Goal: Task Accomplishment & Management: Manage account settings

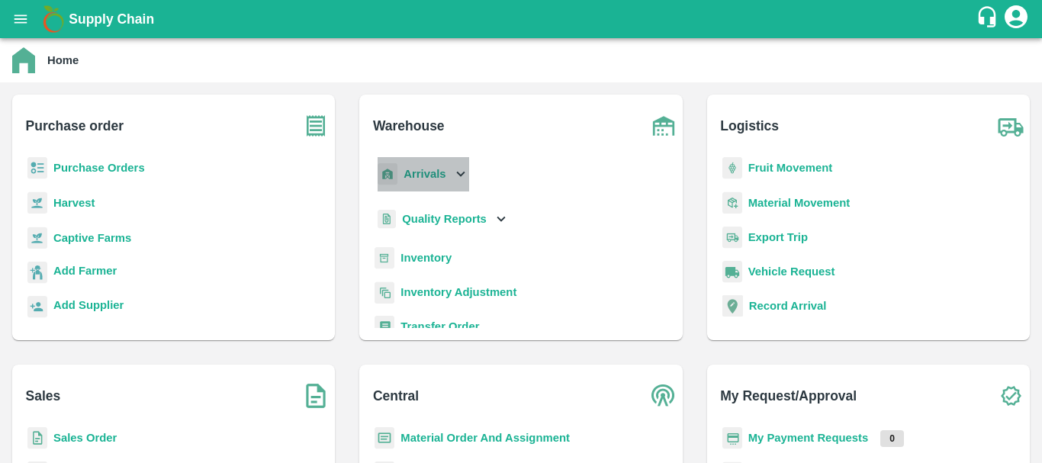
click at [408, 165] on p "Arrivals" at bounding box center [424, 173] width 42 height 17
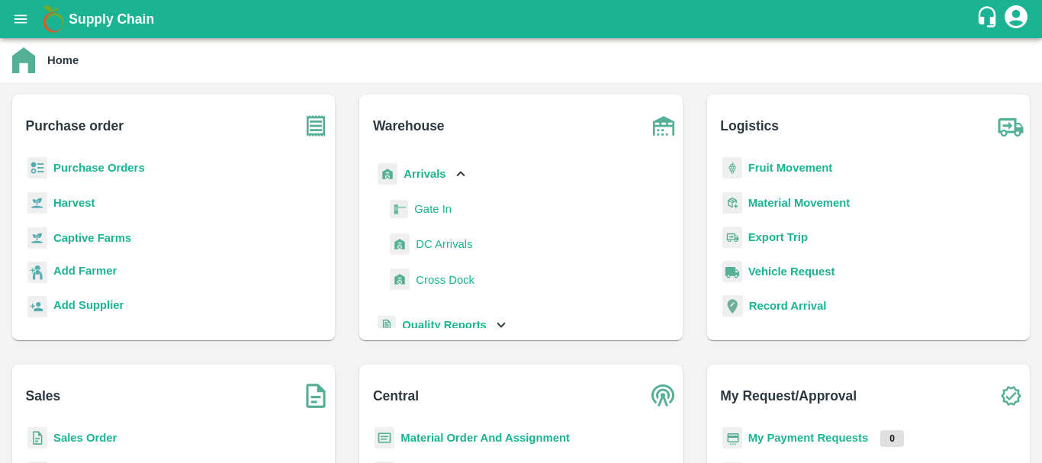
click at [432, 239] on span "DC Arrivals" at bounding box center [444, 244] width 56 height 17
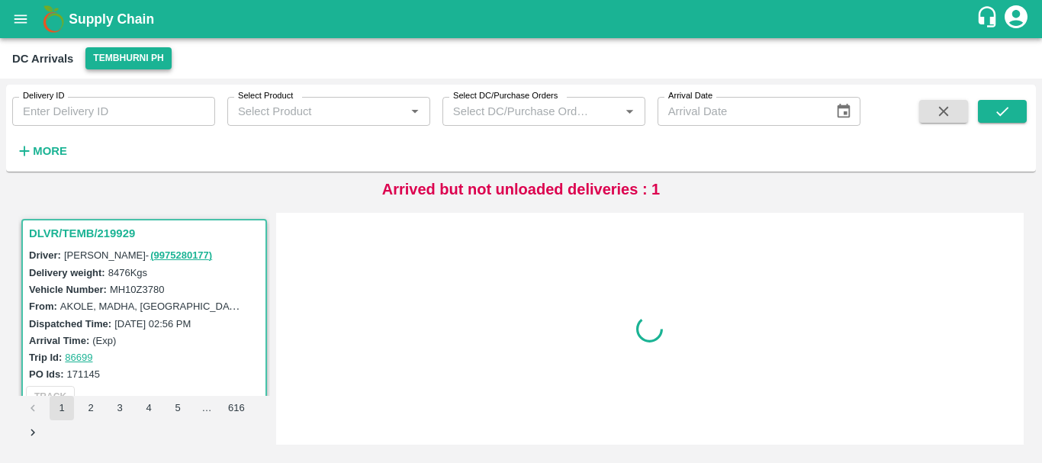
click at [109, 63] on button "Tembhurni PH" at bounding box center [127, 58] width 85 height 22
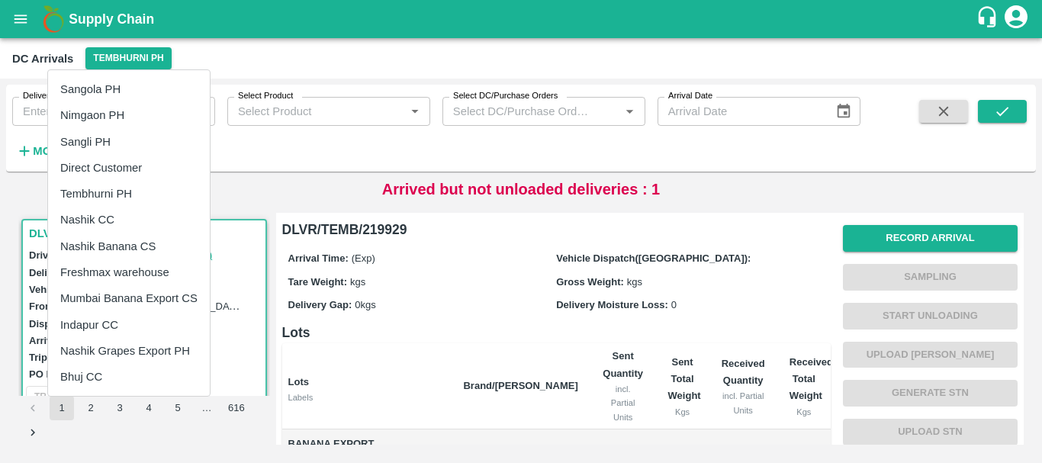
click at [432, 44] on div at bounding box center [521, 231] width 1042 height 463
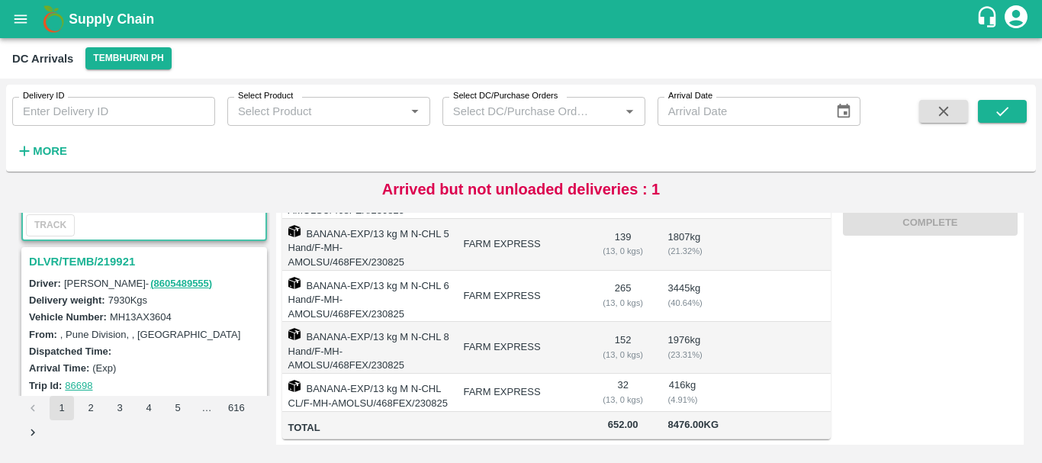
scroll to position [171, 0]
click at [87, 265] on h3 "DLVR/TEMB/219921" at bounding box center [146, 262] width 235 height 20
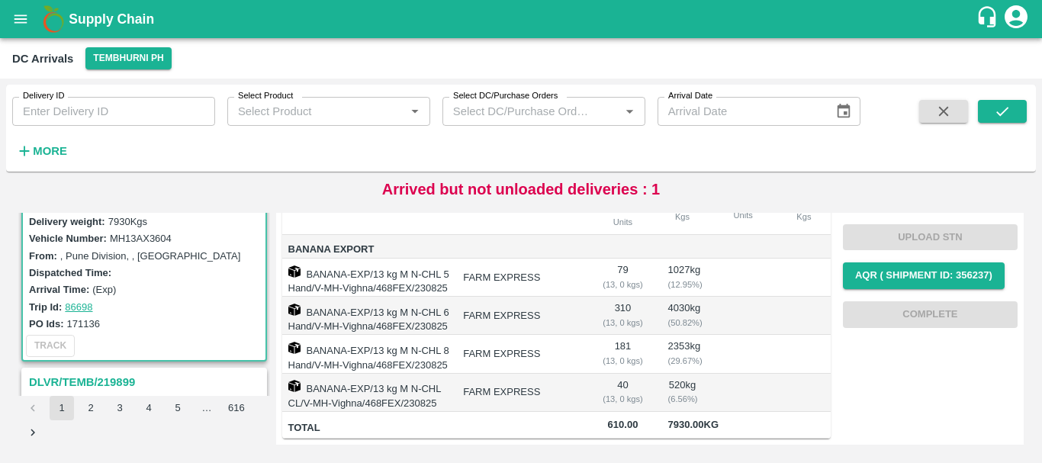
scroll to position [336, 0]
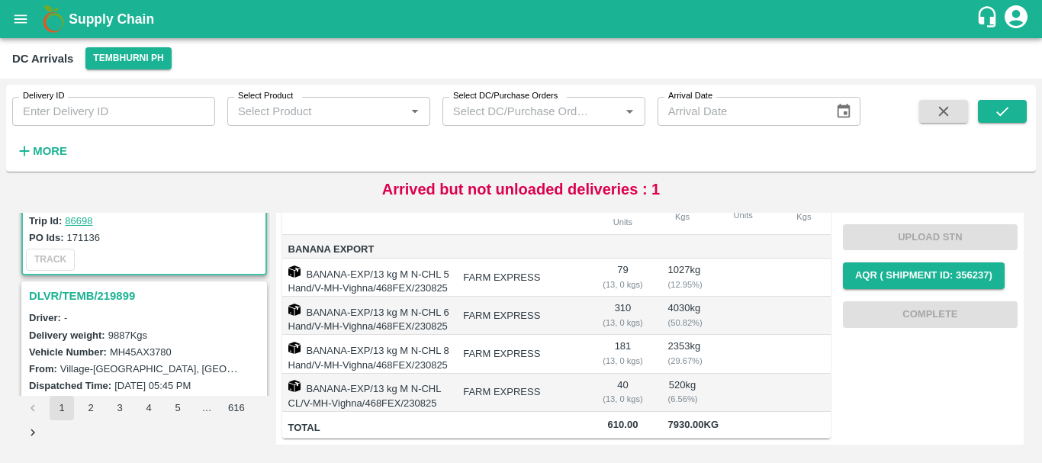
click at [102, 294] on h3 "DLVR/TEMB/219899" at bounding box center [146, 296] width 235 height 20
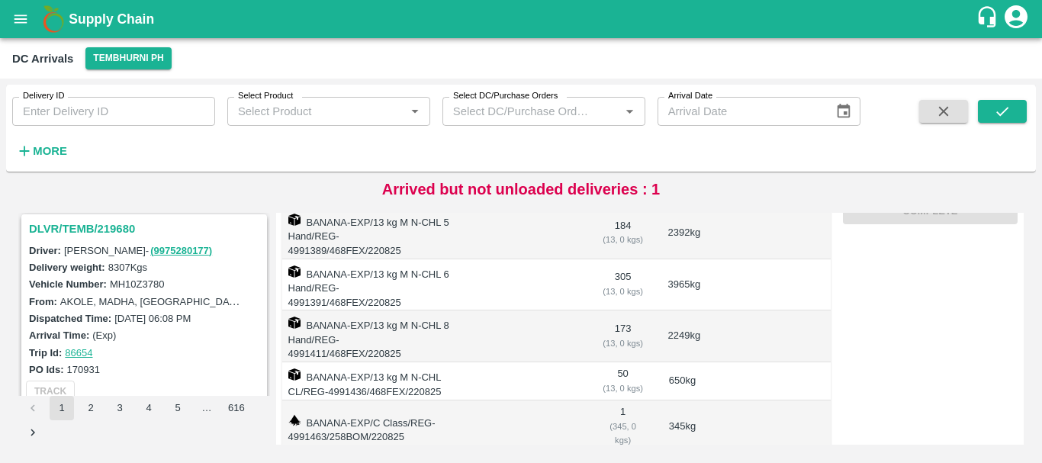
click at [85, 227] on h3 "DLVR/TEMB/219680" at bounding box center [146, 229] width 235 height 20
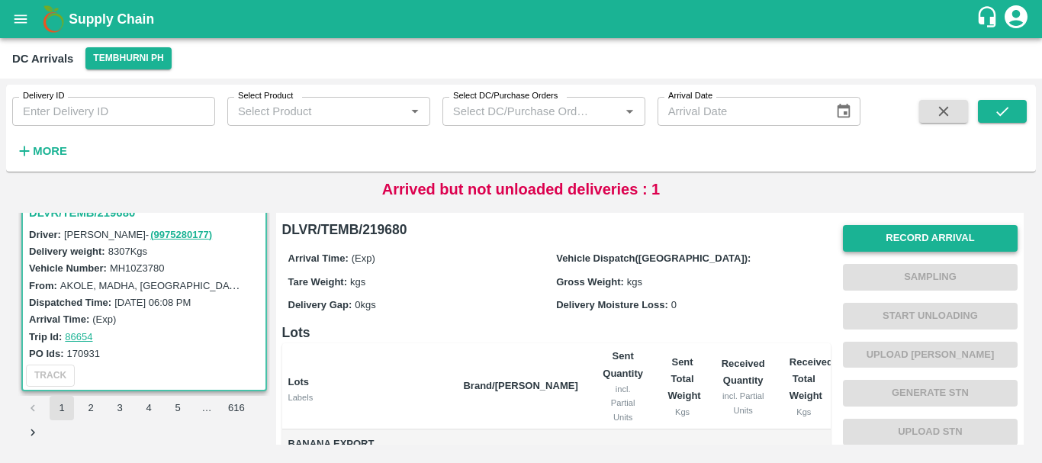
click at [866, 235] on button "Record Arrival" at bounding box center [930, 238] width 175 height 27
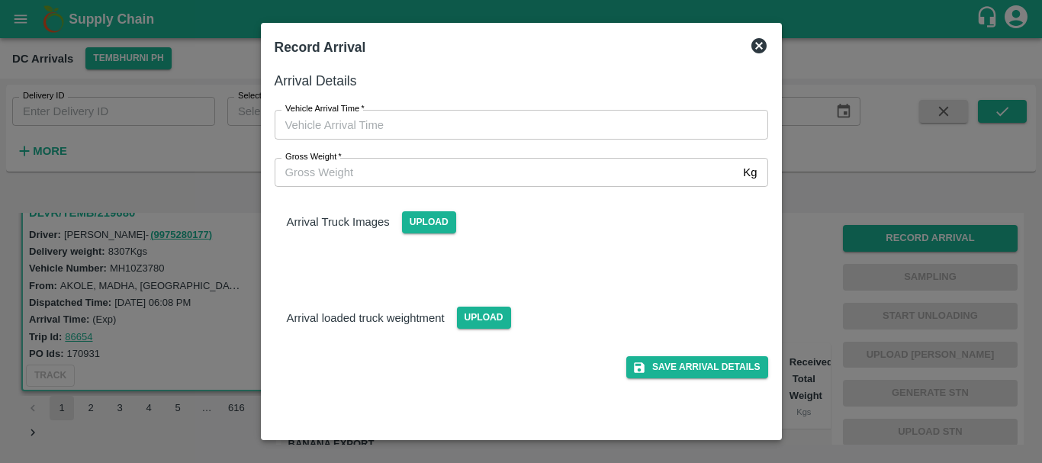
type input "DD/MM/YYYY hh:mm aa"
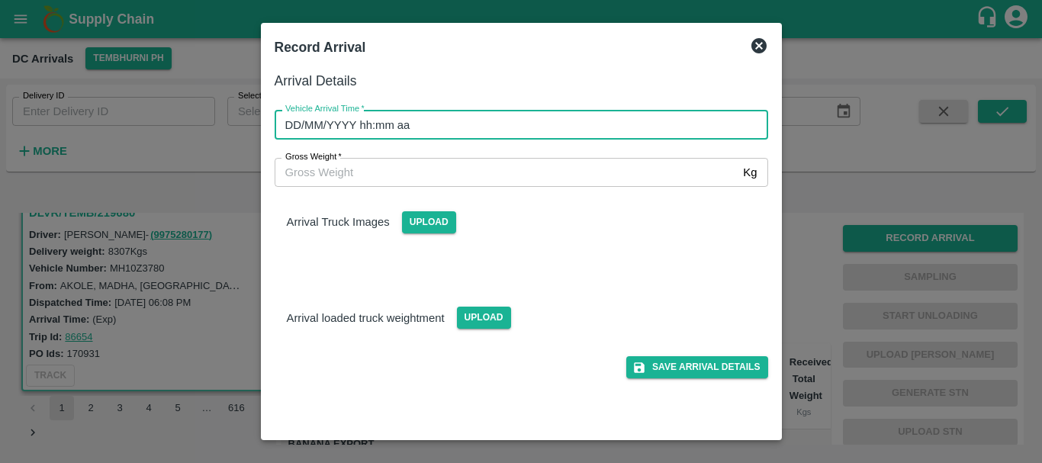
click at [631, 118] on input "DD/MM/YYYY hh:mm aa" at bounding box center [516, 124] width 483 height 29
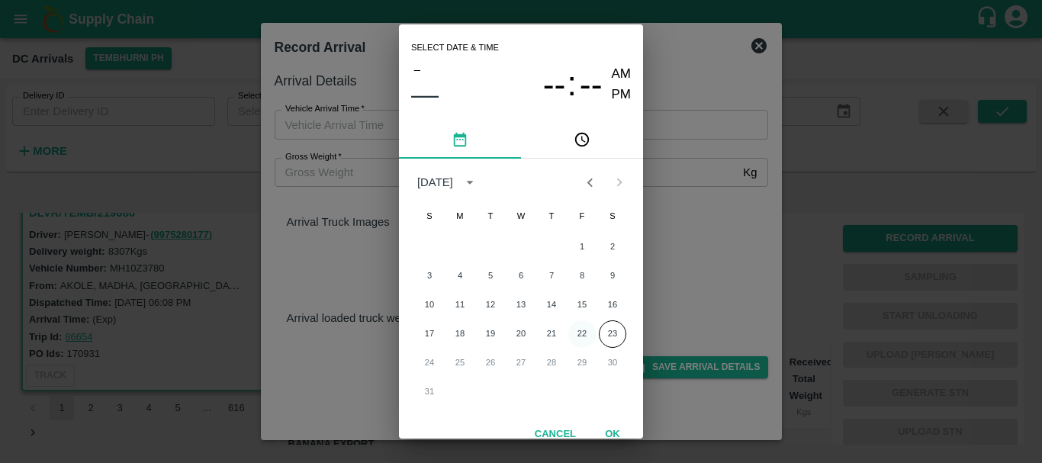
click at [582, 329] on button "22" at bounding box center [581, 333] width 27 height 27
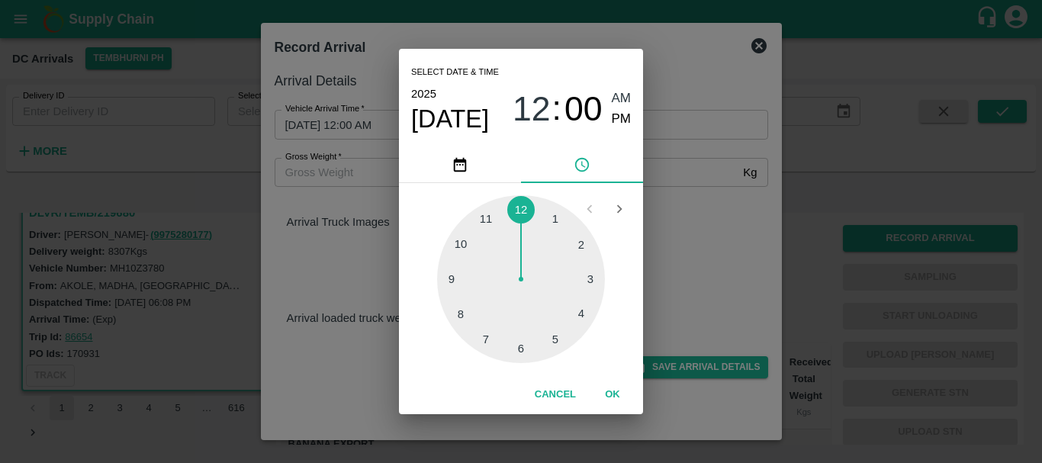
click at [592, 278] on div at bounding box center [521, 279] width 168 height 168
click at [451, 280] on div at bounding box center [521, 279] width 168 height 168
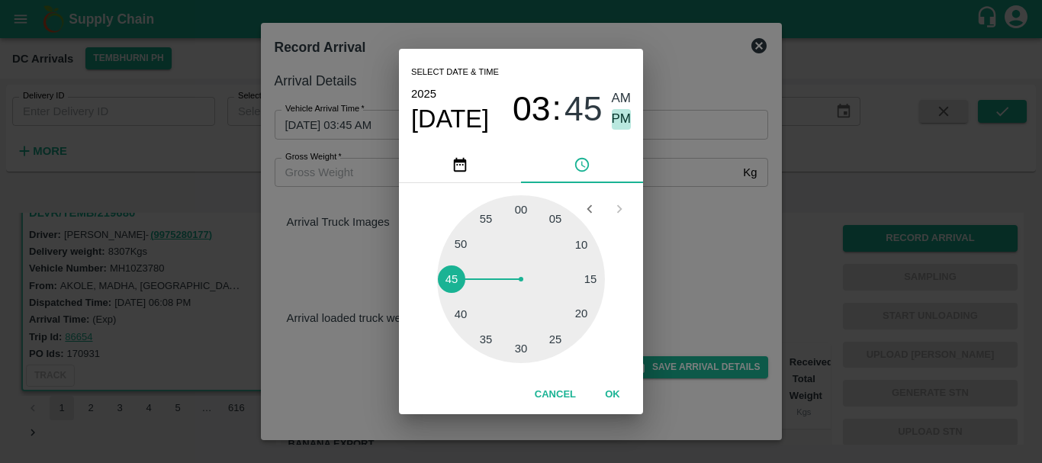
click at [625, 119] on span "PM" at bounding box center [622, 119] width 20 height 21
type input "22/08/2025 03:45 PM"
click at [703, 192] on div "Select date & time 2025 Aug 22 03 : 45 AM PM 05 10 15 20 25 30 35 40 45 50 55 0…" at bounding box center [521, 231] width 1042 height 463
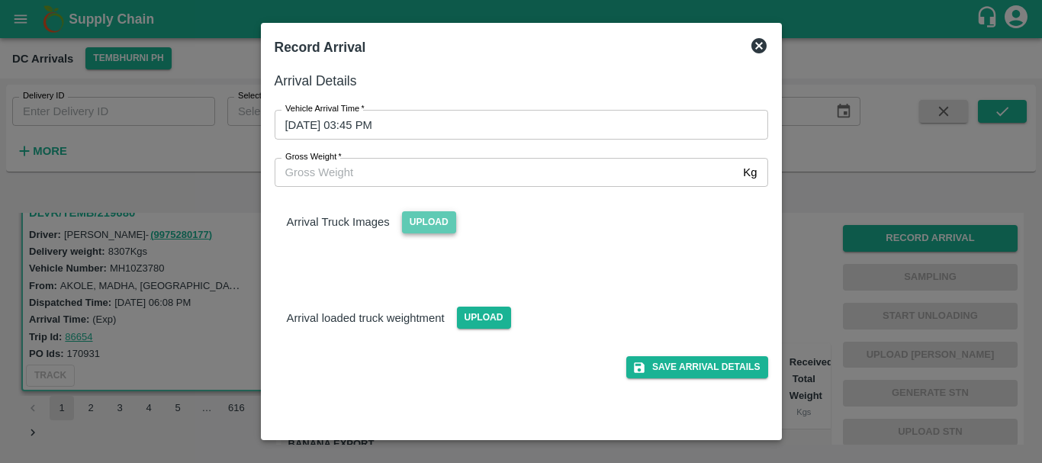
click at [428, 224] on span "Upload" at bounding box center [429, 222] width 54 height 22
click at [0, 0] on input "Upload" at bounding box center [0, 0] width 0 height 0
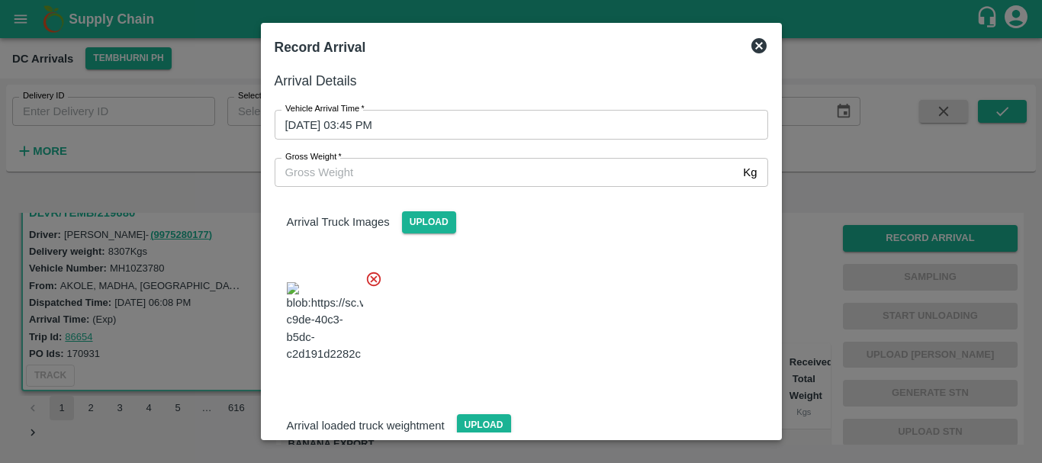
scroll to position [82, 0]
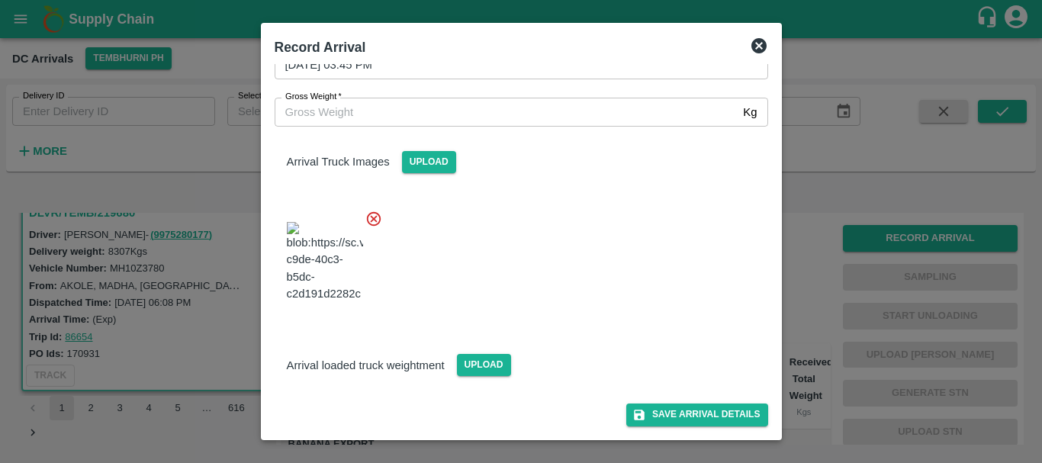
click at [482, 381] on div "Save Arrival Details" at bounding box center [515, 401] width 506 height 50
click at [480, 365] on span "Upload" at bounding box center [484, 365] width 54 height 22
click at [0, 0] on input "Upload" at bounding box center [0, 0] width 0 height 0
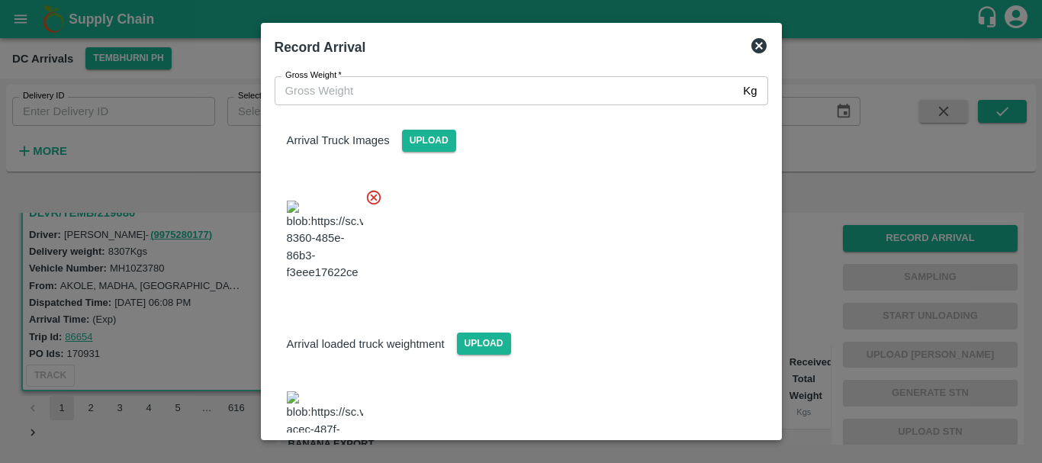
scroll to position [149, 0]
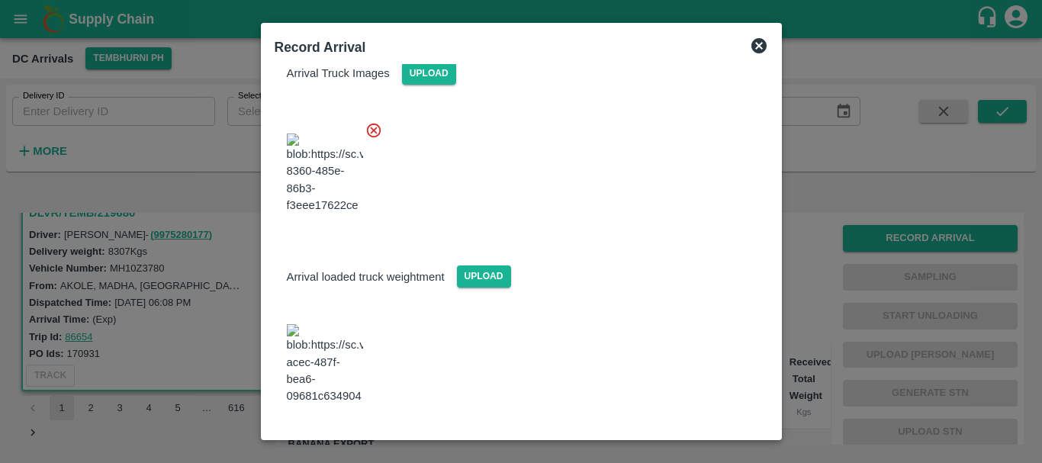
click at [341, 363] on img at bounding box center [325, 364] width 76 height 80
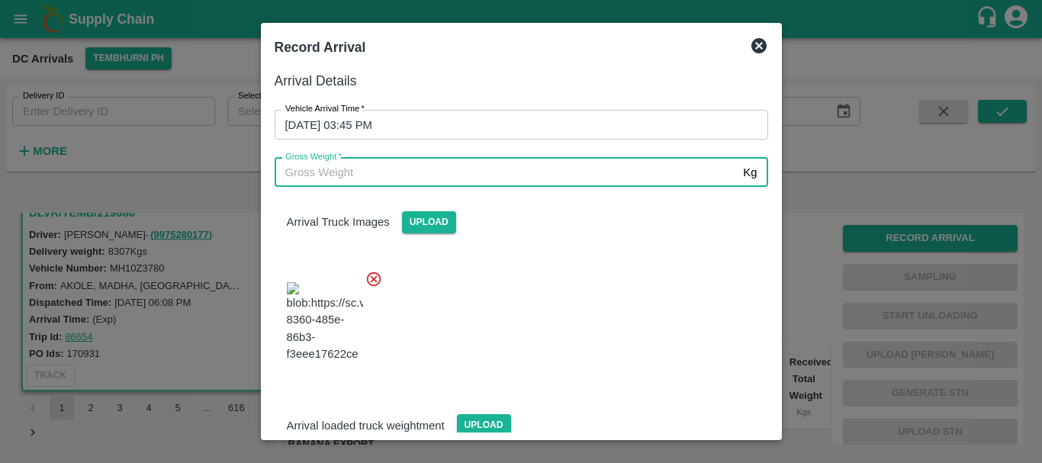
click at [359, 169] on input "Gross Weight   *" at bounding box center [506, 172] width 463 height 29
type input "14410"
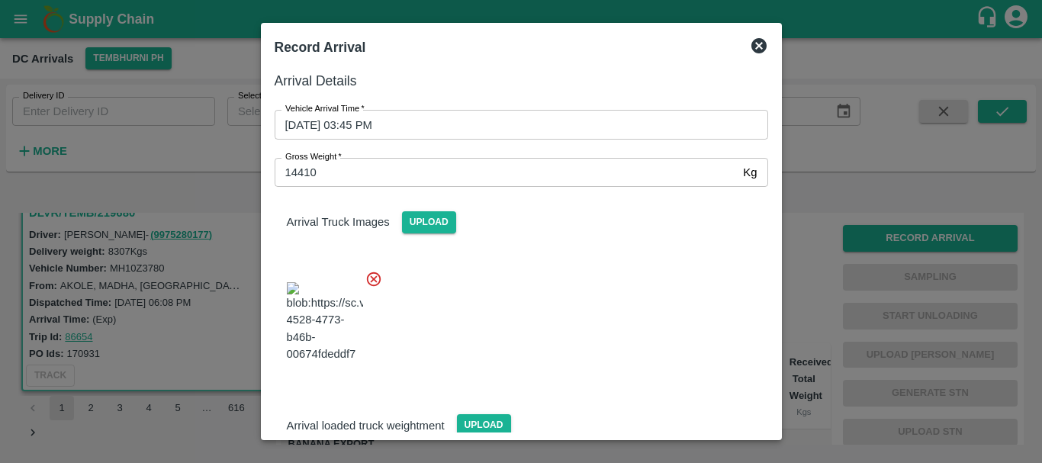
click at [550, 293] on div at bounding box center [515, 318] width 506 height 120
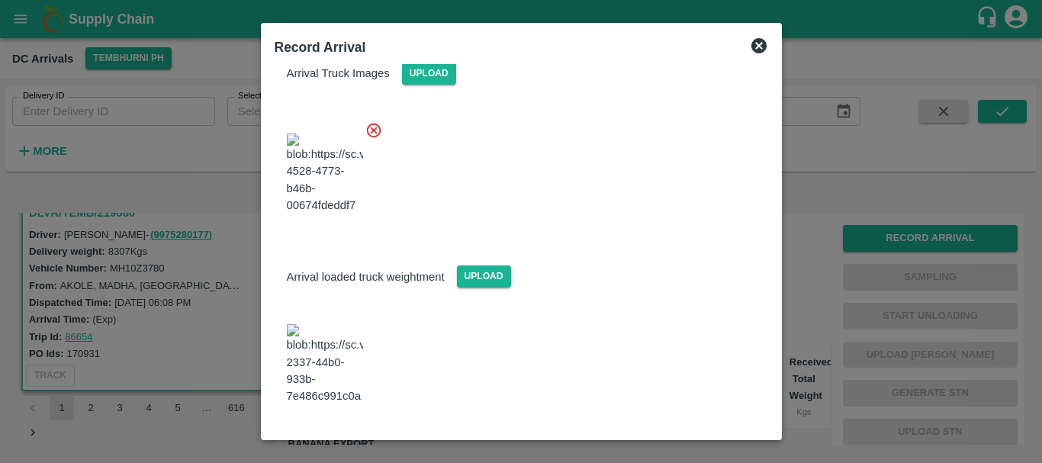
click at [683, 435] on button "Save Arrival Details" at bounding box center [696, 446] width 141 height 22
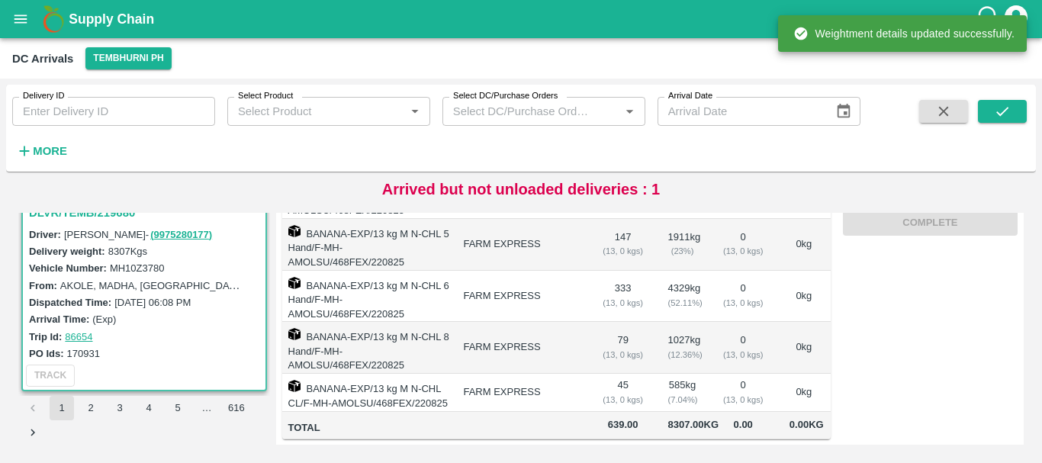
scroll to position [0, 0]
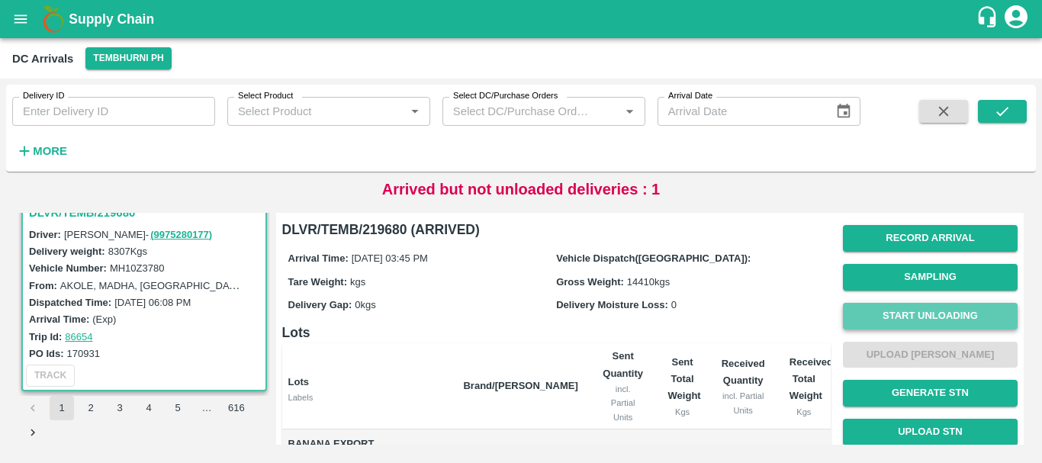
click at [908, 315] on button "Start Unloading" at bounding box center [930, 316] width 175 height 27
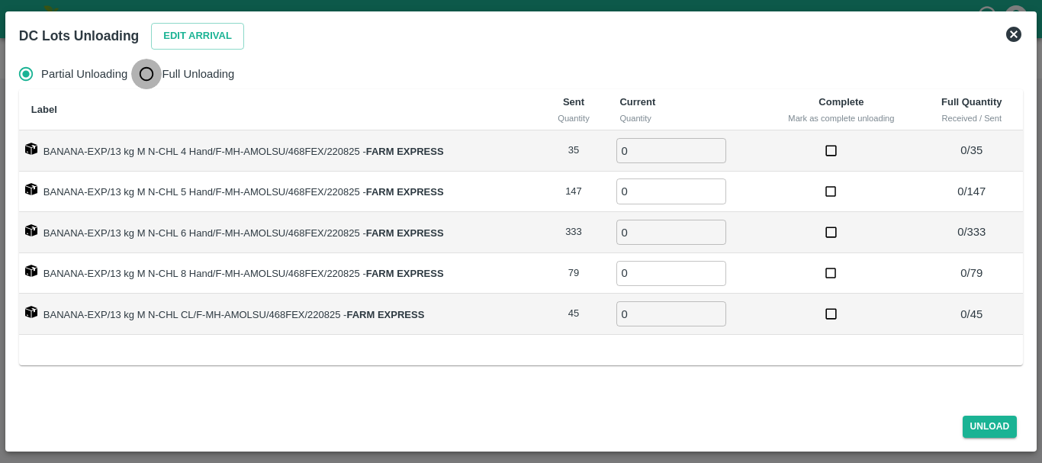
click at [132, 75] on input "Full Unloading" at bounding box center [146, 74] width 31 height 31
radio input "true"
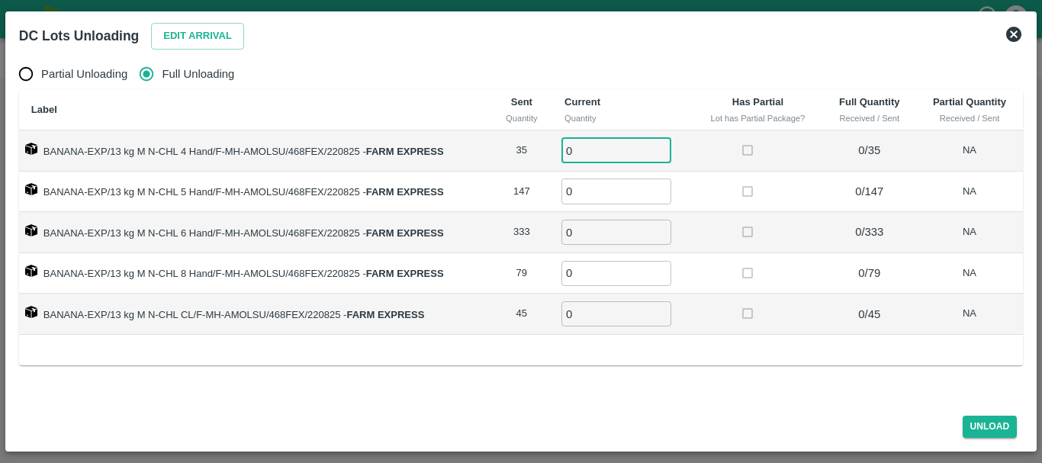
click at [613, 150] on input "0" at bounding box center [616, 150] width 110 height 25
click at [235, 34] on button "Edit Arrival" at bounding box center [197, 36] width 93 height 27
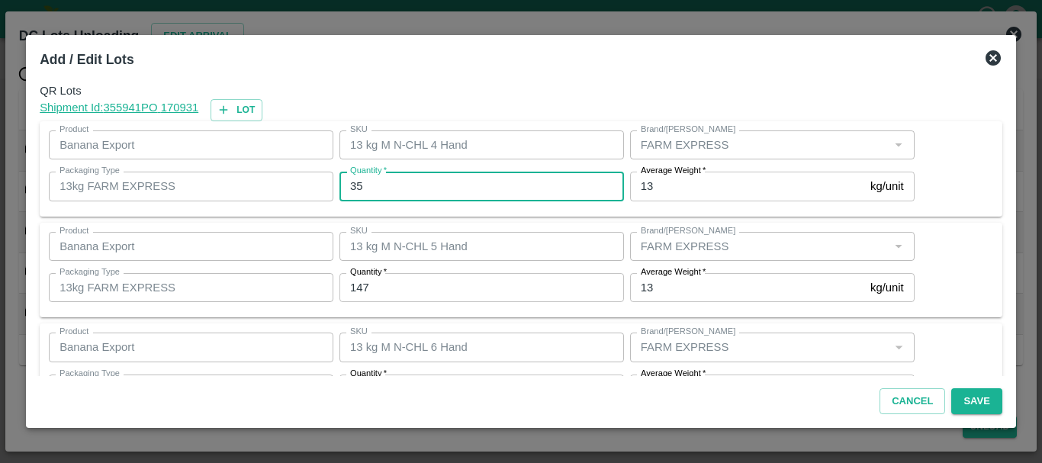
click at [413, 180] on input "35" at bounding box center [481, 186] width 284 height 29
click at [489, 177] on input "35" at bounding box center [481, 186] width 284 height 29
click at [456, 192] on input "35" at bounding box center [481, 186] width 284 height 29
type input "36"
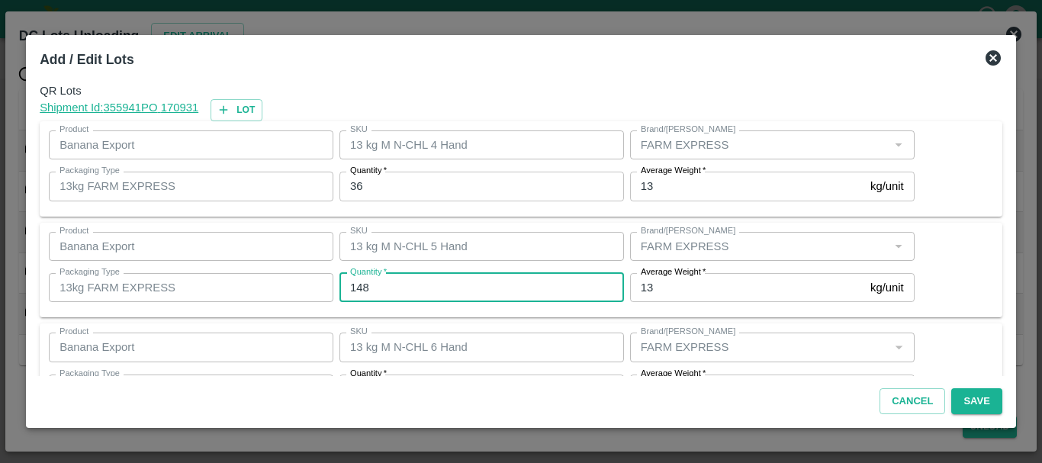
type input "148"
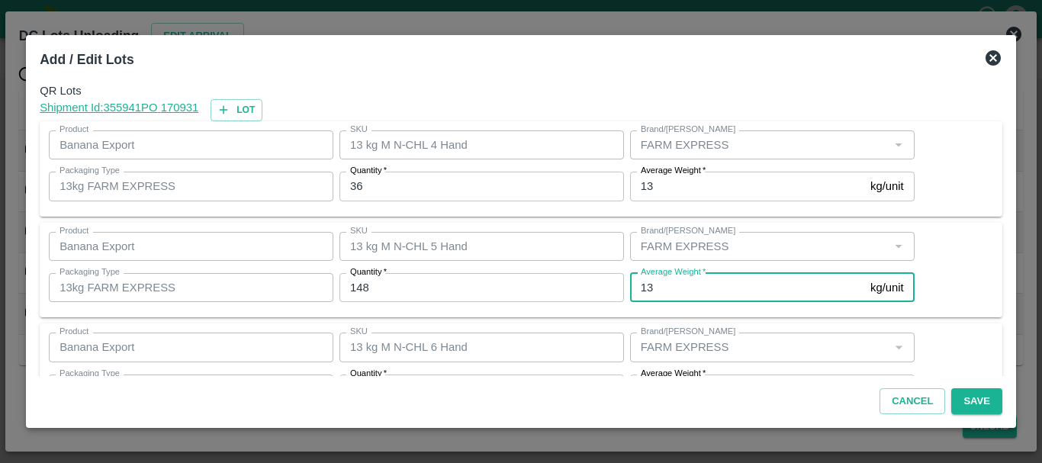
scroll to position [27, 0]
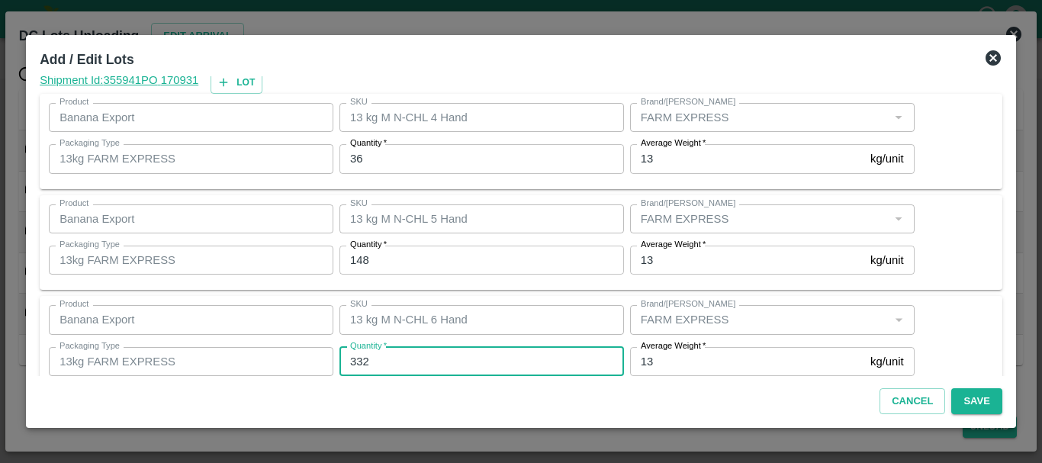
type input "332"
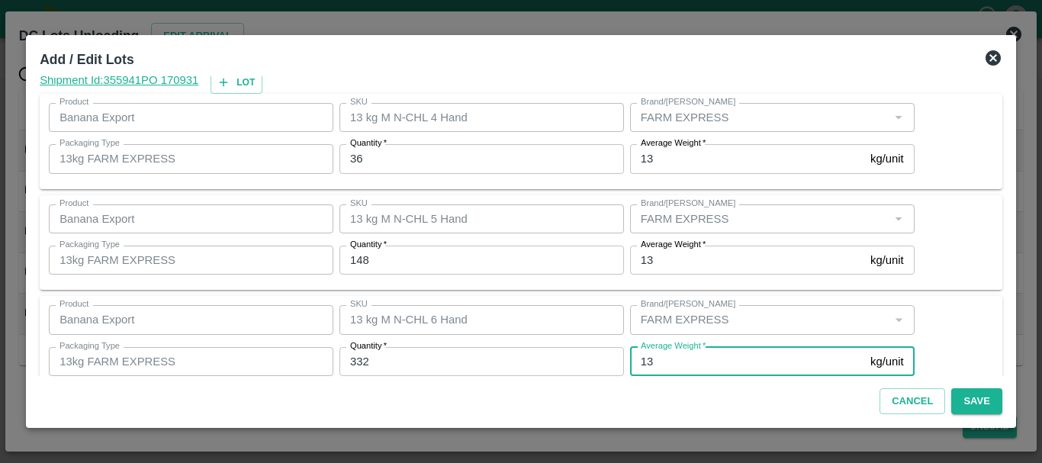
scroll to position [258, 0]
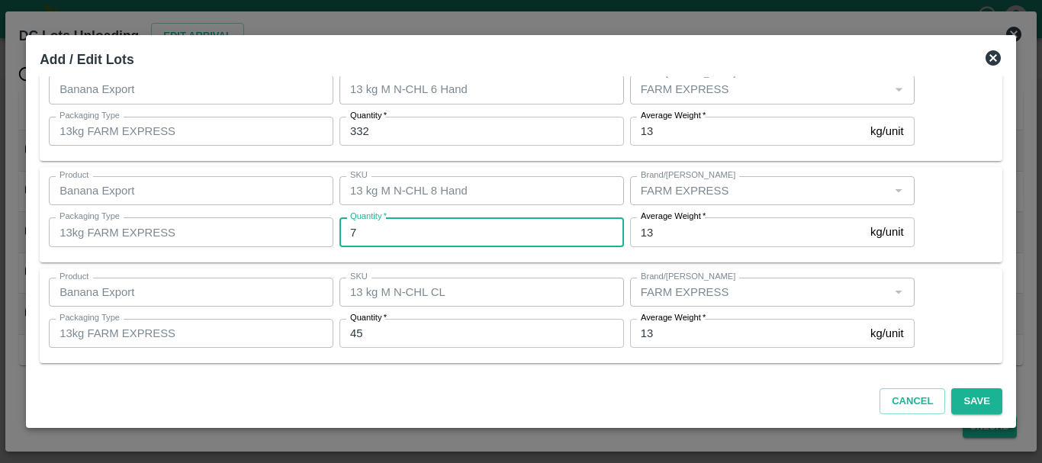
type input "79"
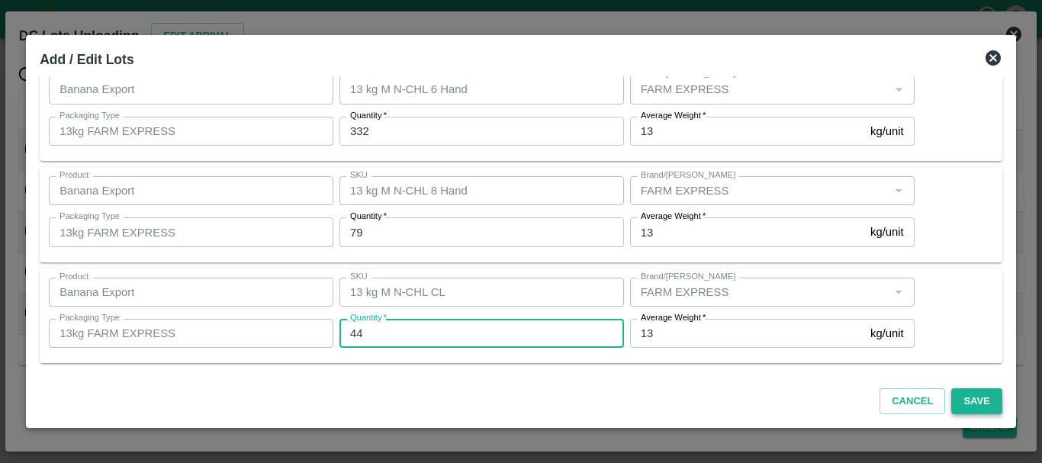
type input "44"
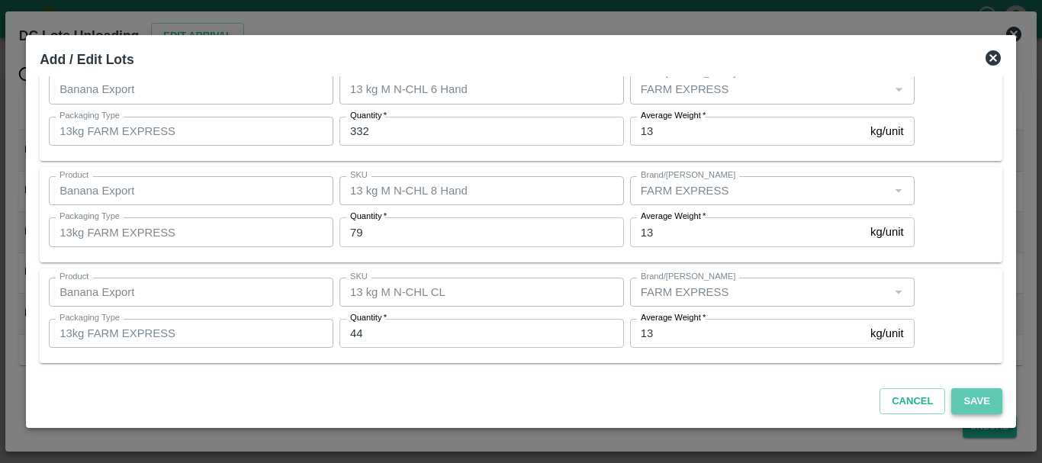
click at [965, 394] on button "Save" at bounding box center [976, 401] width 50 height 27
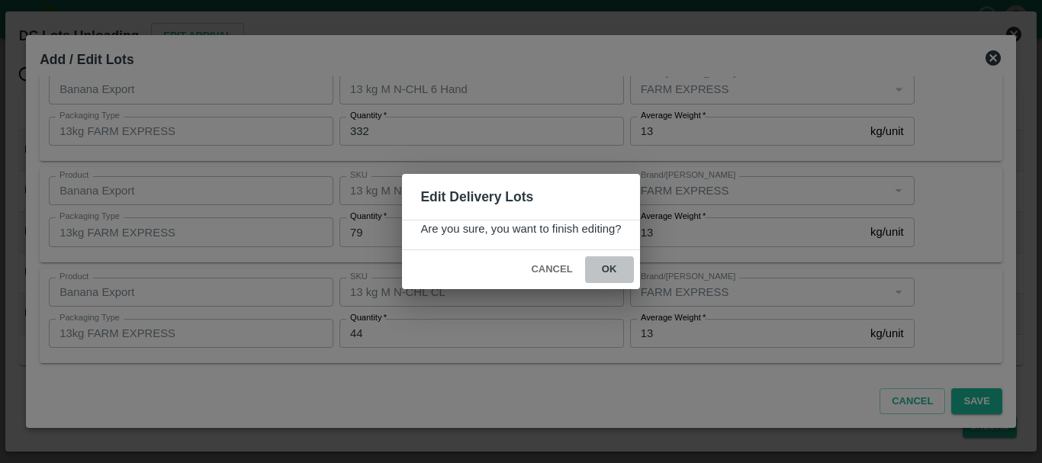
click at [609, 275] on button "ok" at bounding box center [609, 269] width 49 height 27
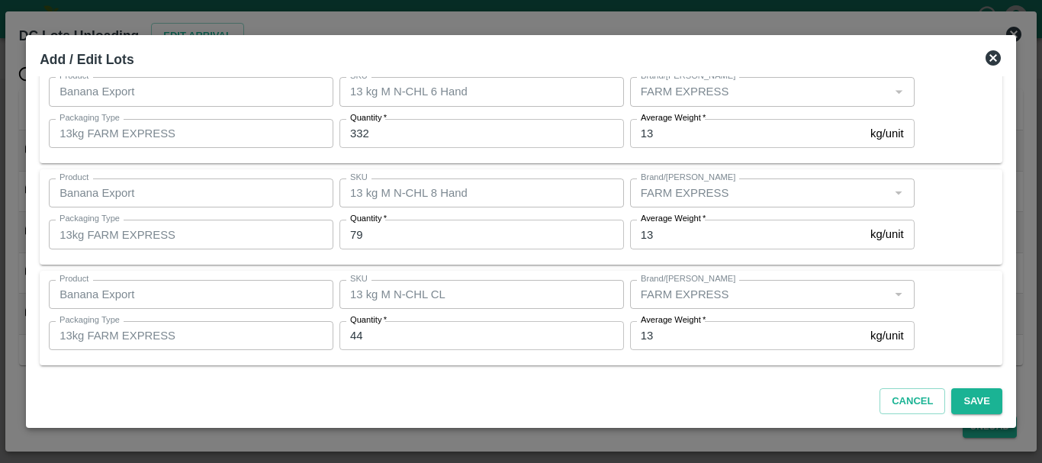
scroll to position [257, 0]
click at [970, 402] on button "Save" at bounding box center [976, 401] width 50 height 27
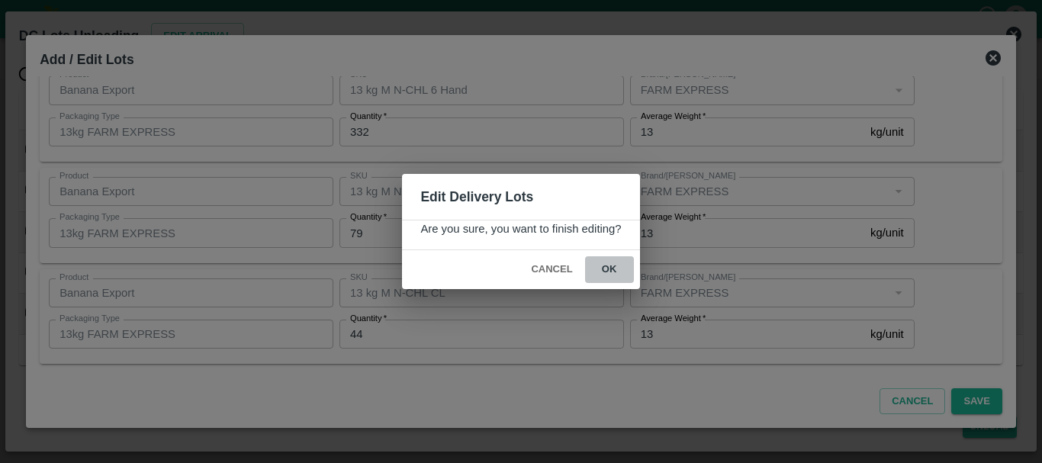
click at [614, 267] on button "ok" at bounding box center [609, 269] width 49 height 27
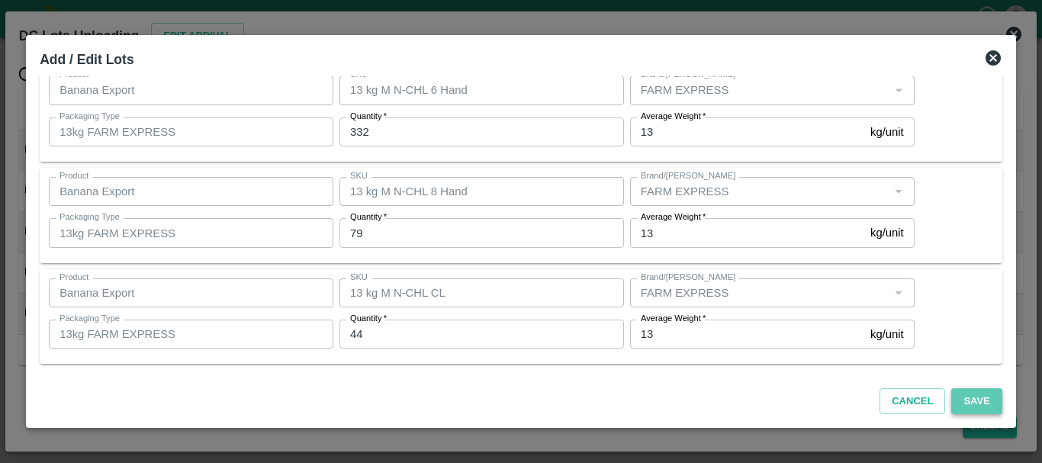
click at [972, 403] on button "Save" at bounding box center [976, 401] width 50 height 27
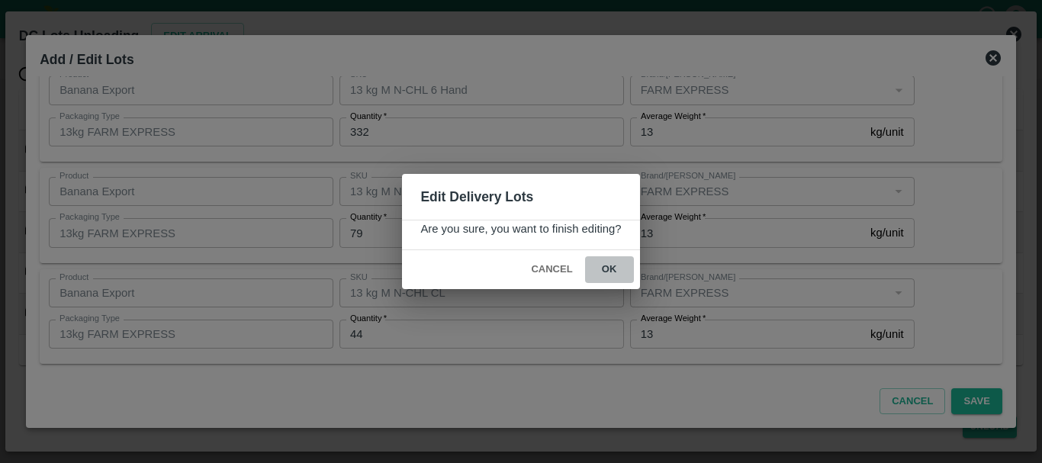
click at [626, 267] on button "ok" at bounding box center [609, 269] width 49 height 27
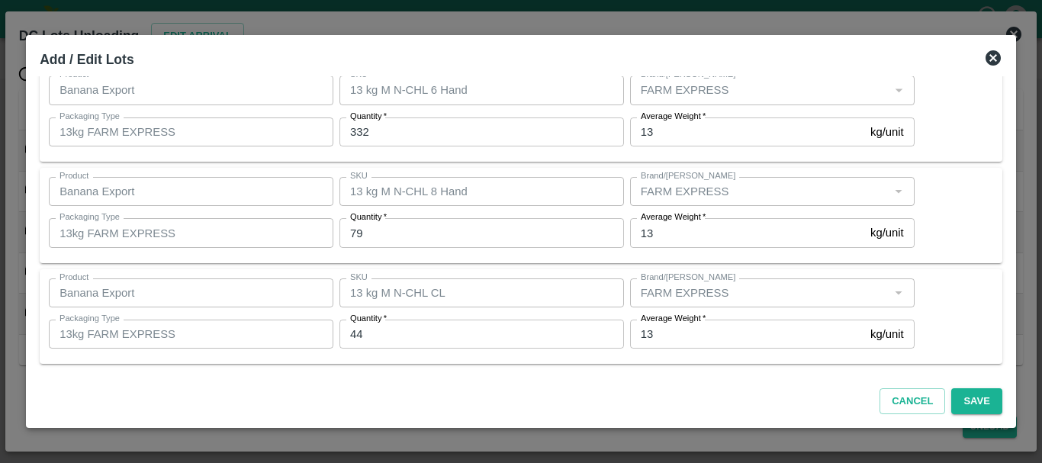
scroll to position [0, 0]
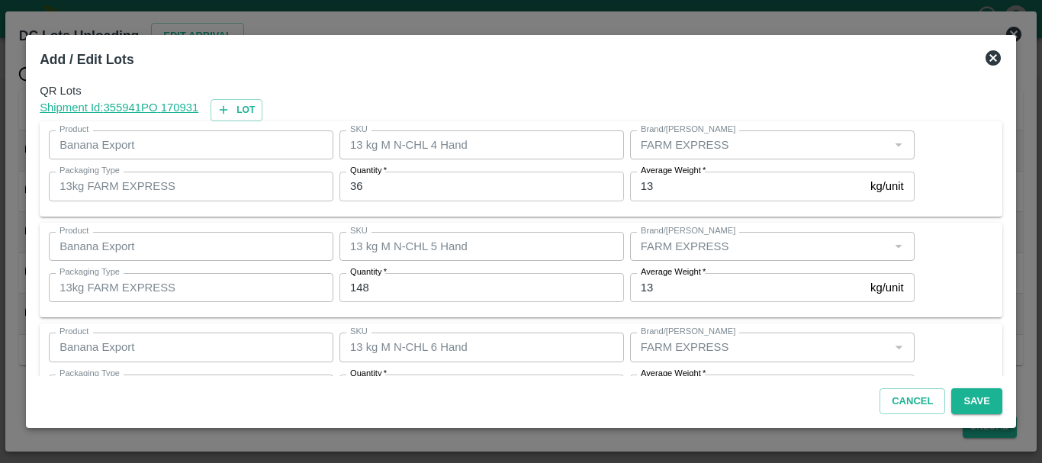
click at [986, 58] on icon at bounding box center [992, 57] width 15 height 15
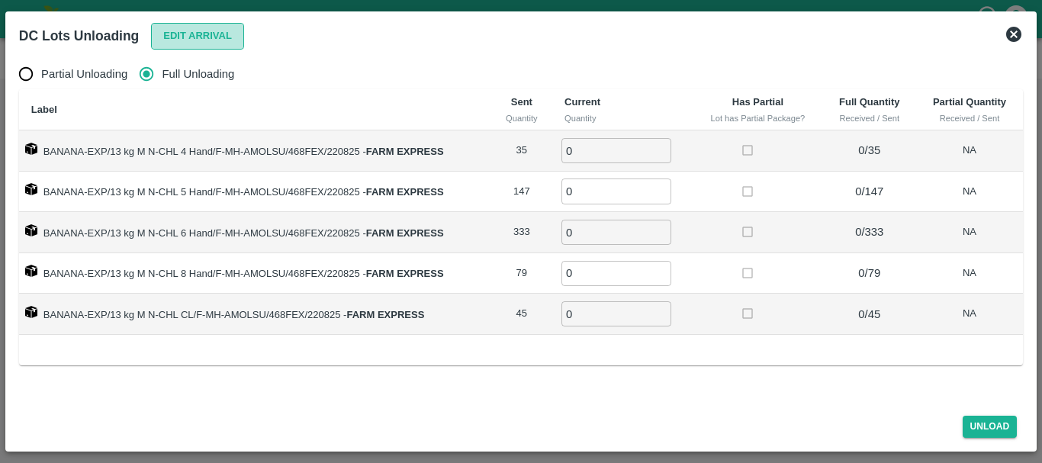
click at [188, 32] on button "Edit Arrival" at bounding box center [197, 36] width 93 height 27
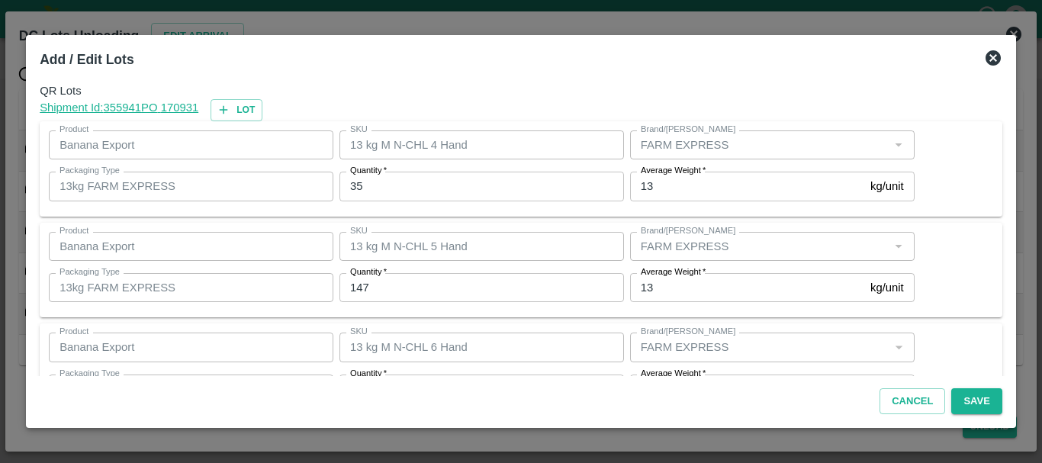
click at [991, 54] on icon at bounding box center [992, 57] width 15 height 15
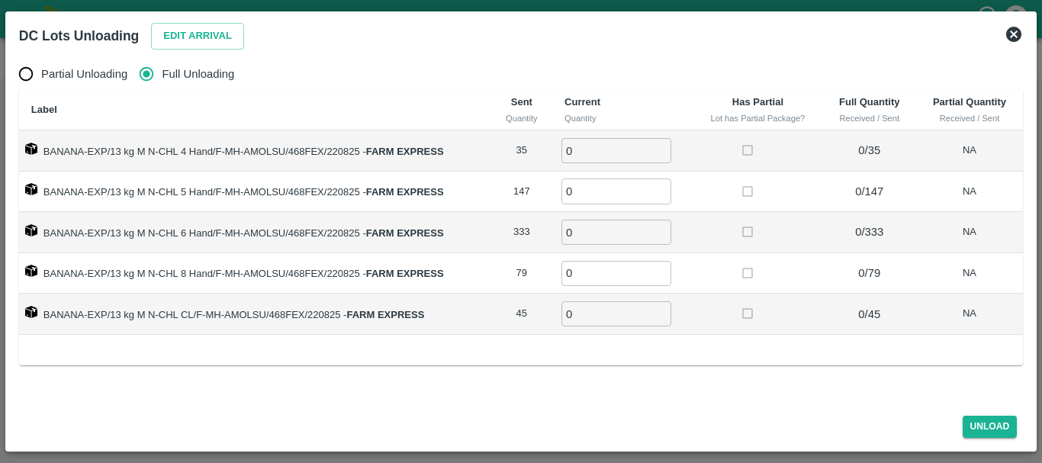
click at [1010, 37] on icon at bounding box center [1013, 34] width 18 height 18
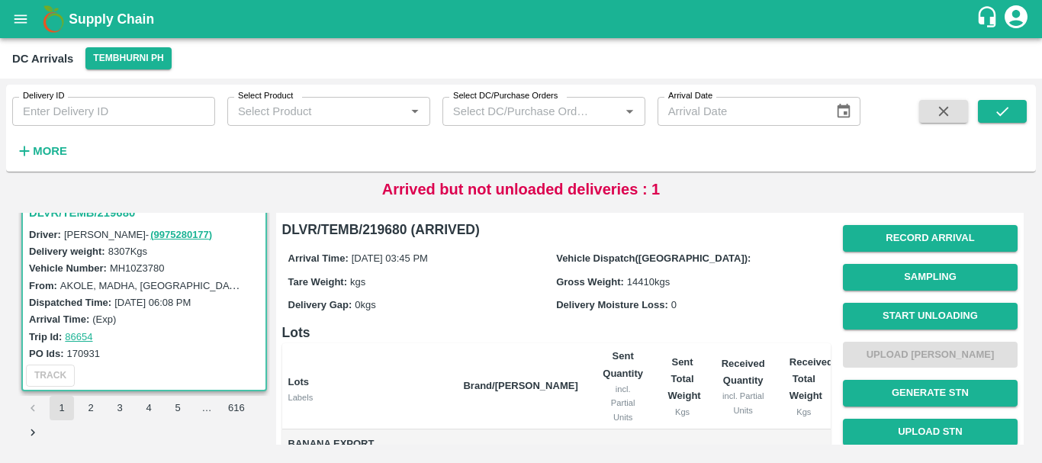
scroll to position [316, 0]
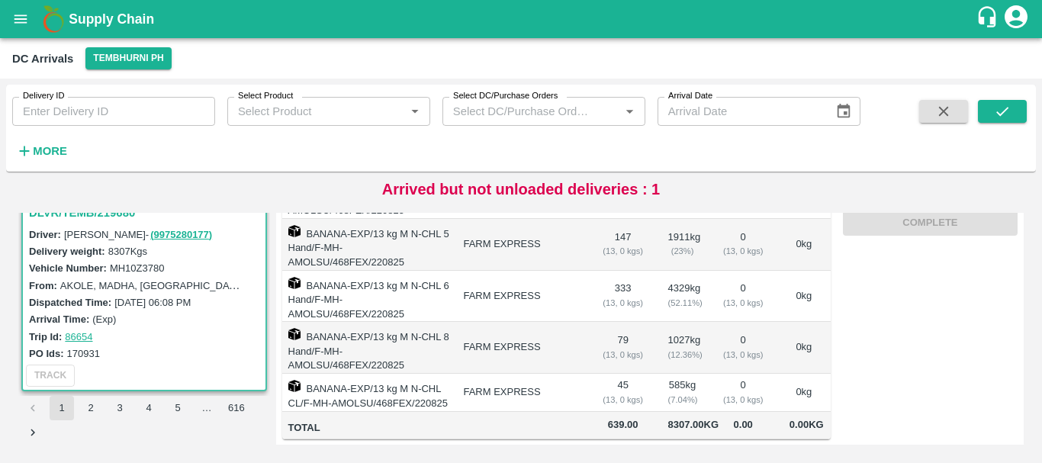
click at [699, 322] on td "1027 kg ( 12.36 %)" at bounding box center [682, 348] width 53 height 52
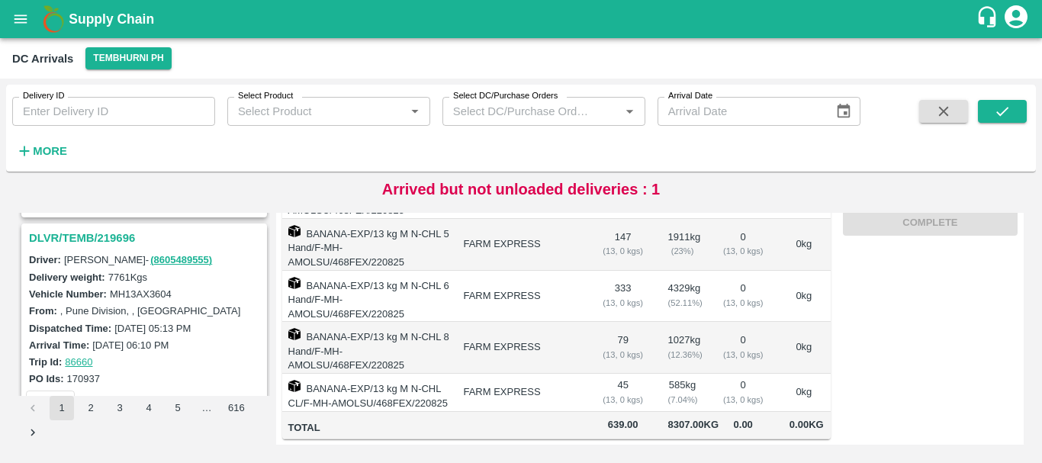
scroll to position [1142, 0]
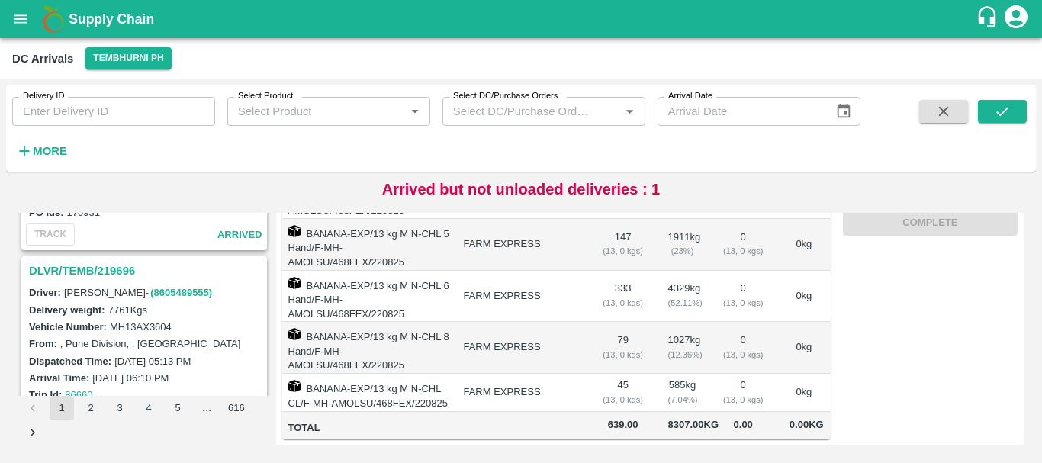
click at [102, 264] on h3 "DLVR/TEMB/219696" at bounding box center [146, 271] width 235 height 20
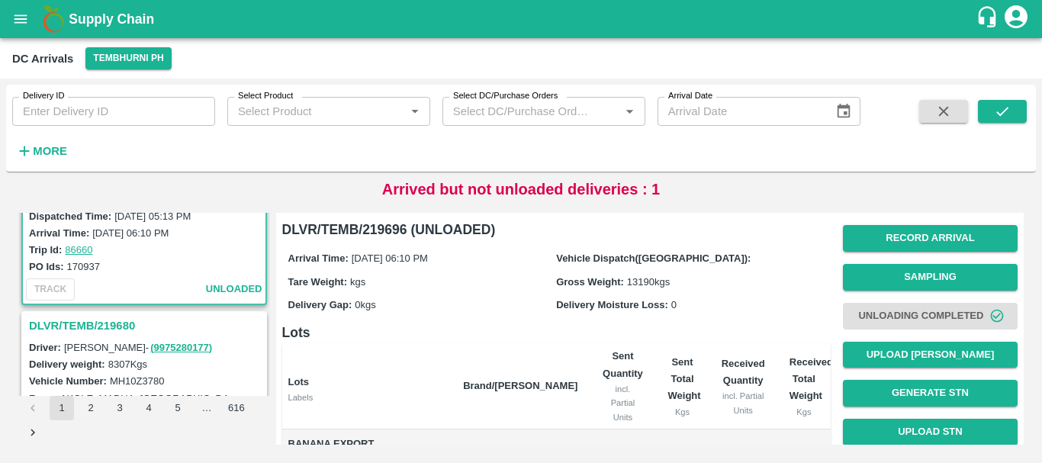
scroll to position [1287, 0]
click at [112, 321] on h3 "DLVR/TEMB/219680" at bounding box center [146, 325] width 235 height 20
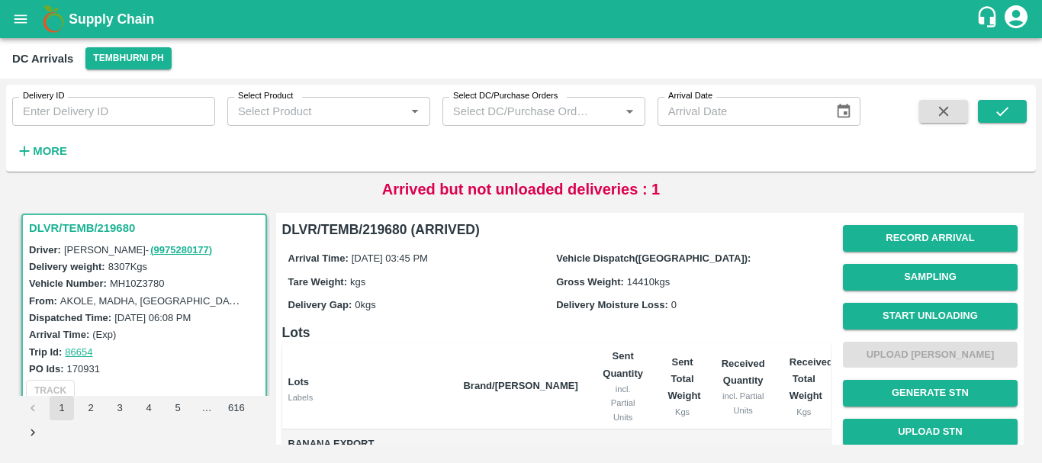
scroll to position [316, 0]
click at [885, 327] on button "Start Unloading" at bounding box center [930, 316] width 175 height 27
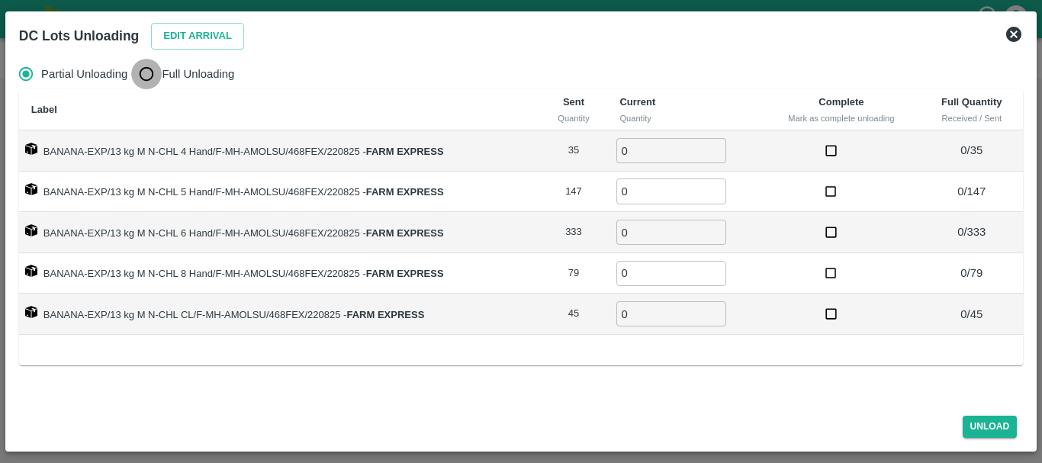
click at [155, 77] on input "Full Unloading" at bounding box center [146, 74] width 31 height 31
radio input "true"
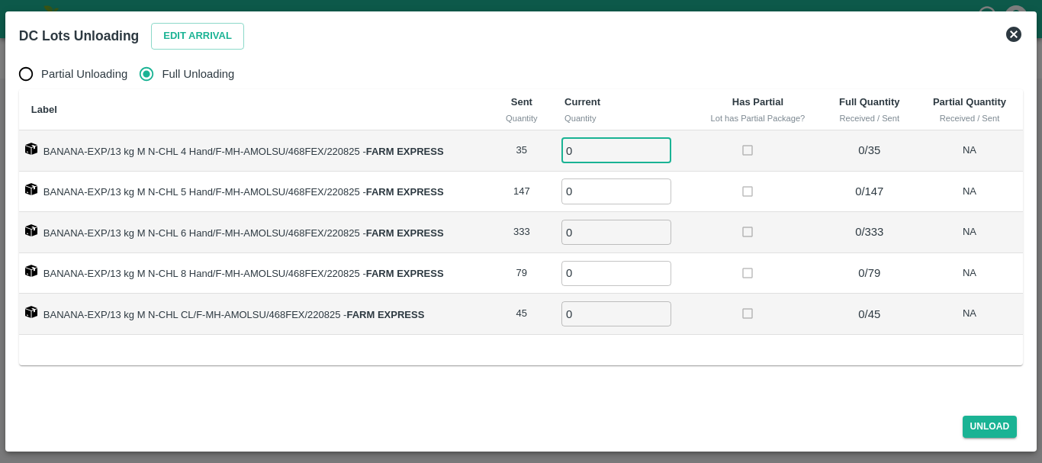
click at [583, 154] on input "0" at bounding box center [616, 150] width 110 height 25
type input "035"
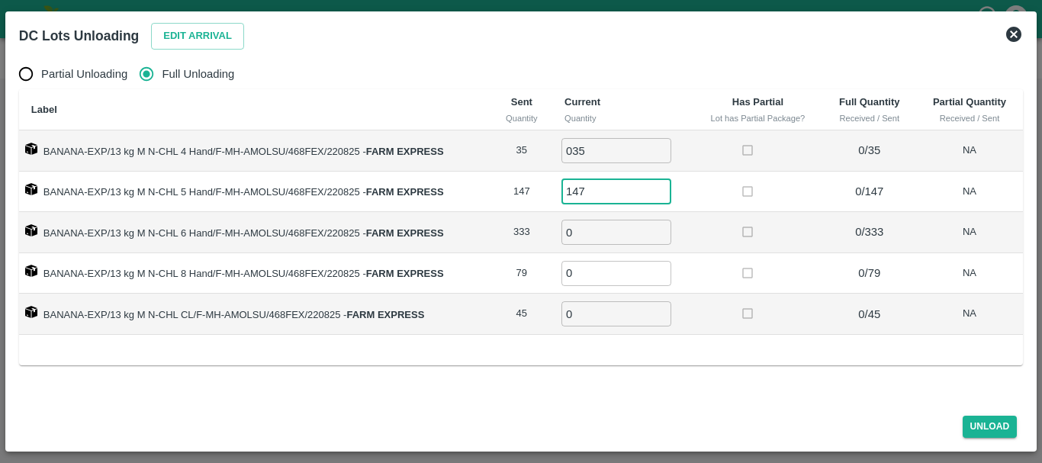
type input "147"
type input "333"
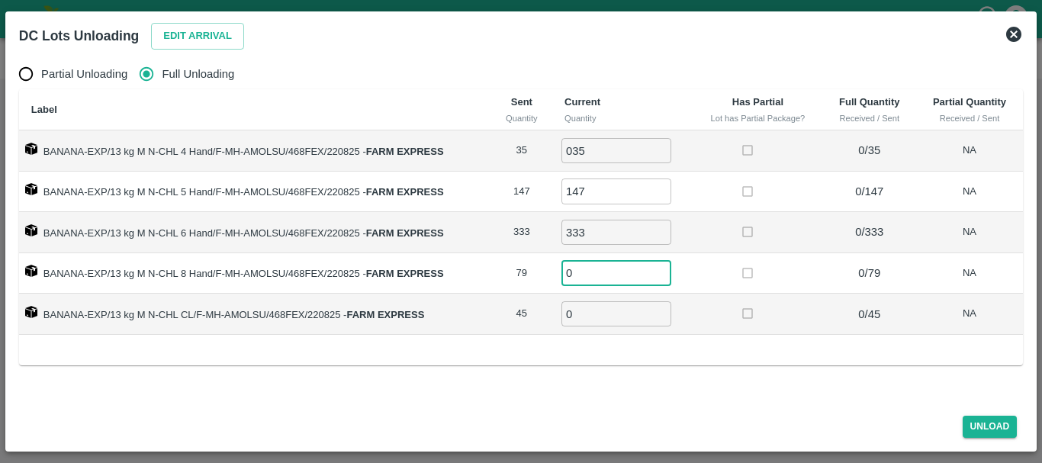
click at [586, 275] on input "0" at bounding box center [616, 273] width 110 height 25
type input "79"
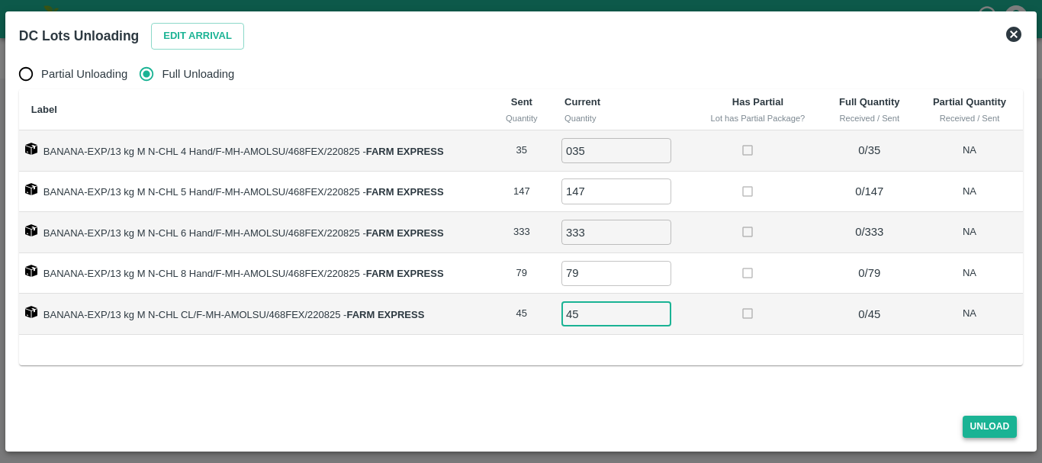
type input "45"
click at [979, 422] on button "Unload" at bounding box center [989, 427] width 55 height 22
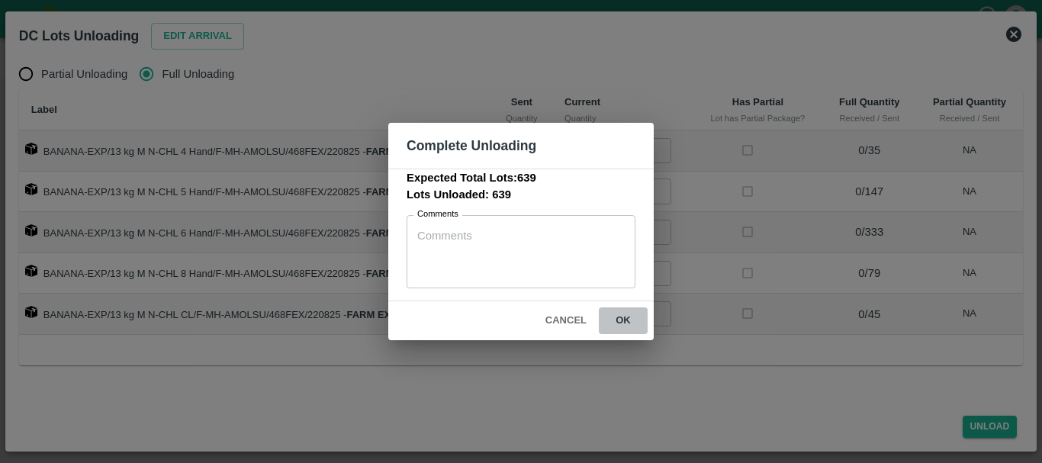
click at [617, 310] on button "ok" at bounding box center [623, 320] width 49 height 27
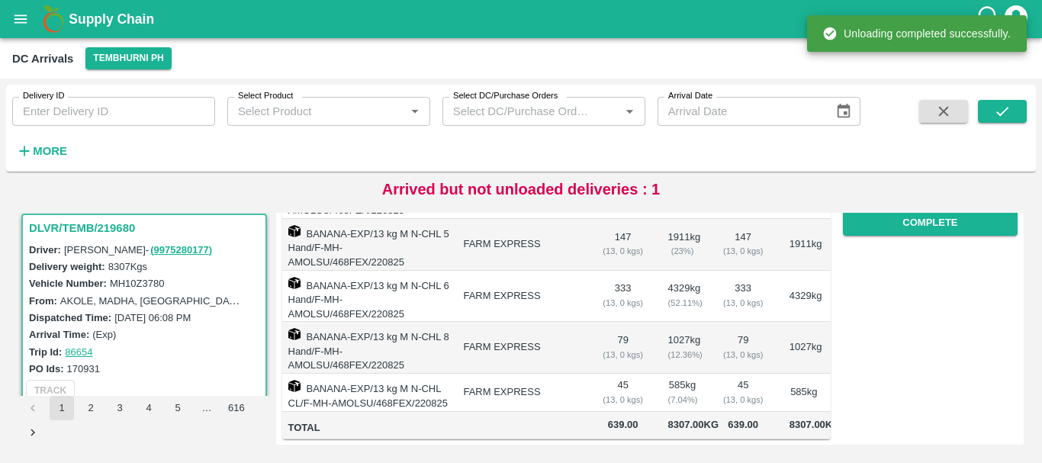
scroll to position [0, 0]
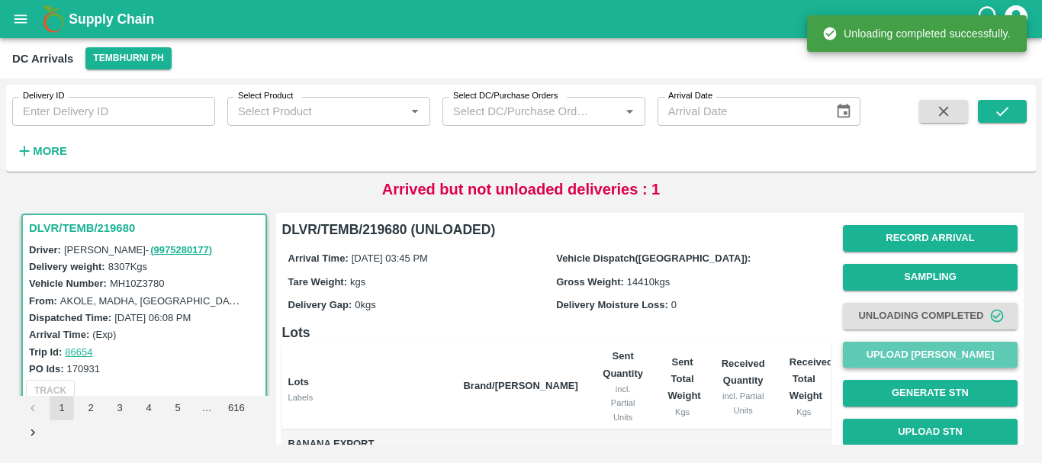
click at [885, 346] on button "Upload [PERSON_NAME]" at bounding box center [930, 355] width 175 height 27
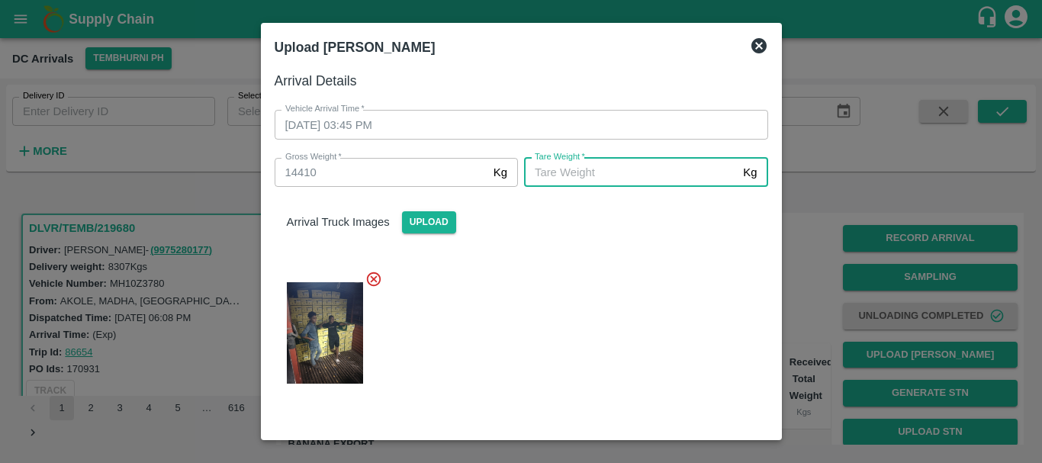
click at [606, 168] on input "Tare Weight   *" at bounding box center [630, 172] width 213 height 29
type input "5410"
click at [608, 242] on div "Arrival Truck Images Upload" at bounding box center [515, 293] width 506 height 236
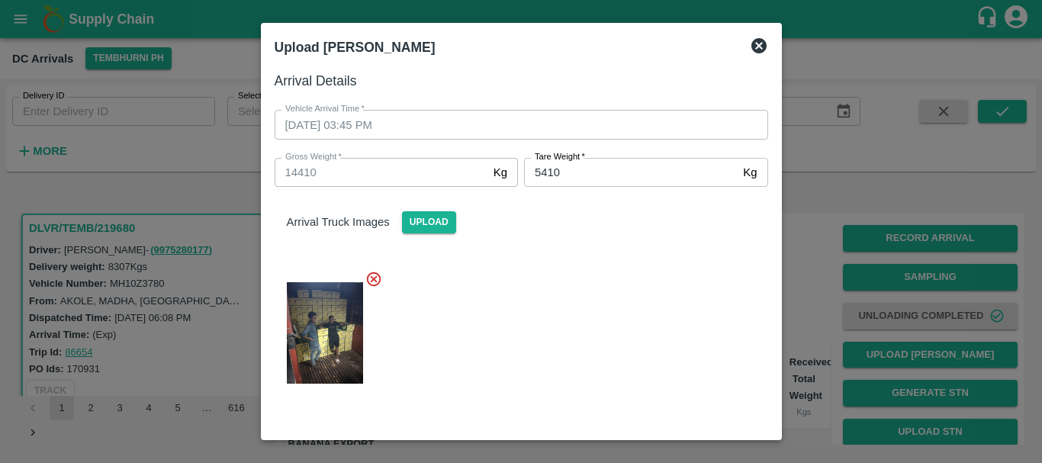
scroll to position [149, 0]
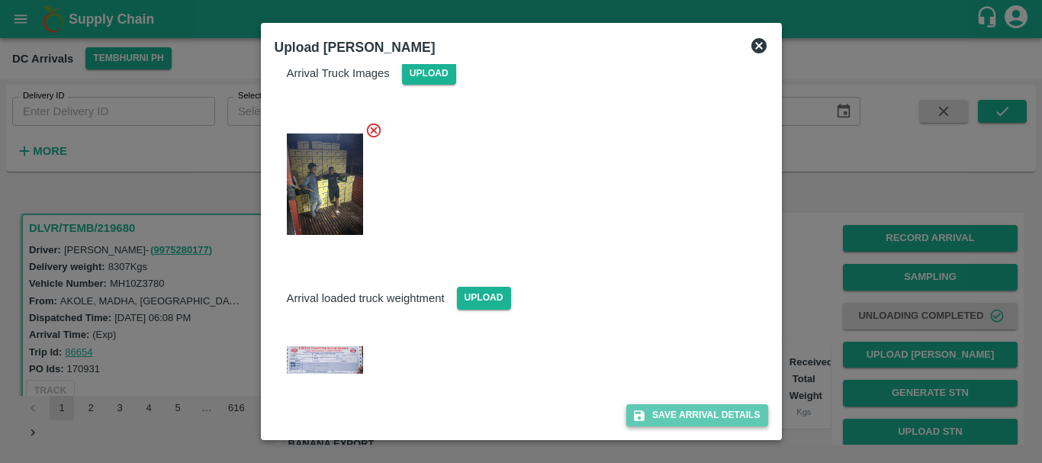
click at [676, 413] on button "Save Arrival Details" at bounding box center [696, 415] width 141 height 22
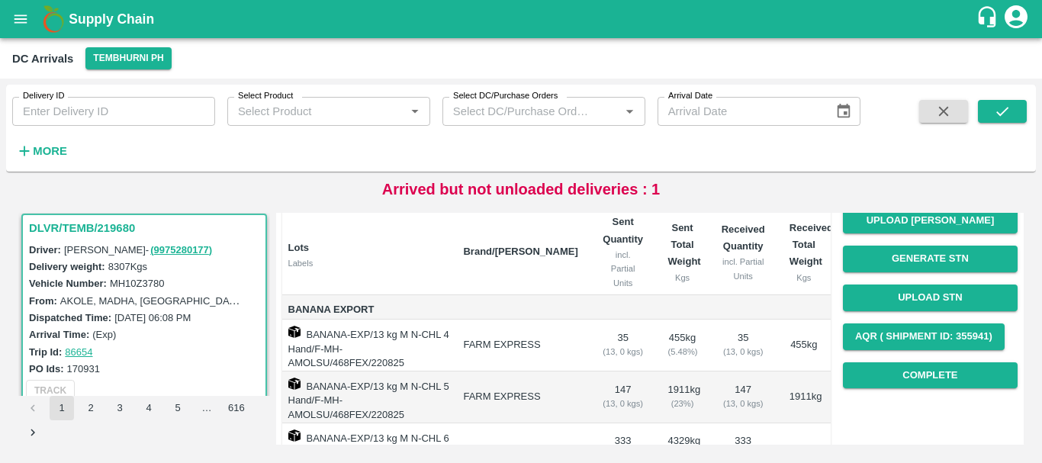
scroll to position [130, 0]
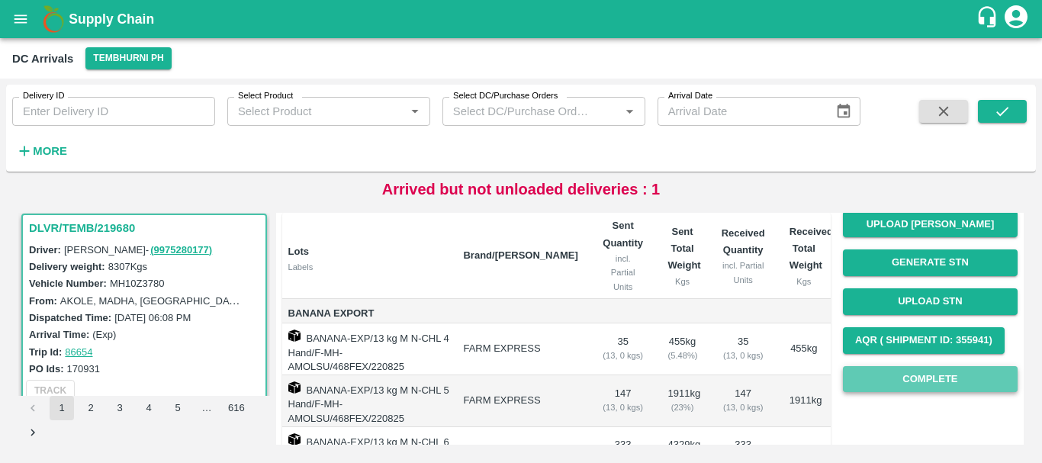
click at [888, 374] on button "Complete" at bounding box center [930, 379] width 175 height 27
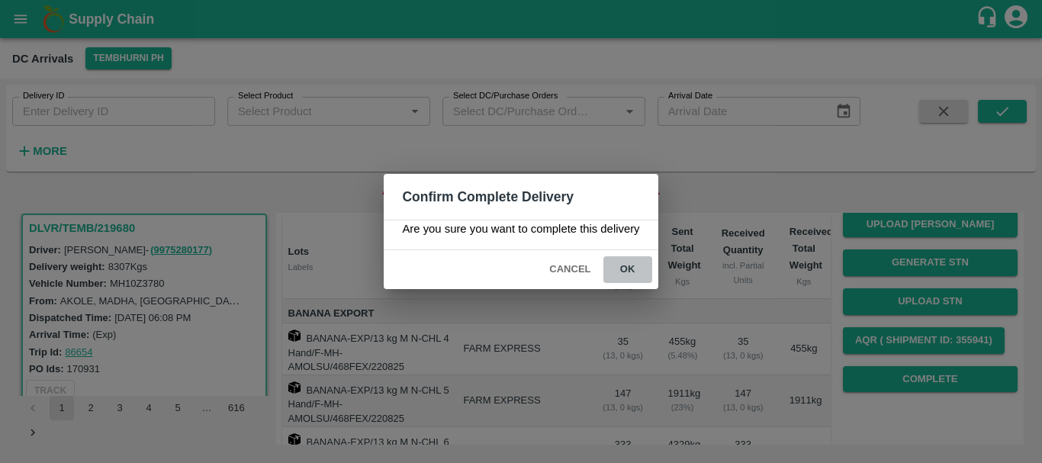
click at [641, 268] on button "ok" at bounding box center [627, 269] width 49 height 27
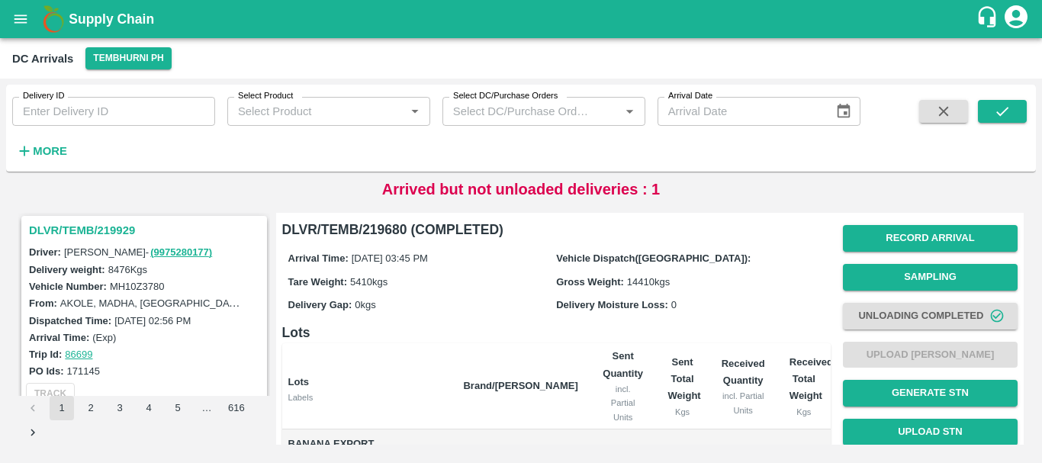
scroll to position [0, 0]
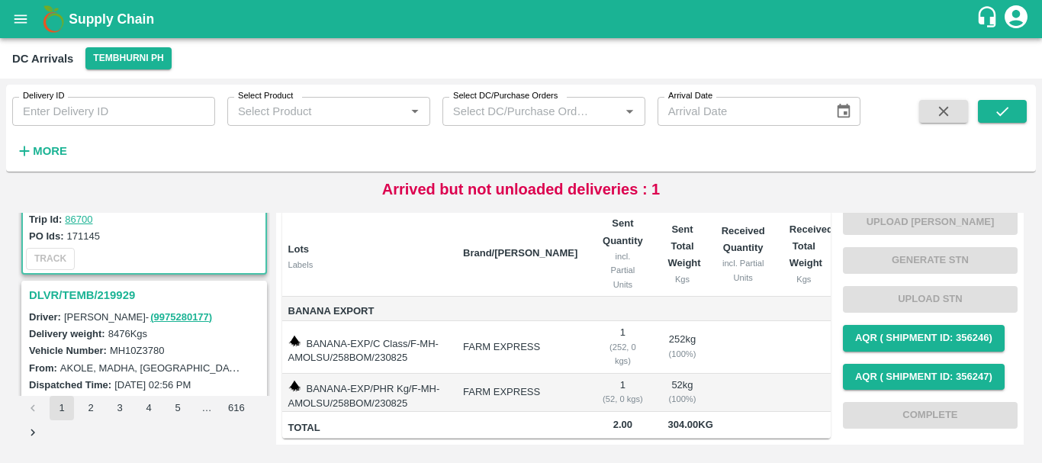
scroll to position [162, 0]
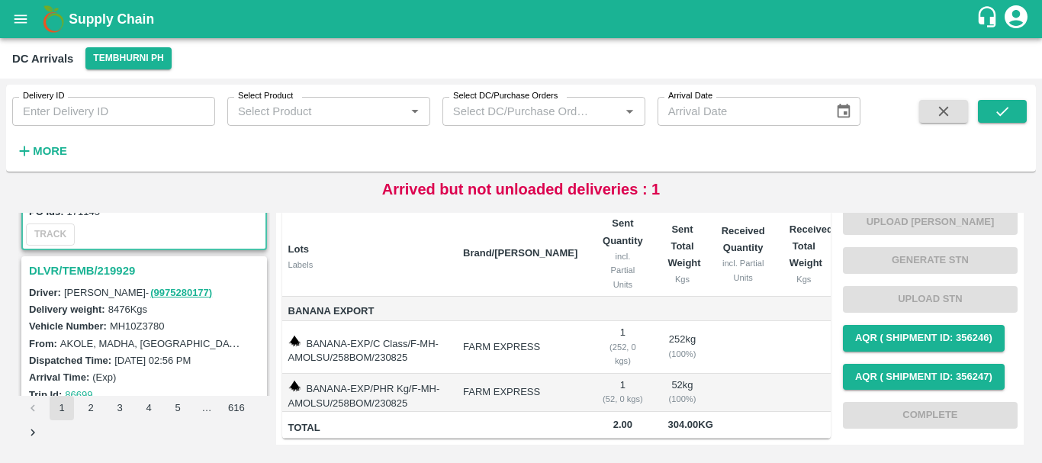
click at [116, 273] on h3 "DLVR/TEMB/219929" at bounding box center [146, 271] width 235 height 20
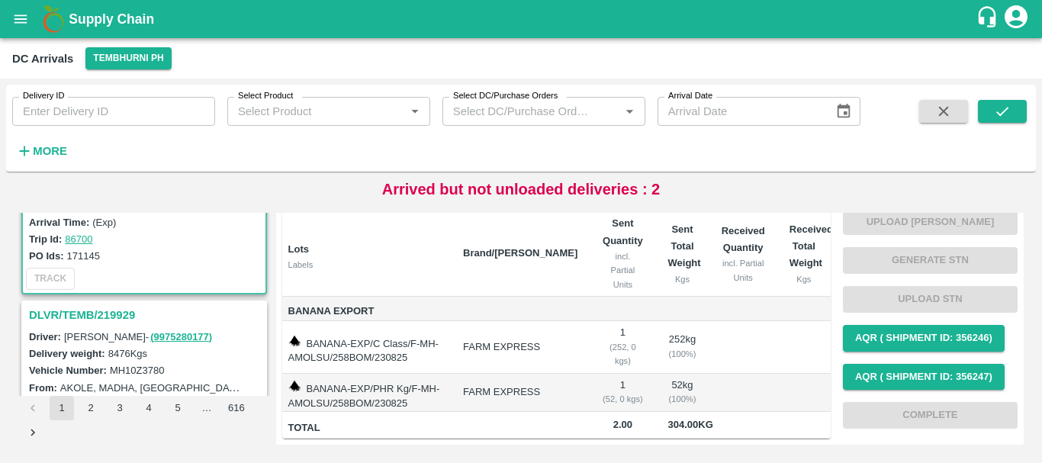
scroll to position [119, 0]
click at [118, 314] on h3 "DLVR/TEMB/219929" at bounding box center [146, 314] width 235 height 20
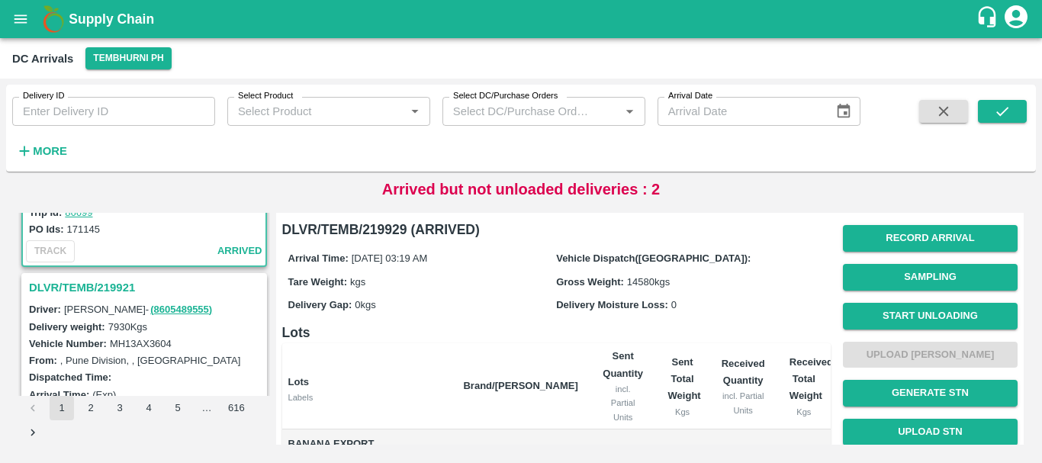
click at [106, 293] on h3 "DLVR/TEMB/219921" at bounding box center [146, 288] width 235 height 20
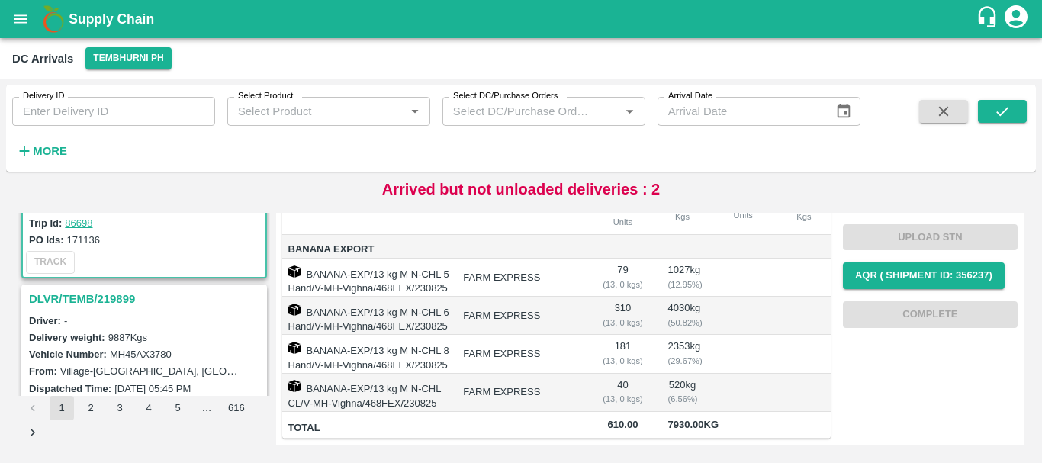
click at [109, 297] on h3 "DLVR/TEMB/219899" at bounding box center [146, 299] width 235 height 20
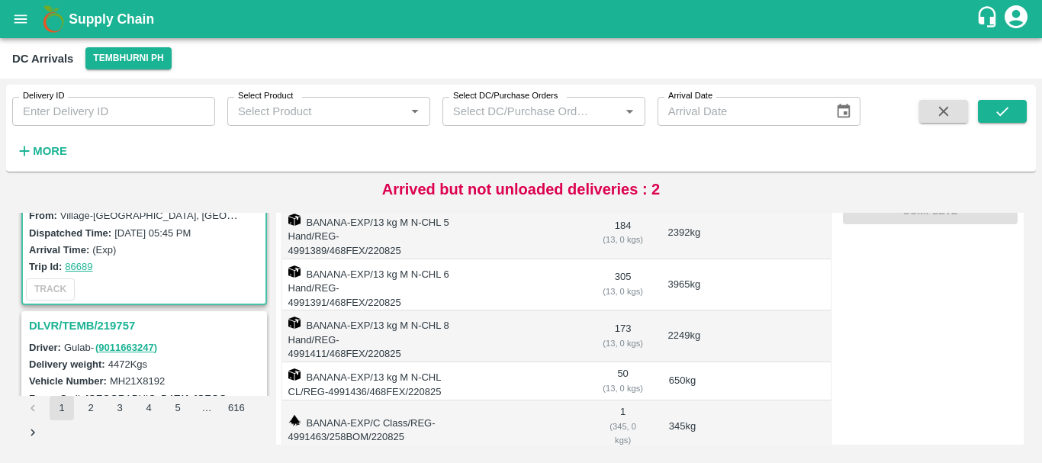
click at [118, 323] on h3 "DLVR/TEMB/219757" at bounding box center [146, 326] width 235 height 20
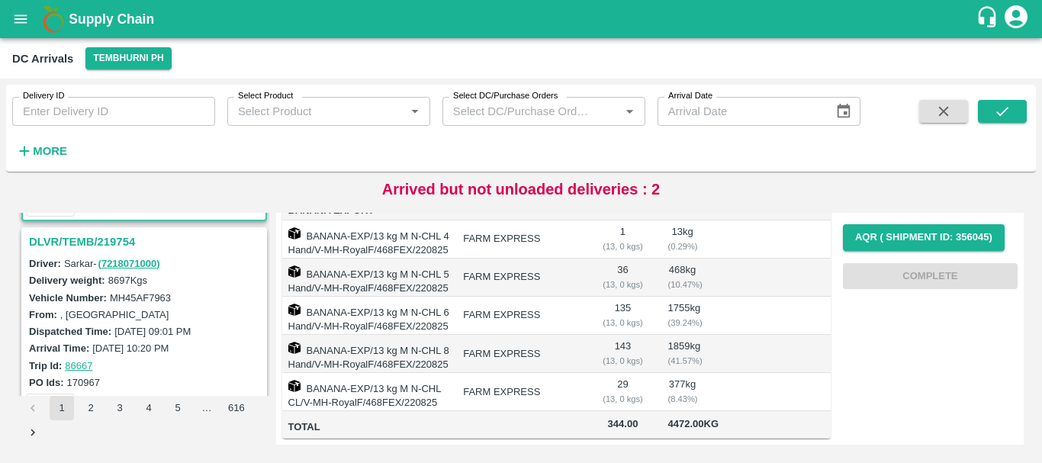
click at [113, 246] on h3 "DLVR/TEMB/219754" at bounding box center [146, 242] width 235 height 20
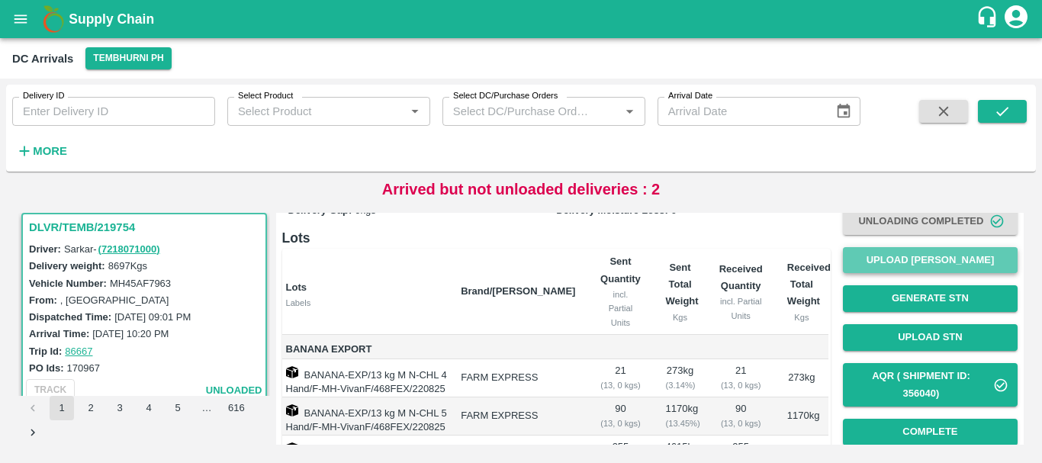
click at [866, 268] on button "Upload [PERSON_NAME]" at bounding box center [930, 260] width 175 height 27
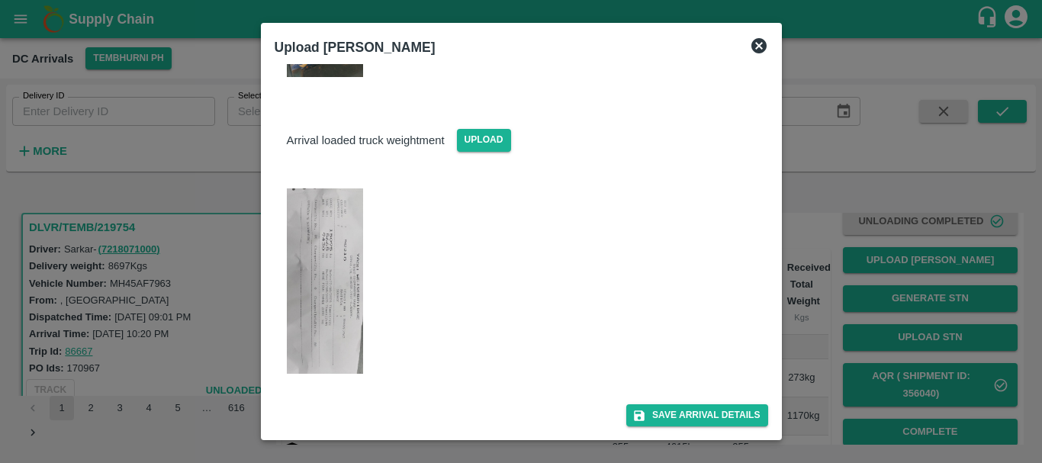
click at [804, 309] on div at bounding box center [521, 231] width 1042 height 463
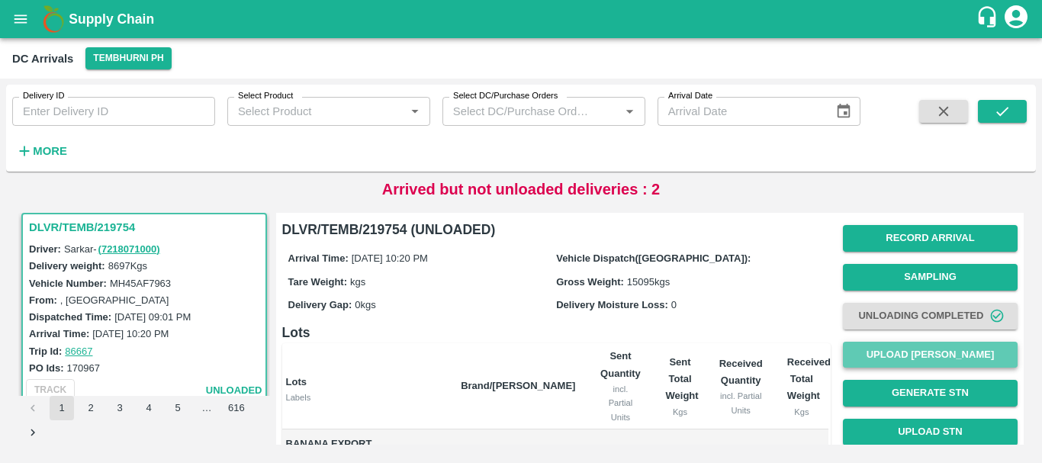
click at [882, 367] on button "Upload [PERSON_NAME]" at bounding box center [930, 355] width 175 height 27
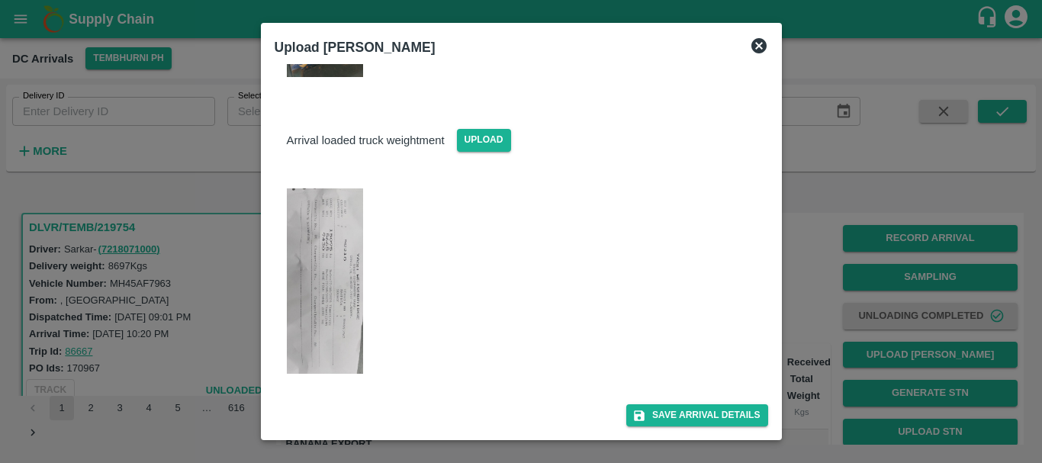
click at [351, 333] on img at bounding box center [325, 281] width 76 height 186
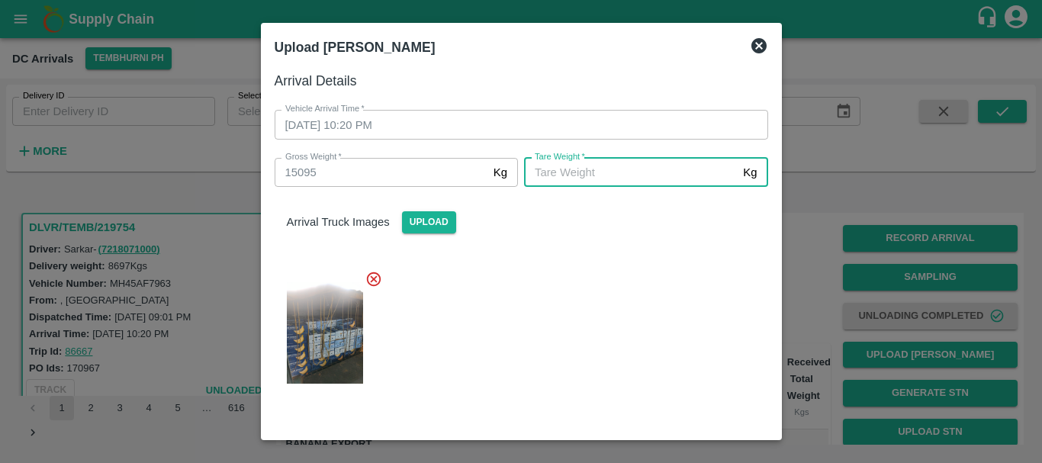
click at [580, 175] on input "Tare Weight   *" at bounding box center [630, 172] width 213 height 29
type input "5665"
click at [580, 255] on div "Arrival Truck Images Upload" at bounding box center [515, 293] width 506 height 236
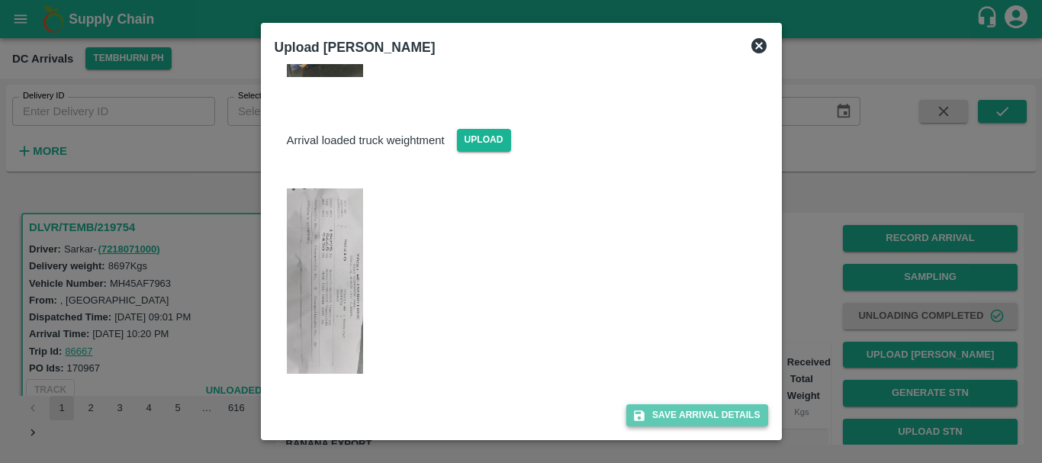
click at [640, 406] on button "Save Arrival Details" at bounding box center [696, 415] width 141 height 22
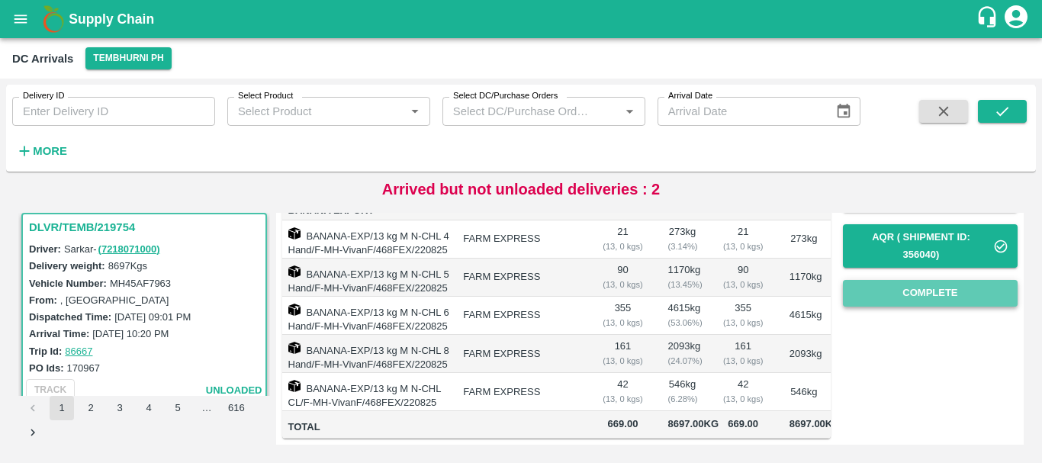
click at [893, 280] on button "Complete" at bounding box center [930, 293] width 175 height 27
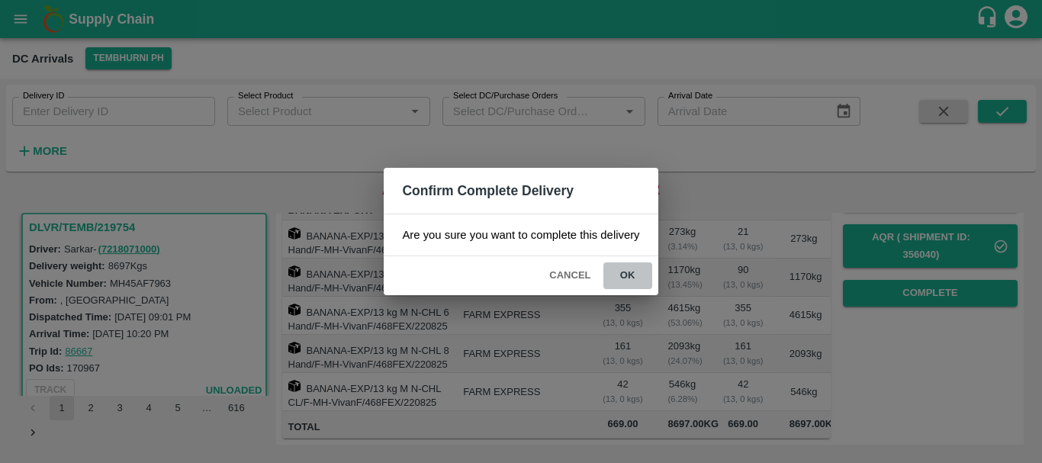
click at [625, 285] on button "ok" at bounding box center [627, 275] width 49 height 27
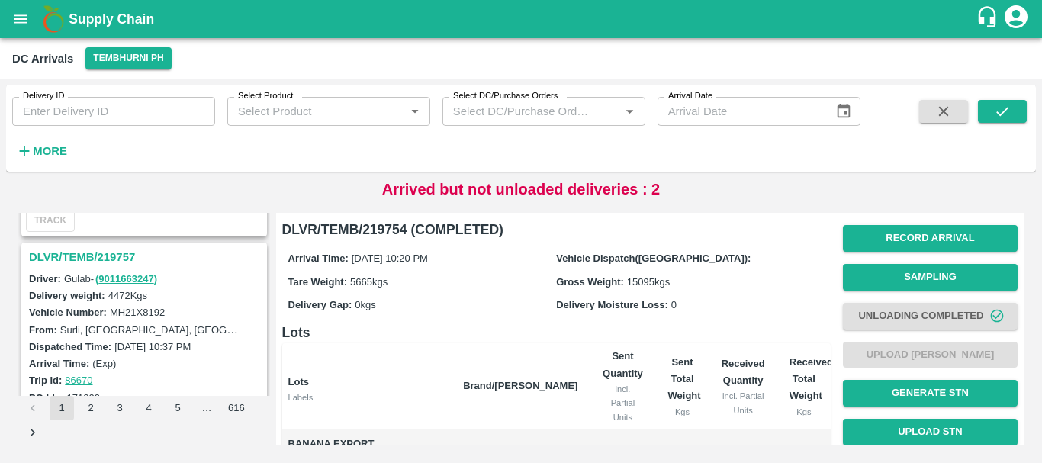
click at [114, 258] on h3 "DLVR/TEMB/219757" at bounding box center [146, 257] width 235 height 20
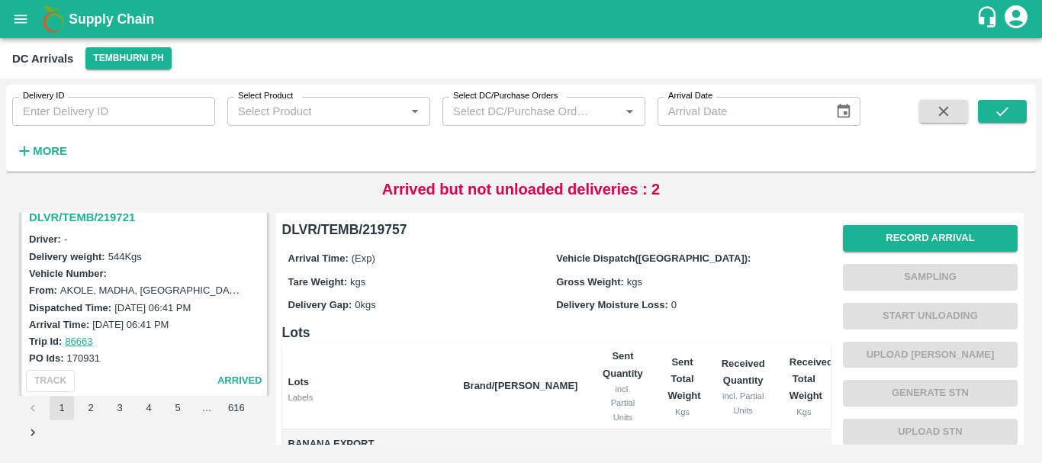
click at [89, 226] on h3 "DLVR/TEMB/219721" at bounding box center [146, 217] width 235 height 20
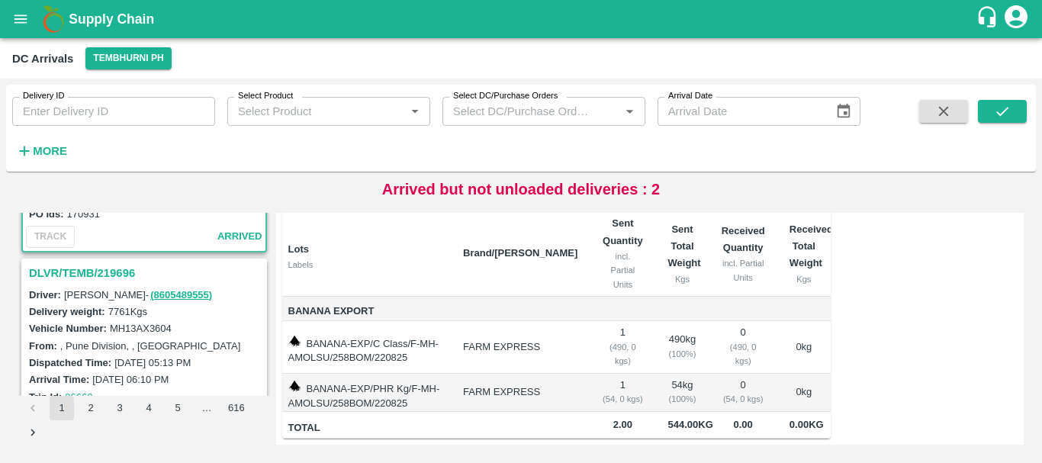
click at [108, 271] on h3 "DLVR/TEMB/219696" at bounding box center [146, 273] width 235 height 20
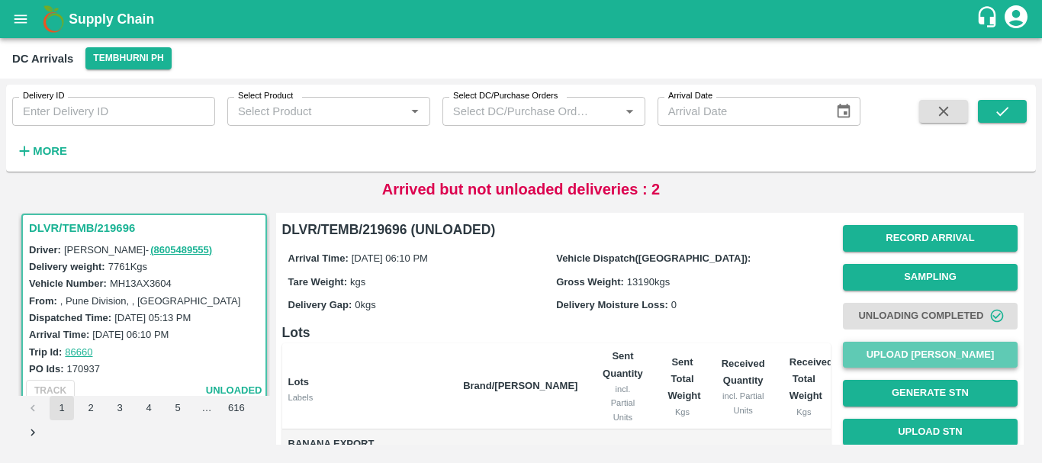
click at [867, 363] on button "Upload [PERSON_NAME]" at bounding box center [930, 355] width 175 height 27
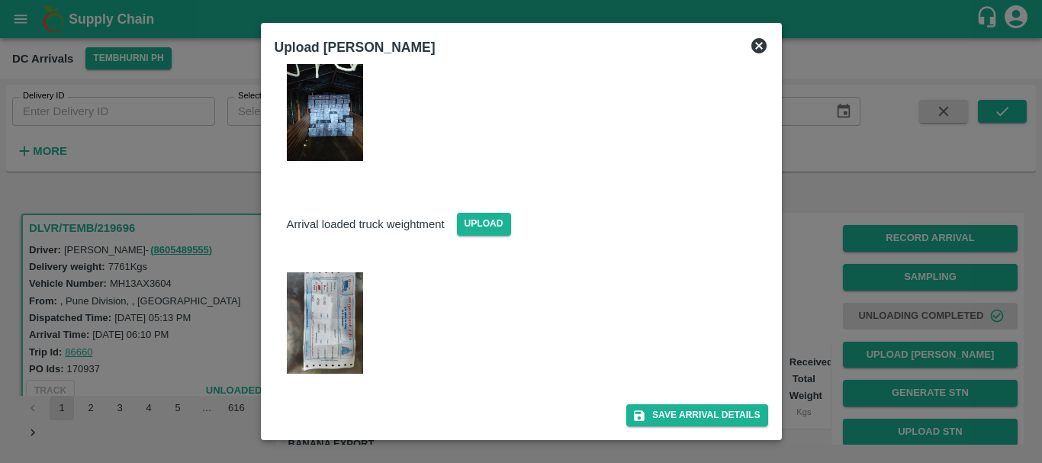
click at [342, 320] on img at bounding box center [325, 322] width 76 height 101
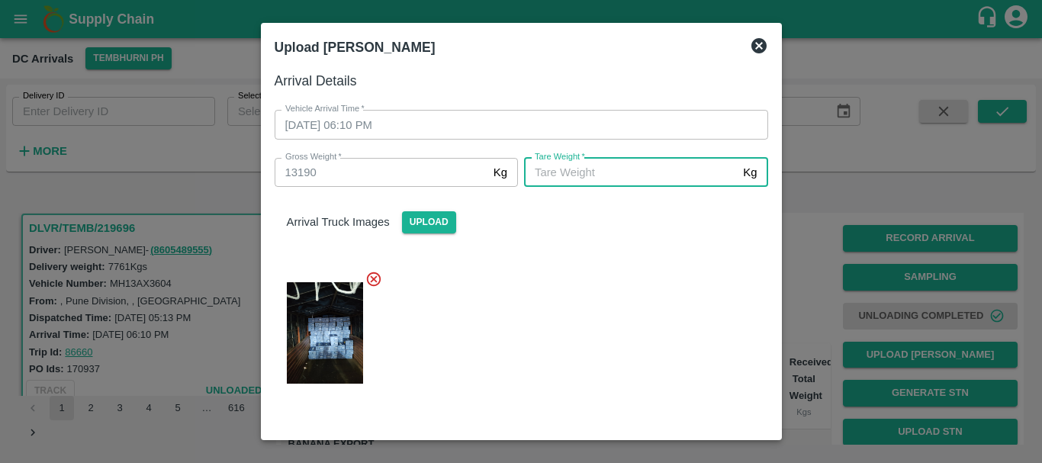
click at [599, 162] on input "Tare Weight   *" at bounding box center [630, 172] width 213 height 29
type input "4790"
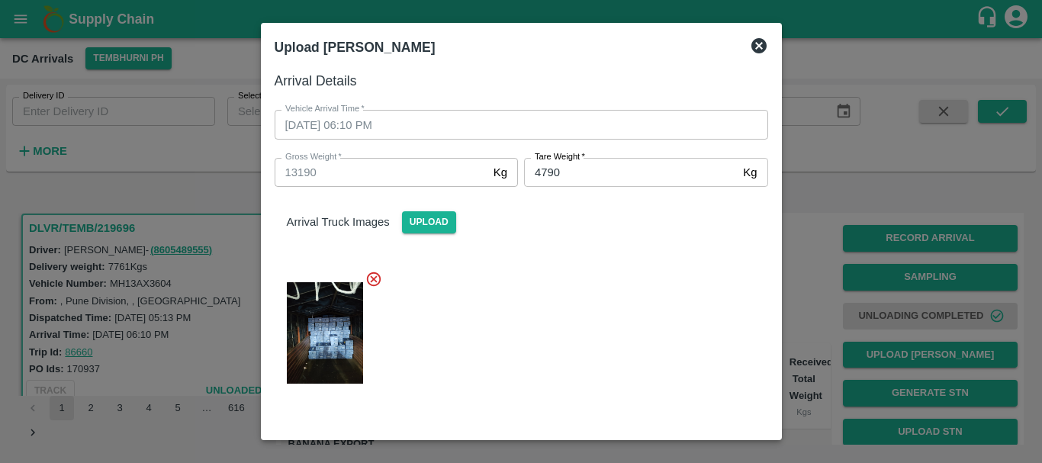
click at [611, 269] on div at bounding box center [515, 328] width 506 height 141
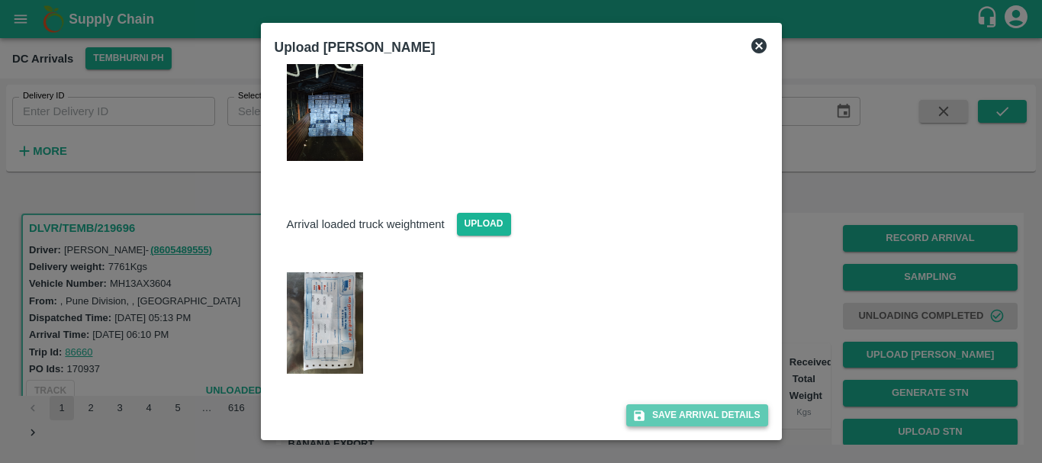
click at [678, 408] on button "Save Arrival Details" at bounding box center [696, 415] width 141 height 22
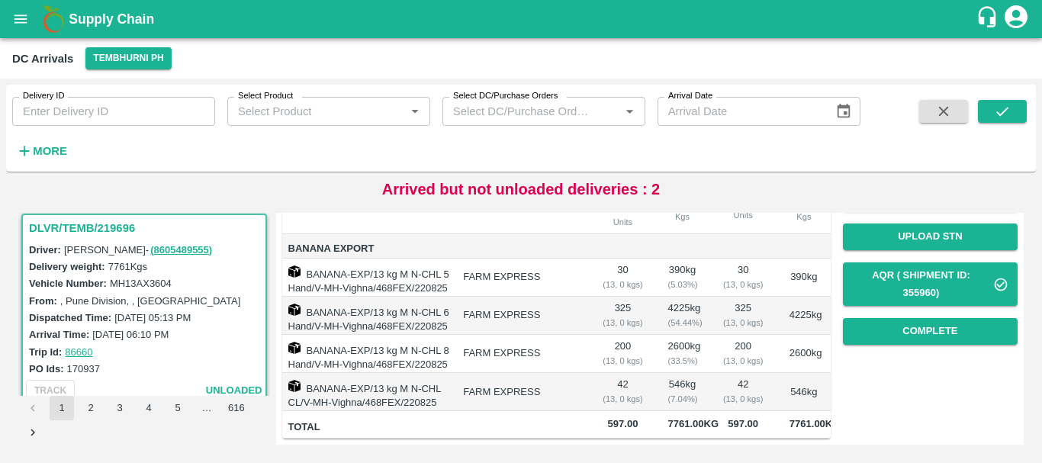
scroll to position [0, 0]
click at [899, 318] on button "Complete" at bounding box center [930, 331] width 175 height 27
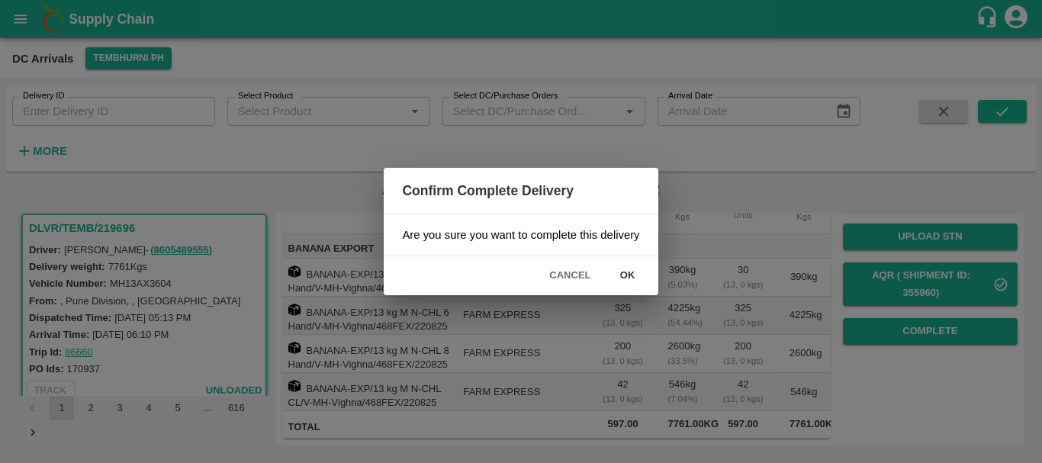
click at [624, 275] on button "ok" at bounding box center [627, 275] width 49 height 27
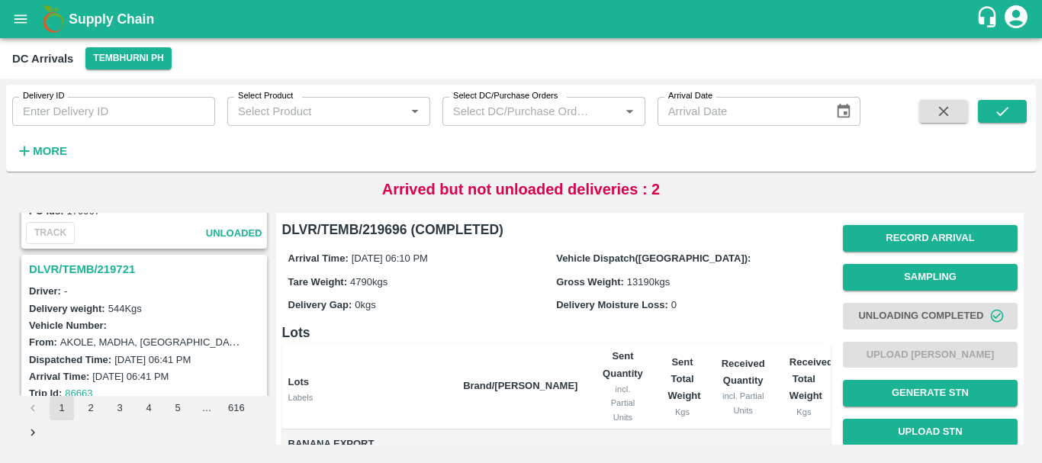
click at [104, 268] on h3 "DLVR/TEMB/219721" at bounding box center [146, 269] width 235 height 20
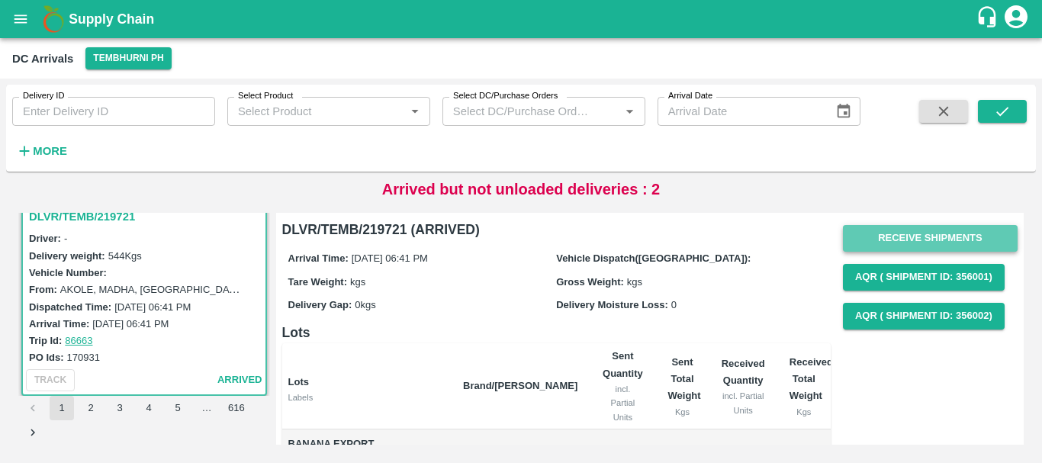
click at [897, 225] on button "Receive Shipments" at bounding box center [930, 238] width 175 height 27
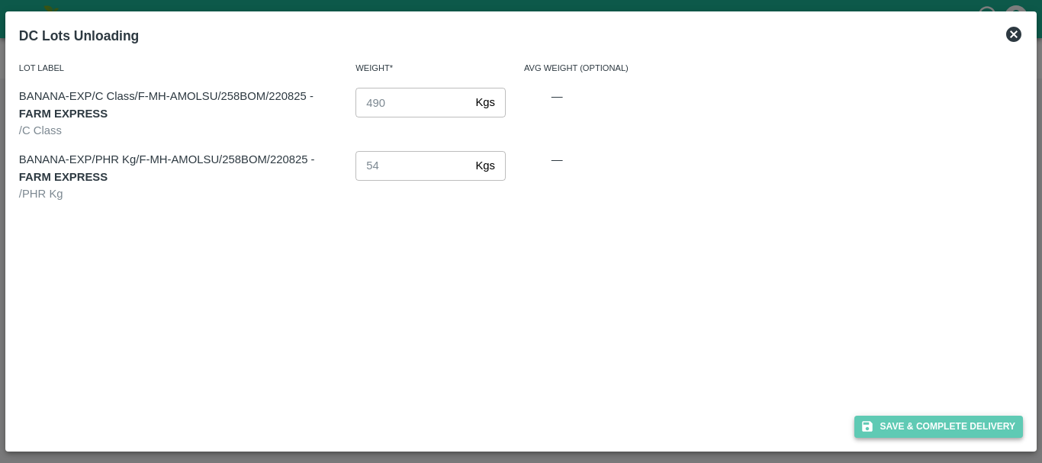
click at [882, 423] on button "Save & Complete Delivery" at bounding box center [938, 427] width 169 height 22
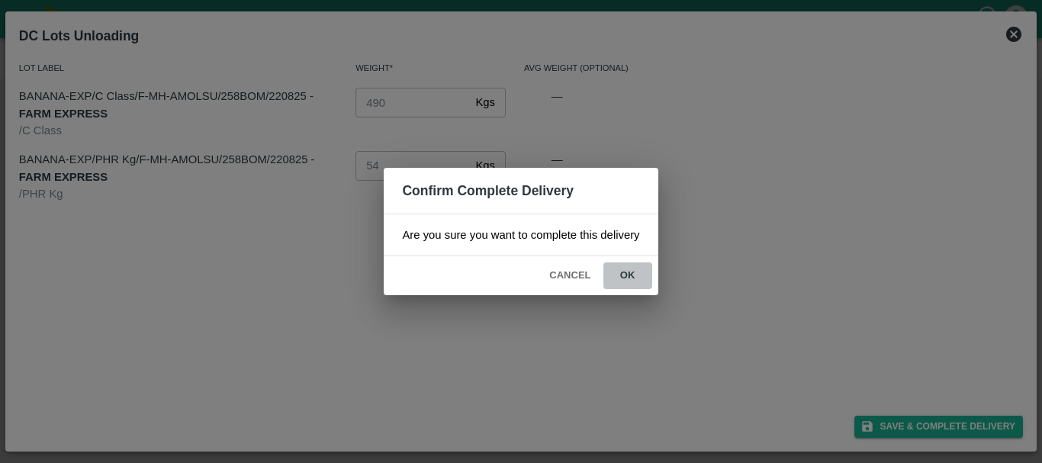
click at [631, 275] on button "ok" at bounding box center [627, 275] width 49 height 27
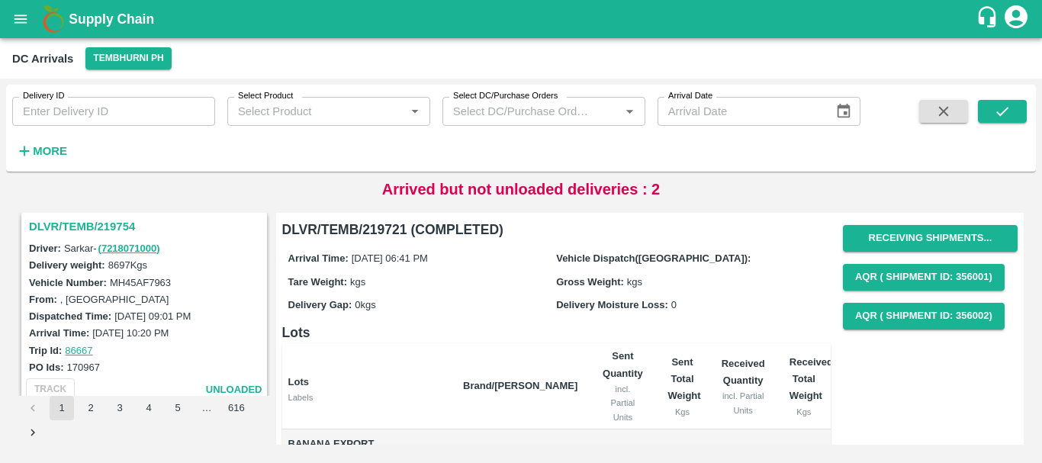
click at [113, 226] on h3 "DLVR/TEMB/219754" at bounding box center [146, 227] width 235 height 20
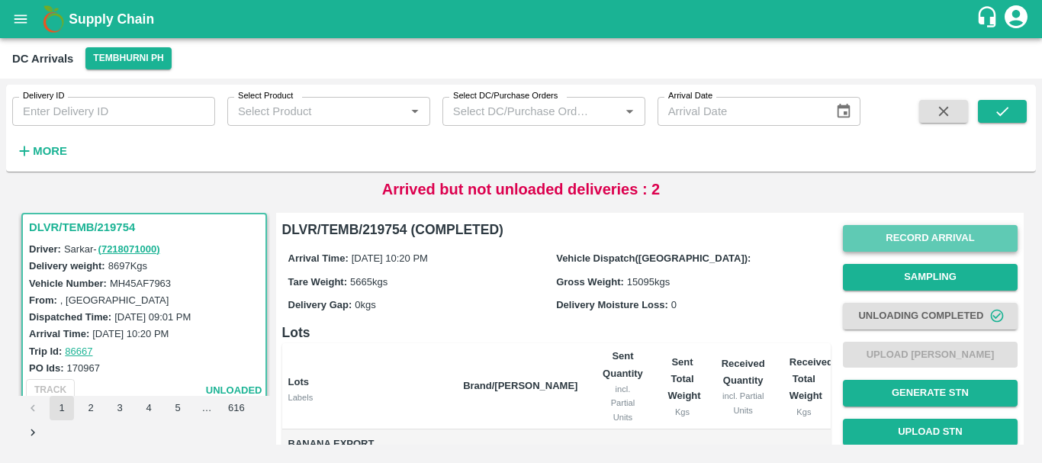
click at [895, 243] on button "Record Arrival" at bounding box center [930, 238] width 175 height 27
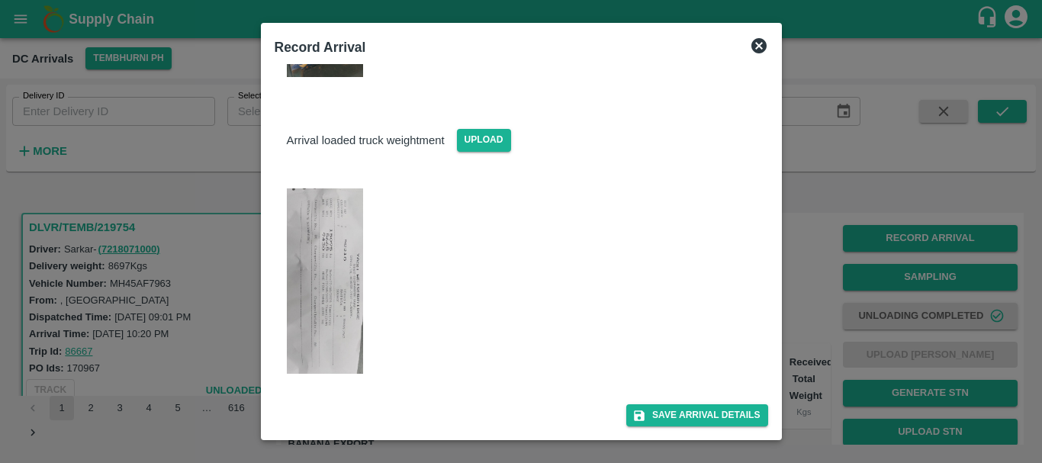
click at [818, 286] on div at bounding box center [521, 231] width 1042 height 463
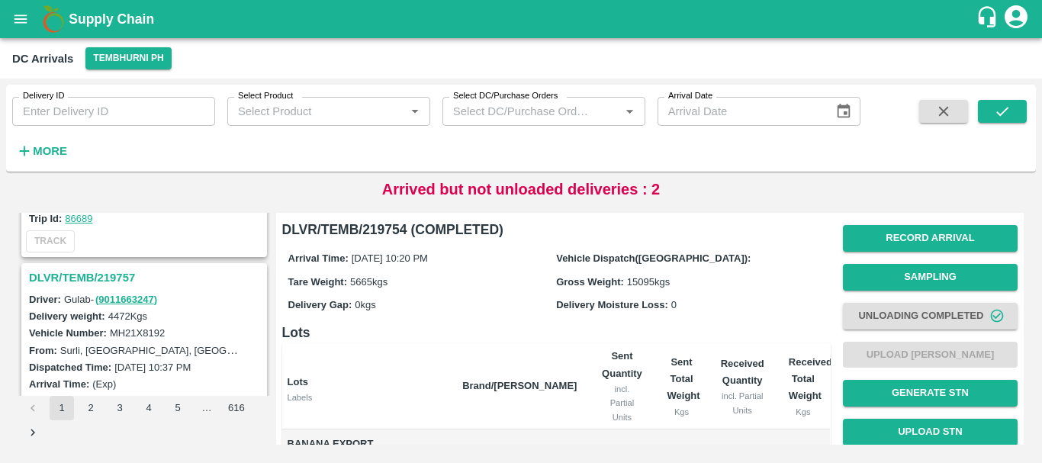
click at [104, 277] on h3 "DLVR/TEMB/219757" at bounding box center [146, 278] width 235 height 20
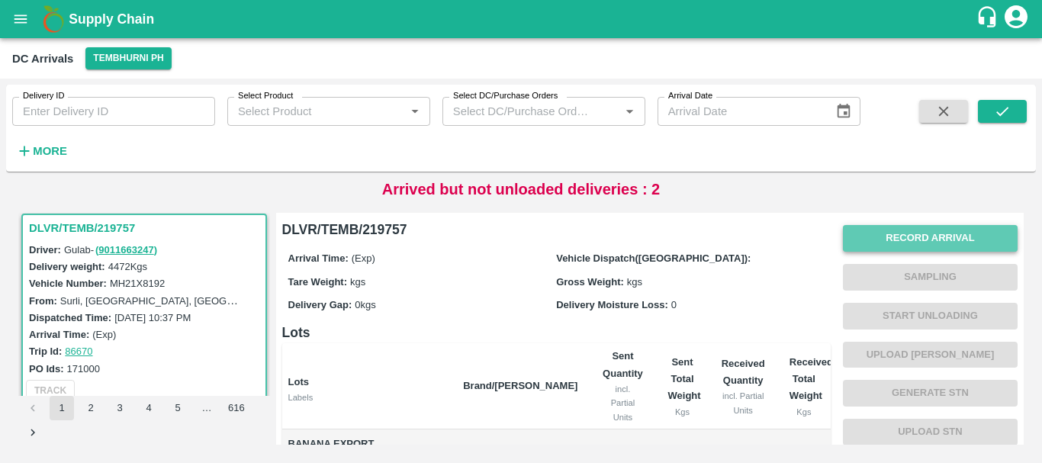
click at [896, 240] on button "Record Arrival" at bounding box center [930, 238] width 175 height 27
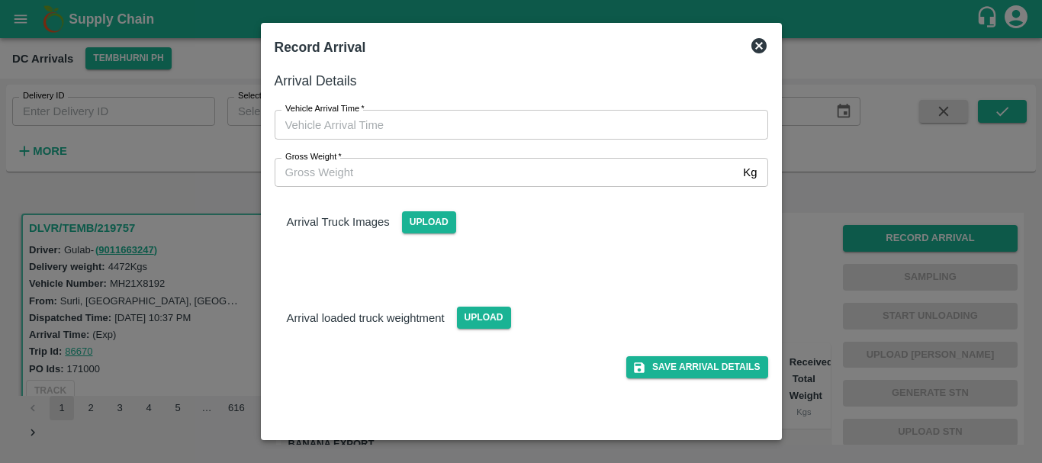
type input "DD/MM/YYYY hh:mm aa"
click at [605, 126] on input "DD/MM/YYYY hh:mm aa" at bounding box center [516, 124] width 483 height 29
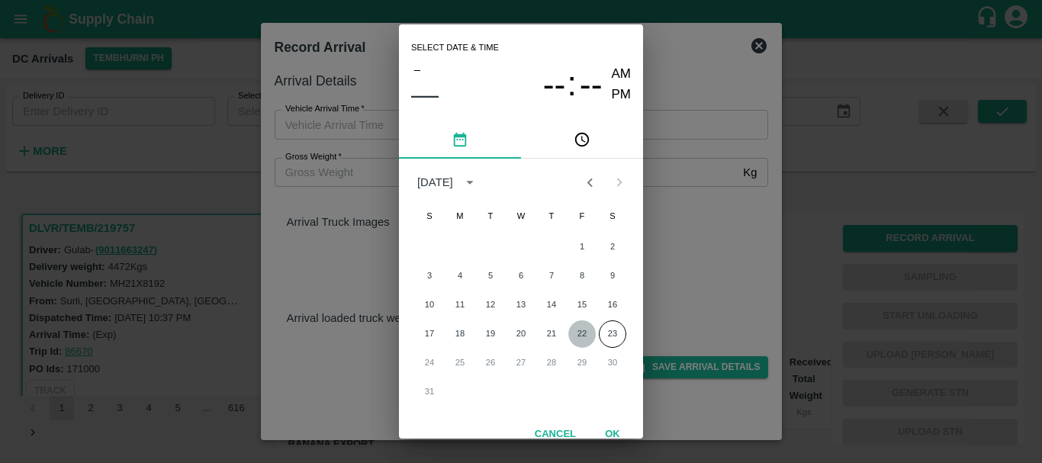
click at [577, 330] on button "22" at bounding box center [581, 333] width 27 height 27
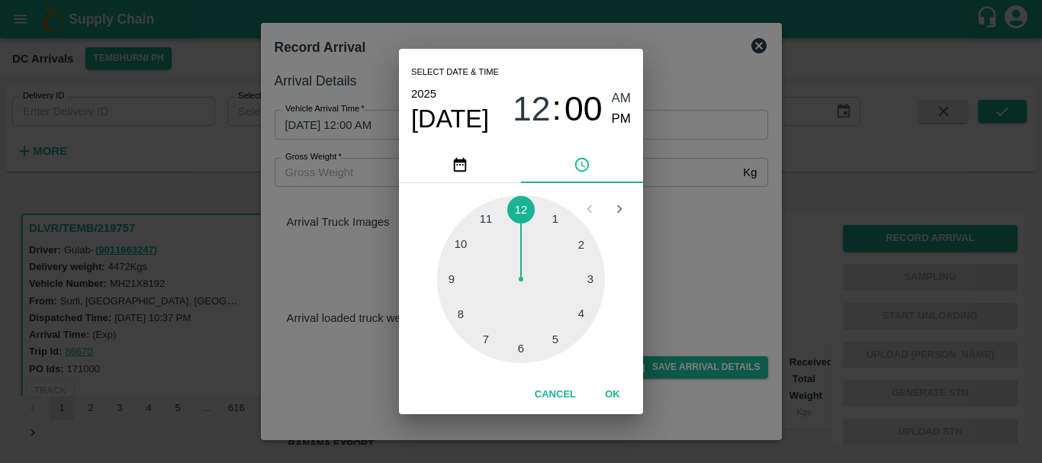
click at [583, 314] on div at bounding box center [521, 279] width 168 height 168
click at [522, 348] on div at bounding box center [521, 279] width 168 height 168
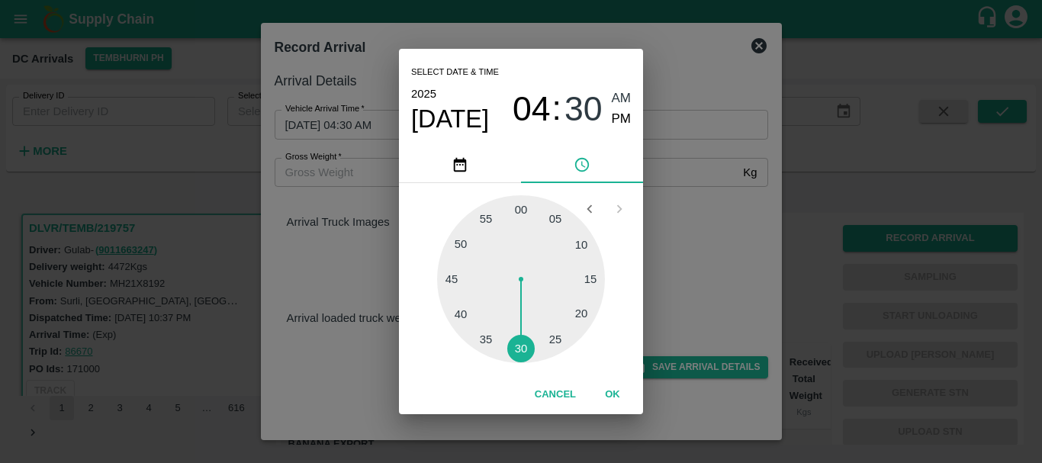
click at [632, 120] on div "Select date & time 2025 Aug 22 04 : 30 AM PM" at bounding box center [521, 98] width 244 height 98
click at [620, 120] on span "PM" at bounding box center [622, 119] width 20 height 21
type input "22/08/2025 04:30 PM"
click at [694, 149] on div "Select date & time 2025 Aug 22 04 : 30 AM PM 05 10 15 20 25 30 35 40 45 50 55 0…" at bounding box center [521, 231] width 1042 height 463
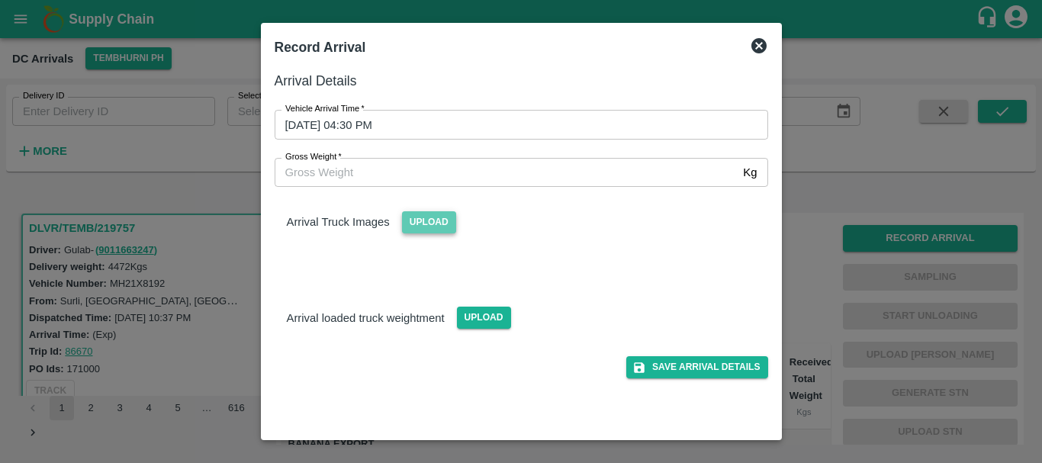
click at [441, 226] on span "Upload" at bounding box center [429, 222] width 54 height 22
click at [0, 0] on input "Upload" at bounding box center [0, 0] width 0 height 0
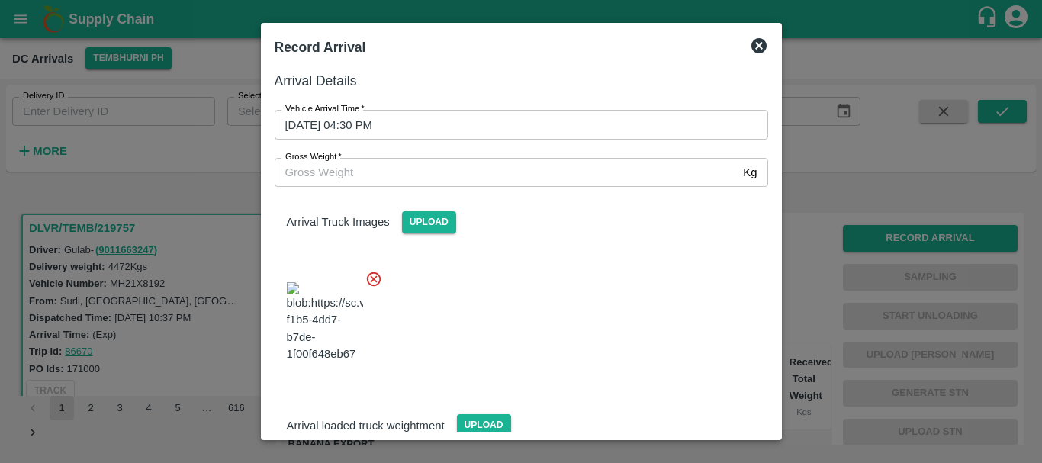
scroll to position [82, 0]
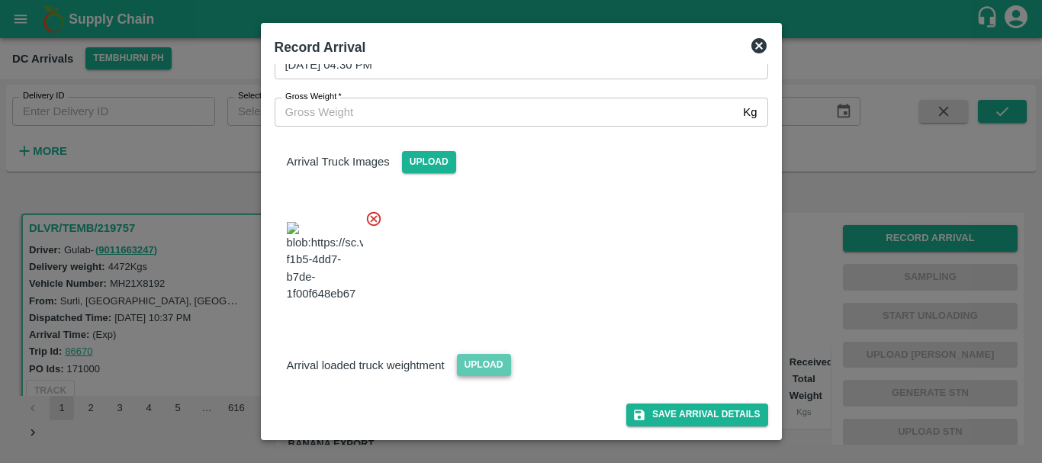
click at [481, 368] on span "Upload" at bounding box center [484, 365] width 54 height 22
click at [0, 0] on input "Upload" at bounding box center [0, 0] width 0 height 0
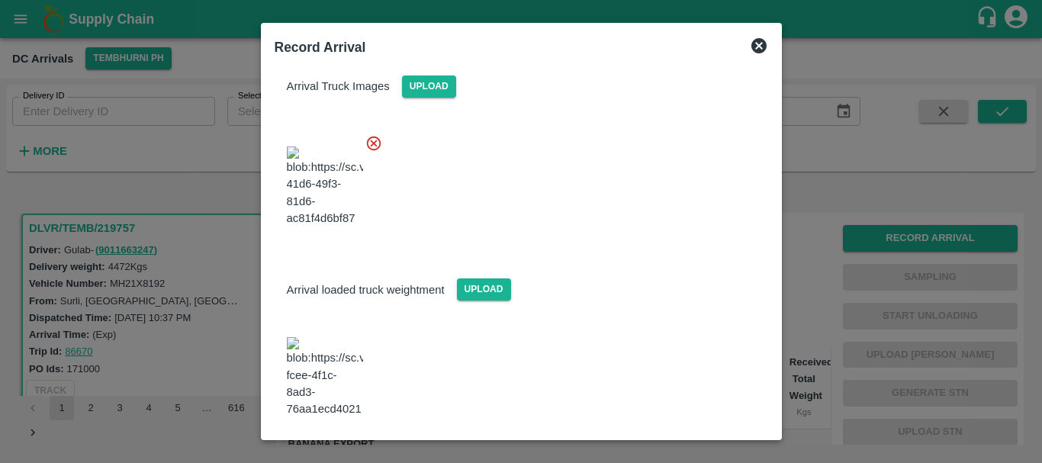
scroll to position [135, 0]
click at [335, 381] on img at bounding box center [325, 378] width 76 height 80
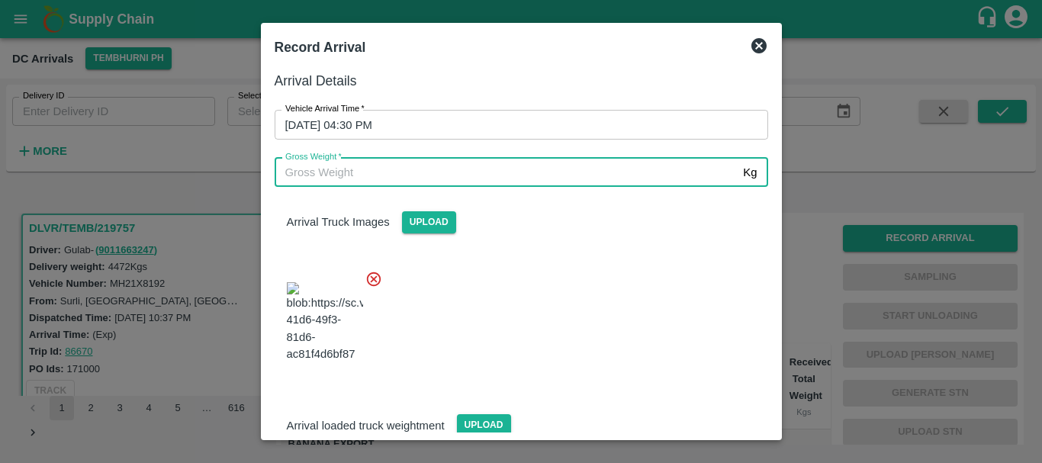
click at [371, 167] on input "Gross Weight   *" at bounding box center [506, 172] width 463 height 29
type input "10090"
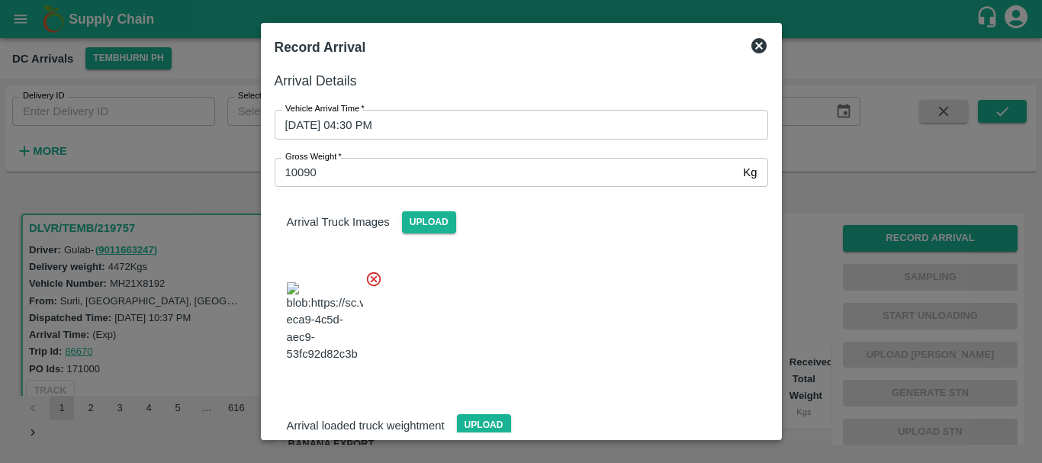
click at [625, 323] on div at bounding box center [515, 318] width 506 height 120
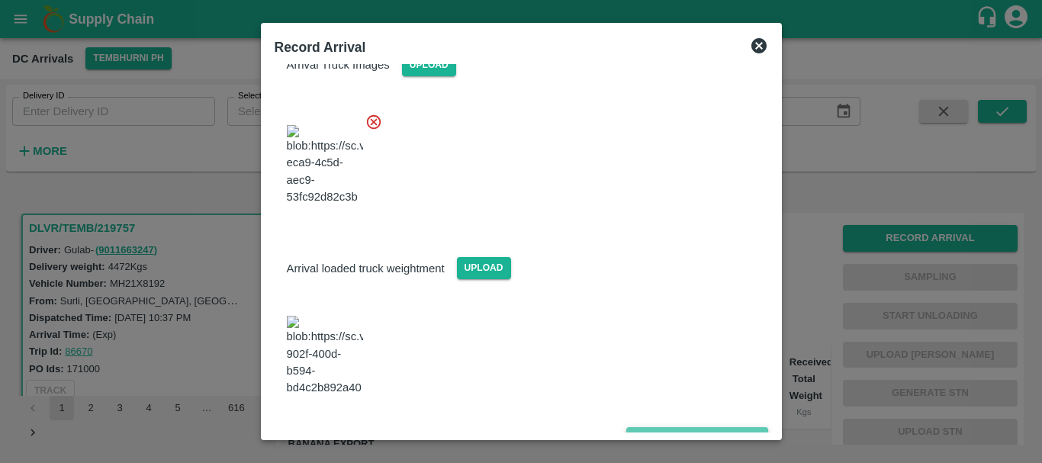
click at [673, 427] on button "Save Arrival Details" at bounding box center [696, 438] width 141 height 22
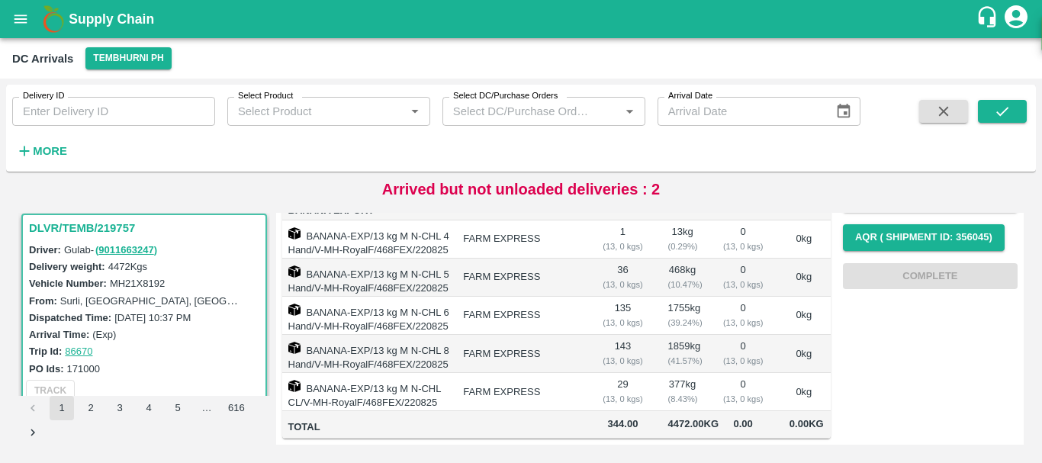
scroll to position [0, 0]
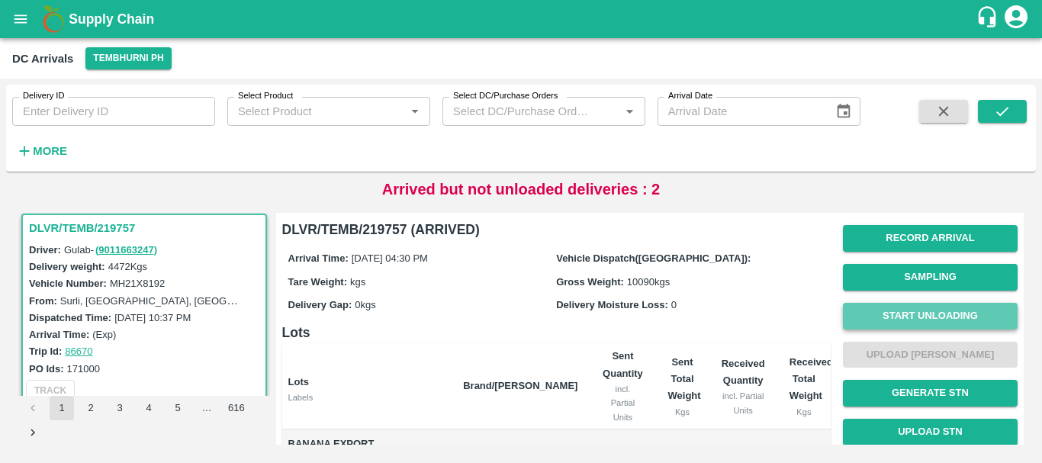
click at [916, 316] on button "Start Unloading" at bounding box center [930, 316] width 175 height 27
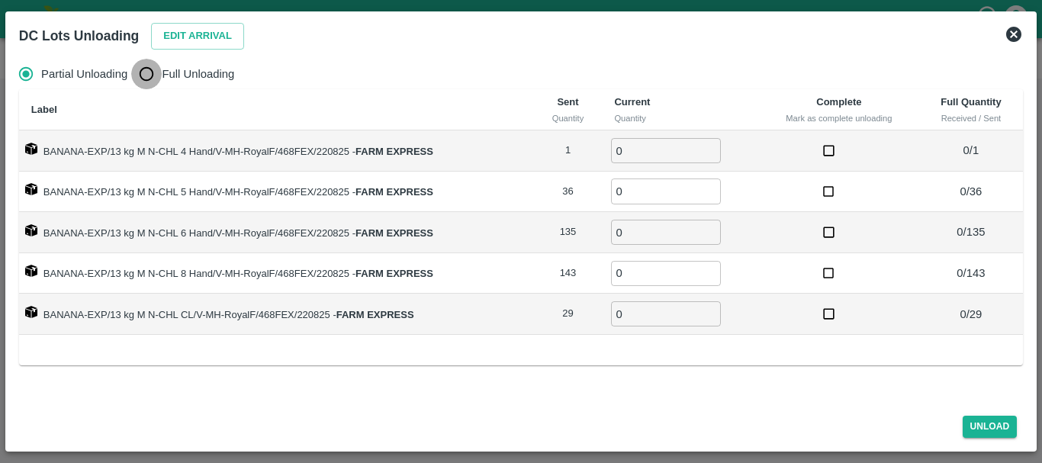
click at [161, 75] on input "Full Unloading" at bounding box center [146, 74] width 31 height 31
radio input "true"
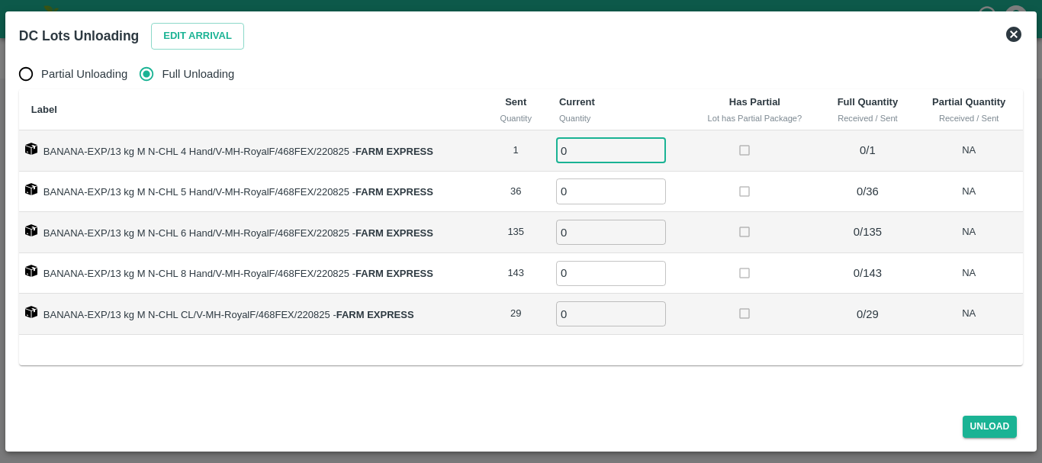
click at [598, 150] on input "0" at bounding box center [611, 150] width 110 height 25
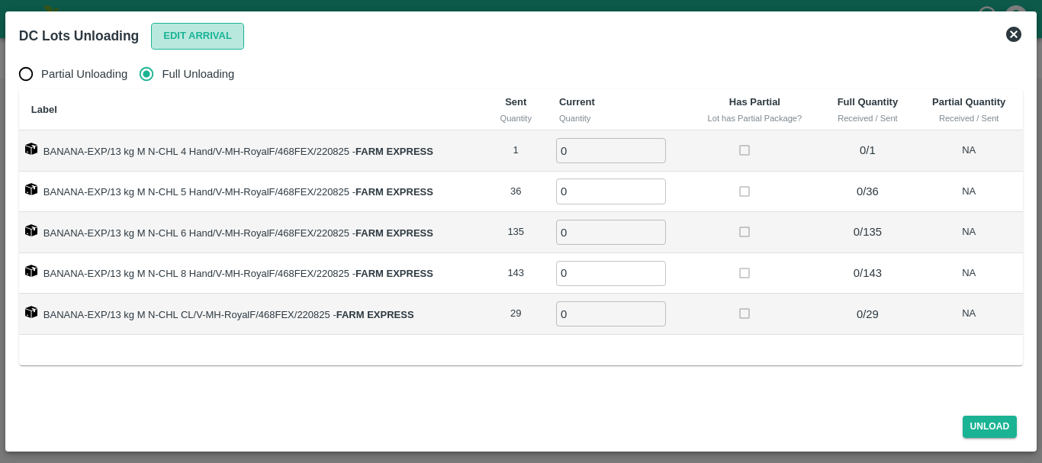
click at [191, 34] on button "Edit Arrival" at bounding box center [197, 36] width 93 height 27
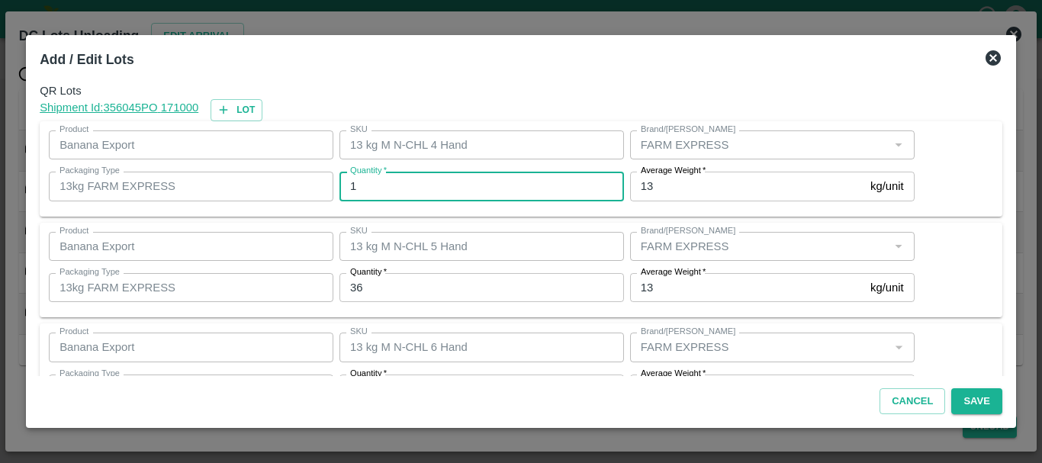
click at [422, 179] on input "1" at bounding box center [481, 186] width 284 height 29
type input "1"
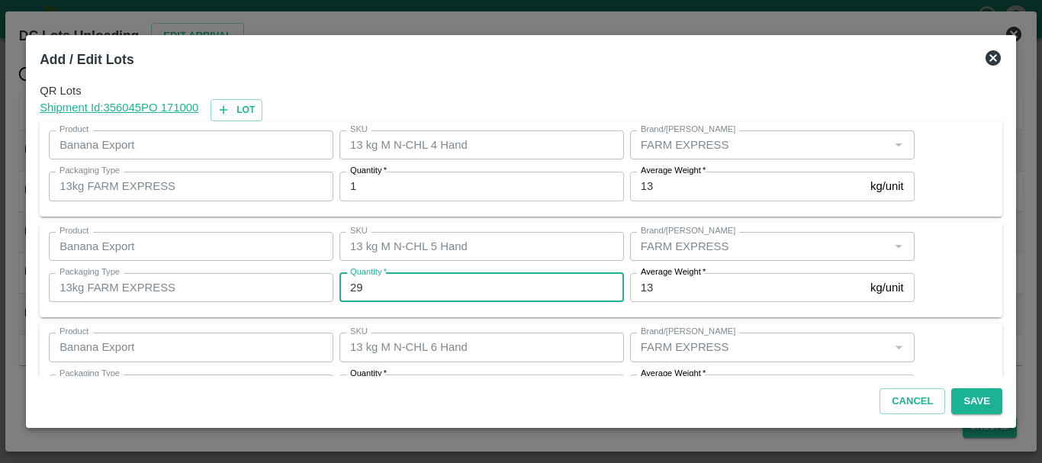
type input "29"
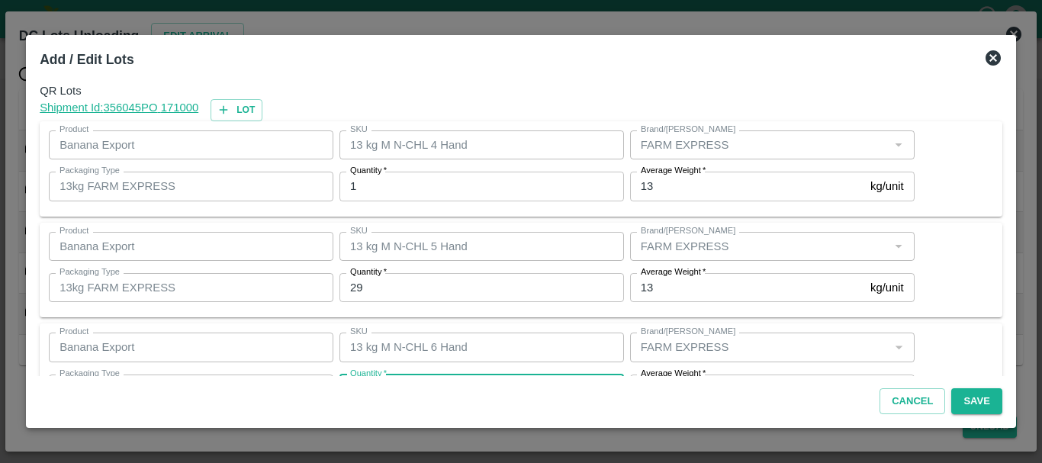
scroll to position [27, 0]
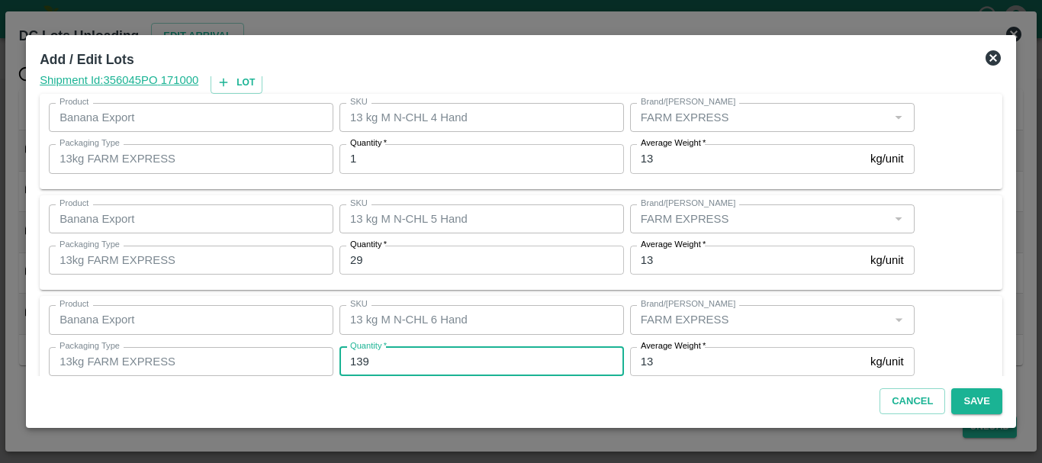
type input "139"
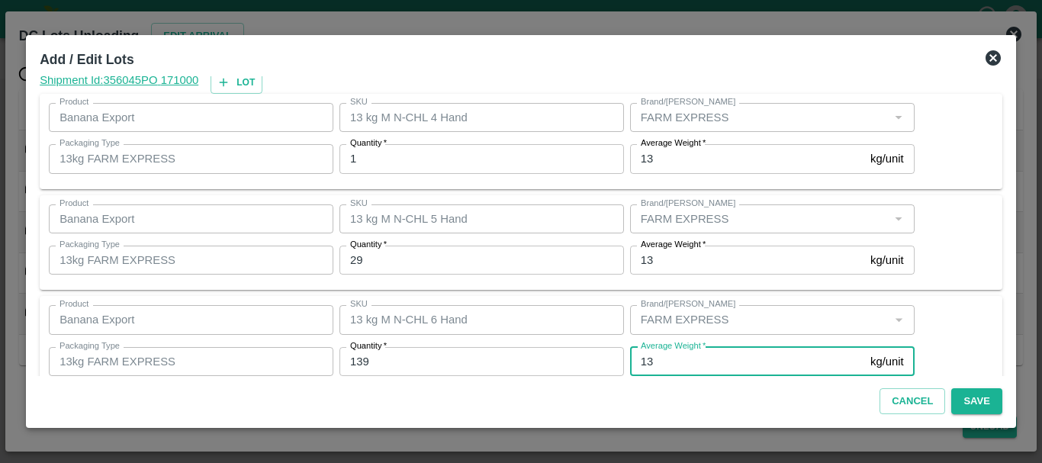
scroll to position [258, 0]
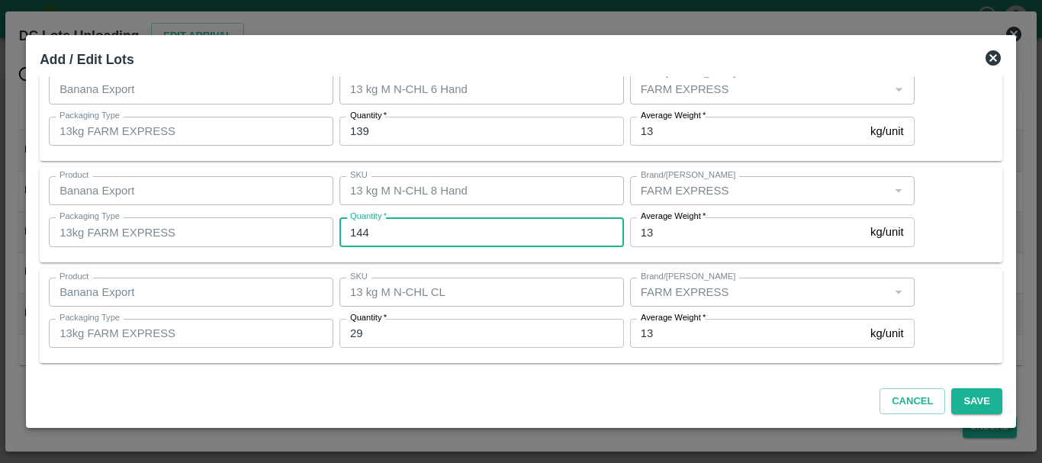
type input "144"
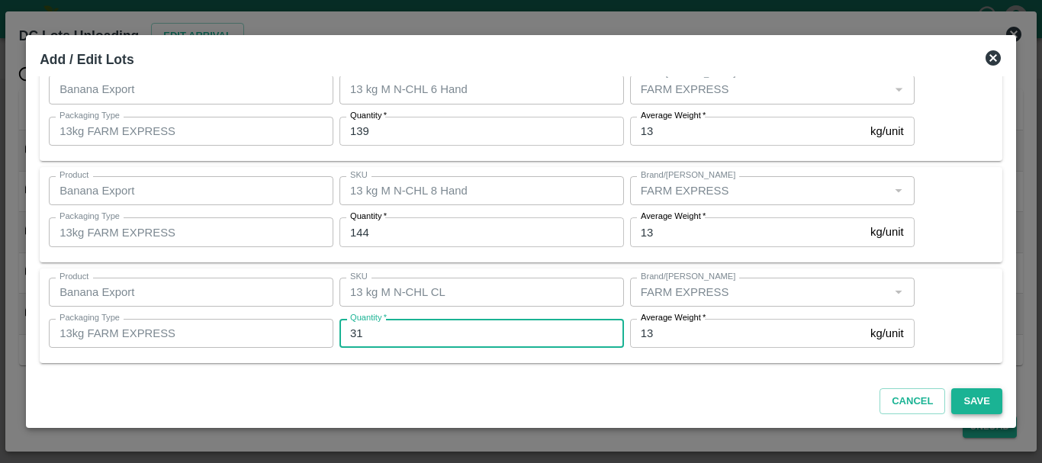
type input "31"
click at [964, 397] on button "Save" at bounding box center [976, 401] width 50 height 27
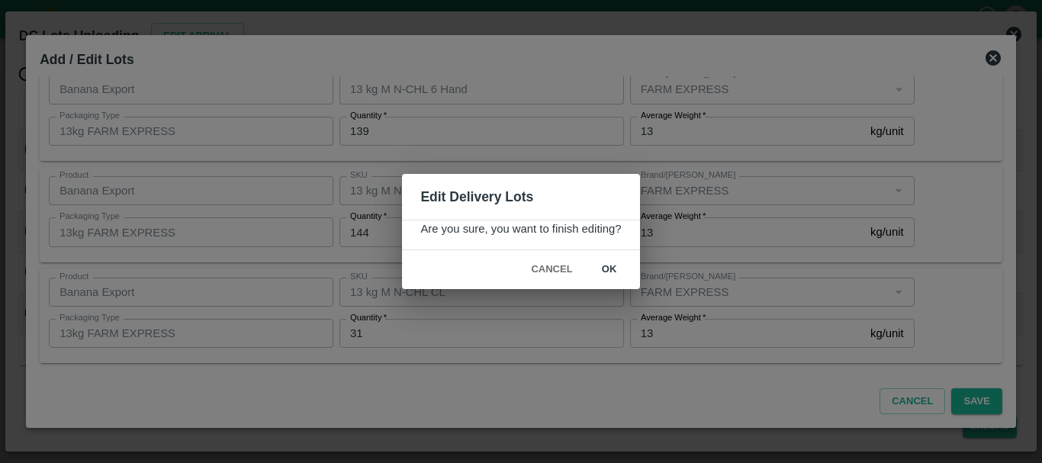
click at [609, 264] on button "ok" at bounding box center [609, 269] width 49 height 27
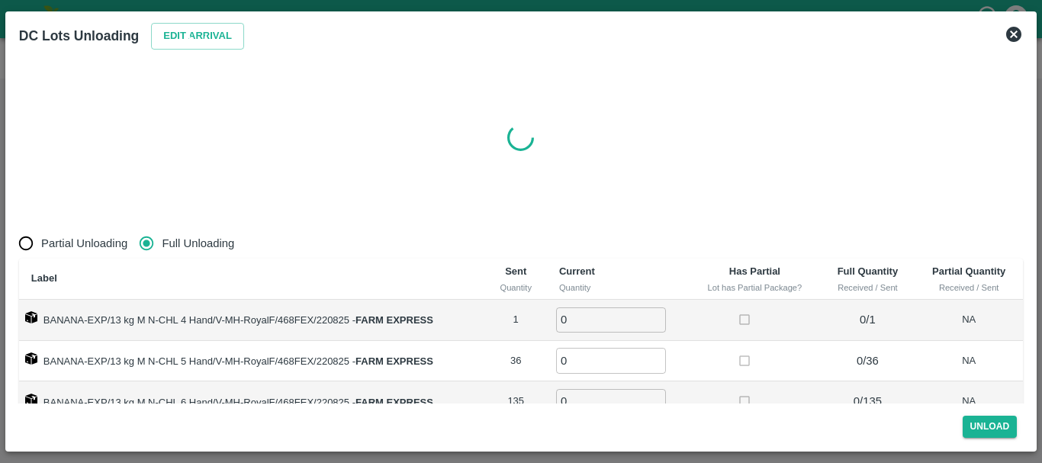
radio input "true"
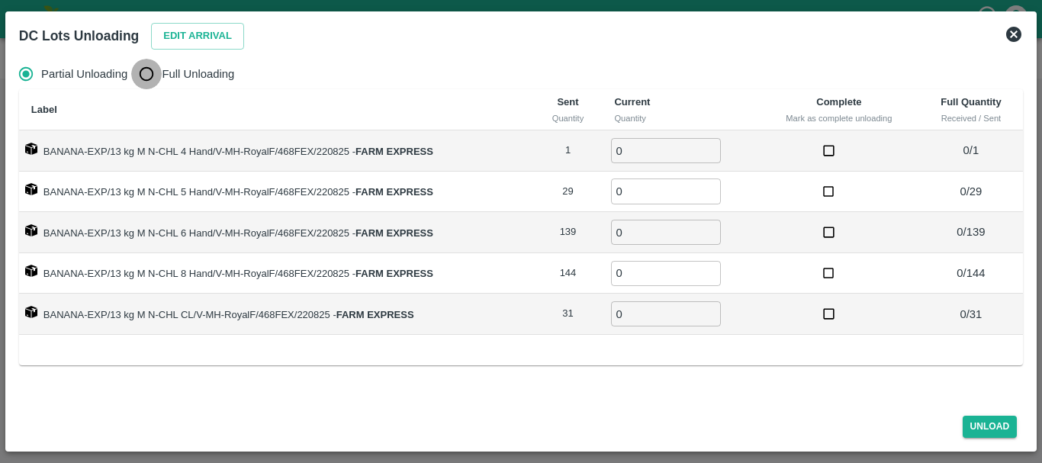
click at [148, 80] on input "Full Unloading" at bounding box center [146, 74] width 31 height 31
radio input "true"
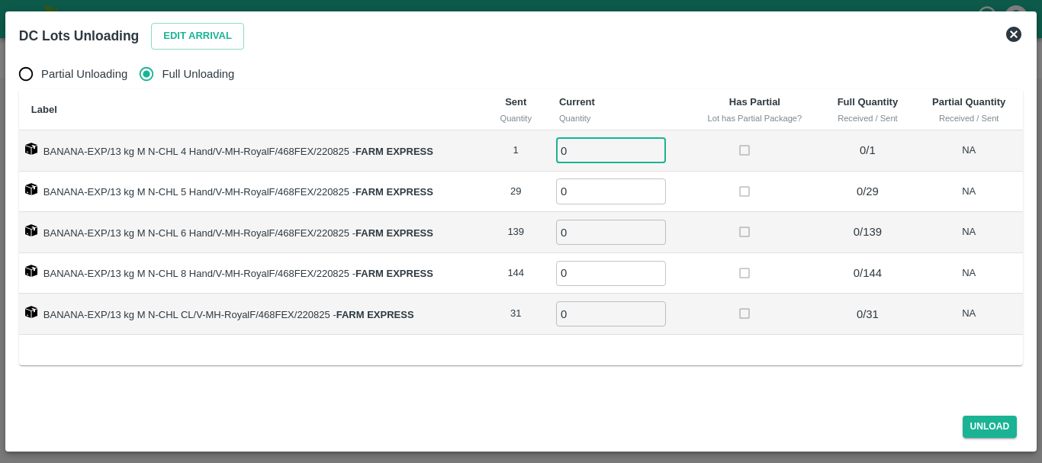
click at [590, 151] on input "0" at bounding box center [611, 150] width 110 height 25
type input "01"
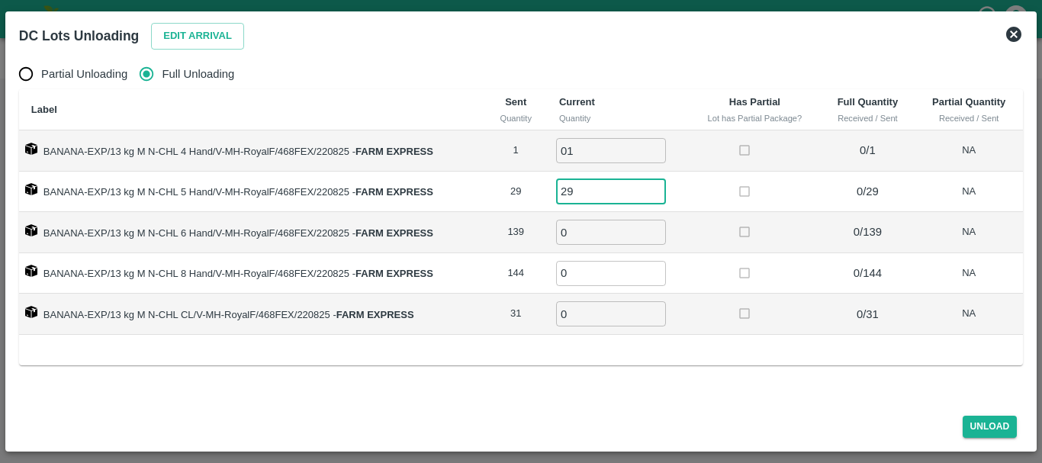
type input "29"
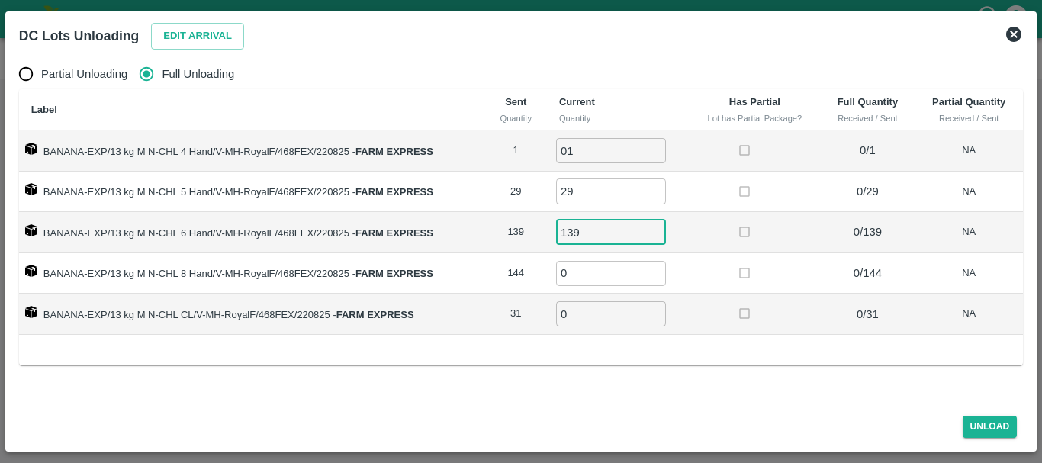
type input "139"
type input "144"
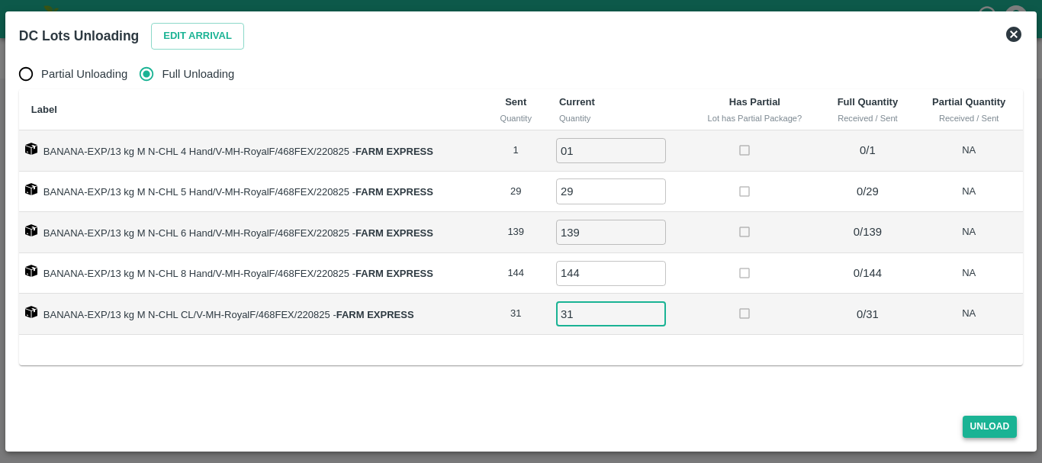
type input "31"
click at [1003, 424] on button "Unload" at bounding box center [989, 427] width 55 height 22
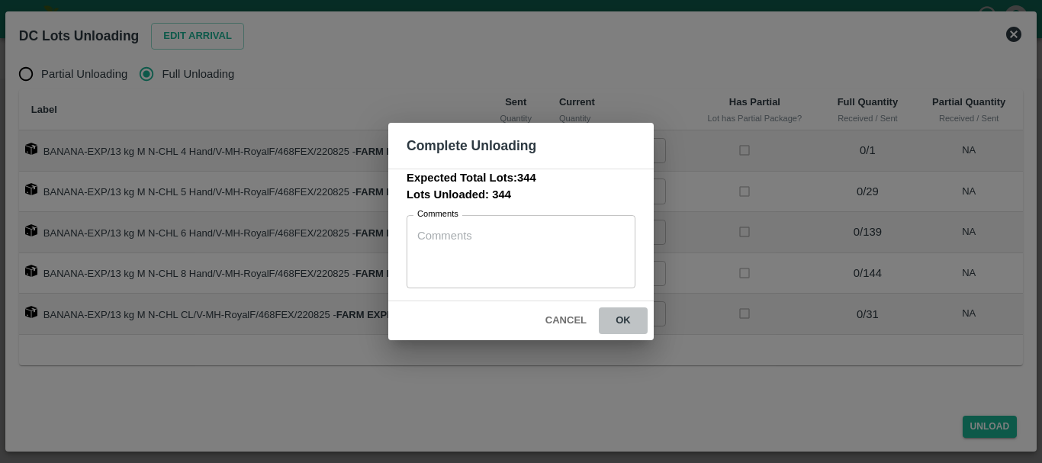
click at [630, 324] on button "ok" at bounding box center [623, 320] width 49 height 27
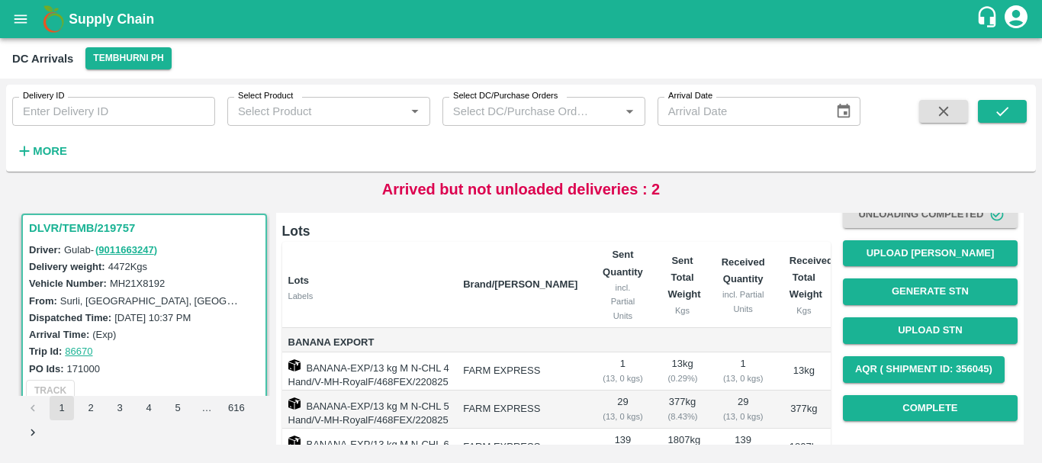
scroll to position [16, 0]
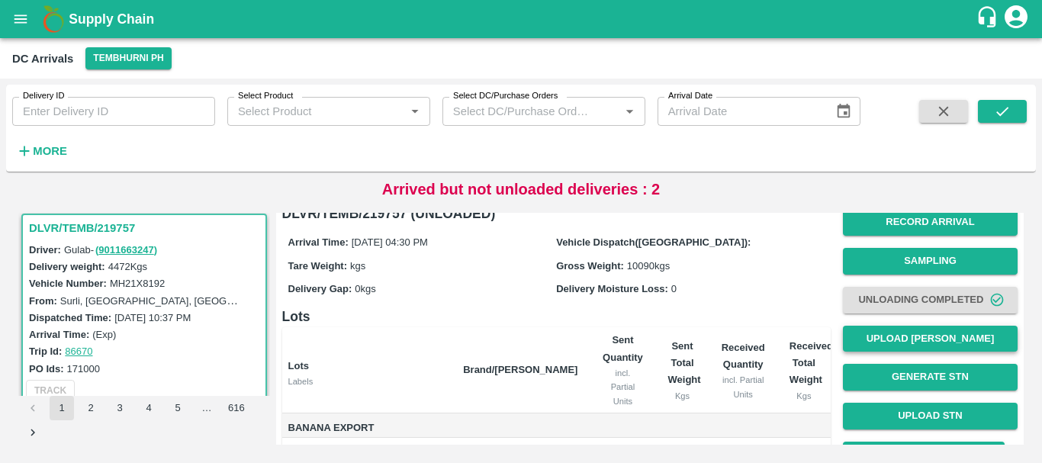
click at [861, 342] on button "Upload [PERSON_NAME]" at bounding box center [930, 339] width 175 height 27
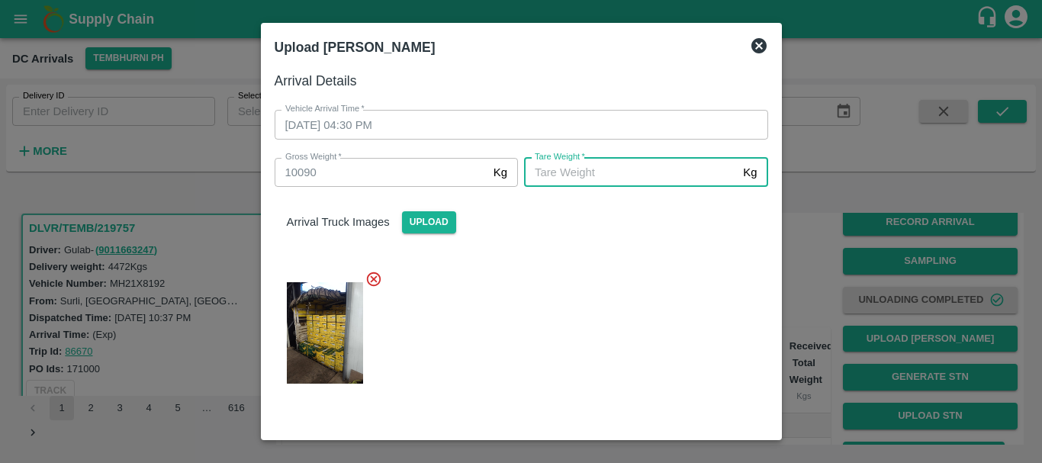
click at [607, 178] on input "Tare Weight   *" at bounding box center [630, 172] width 213 height 29
type input "5240"
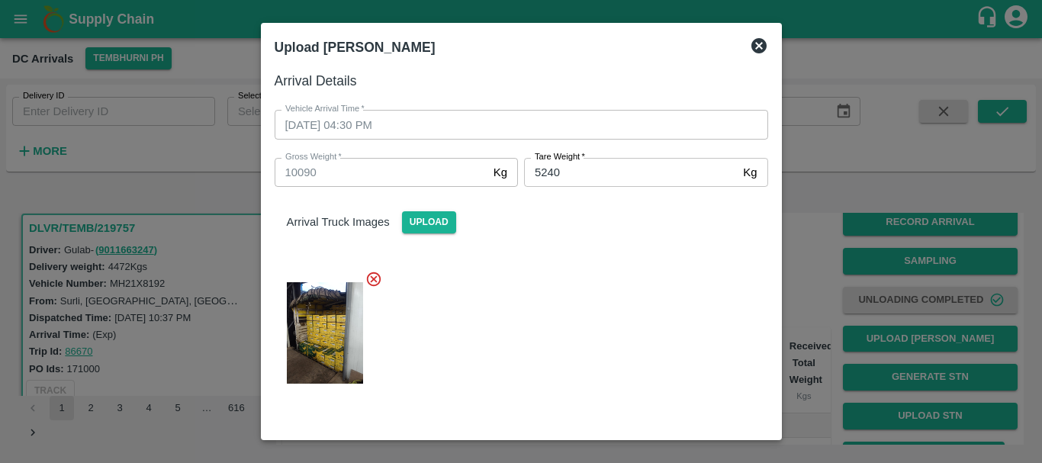
click at [609, 293] on div at bounding box center [515, 328] width 506 height 141
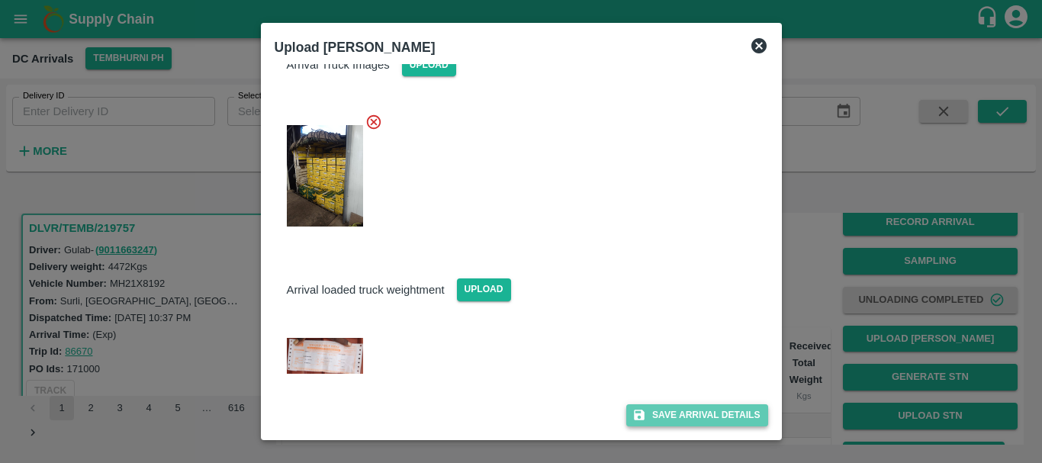
click at [671, 413] on button "Save Arrival Details" at bounding box center [696, 415] width 141 height 22
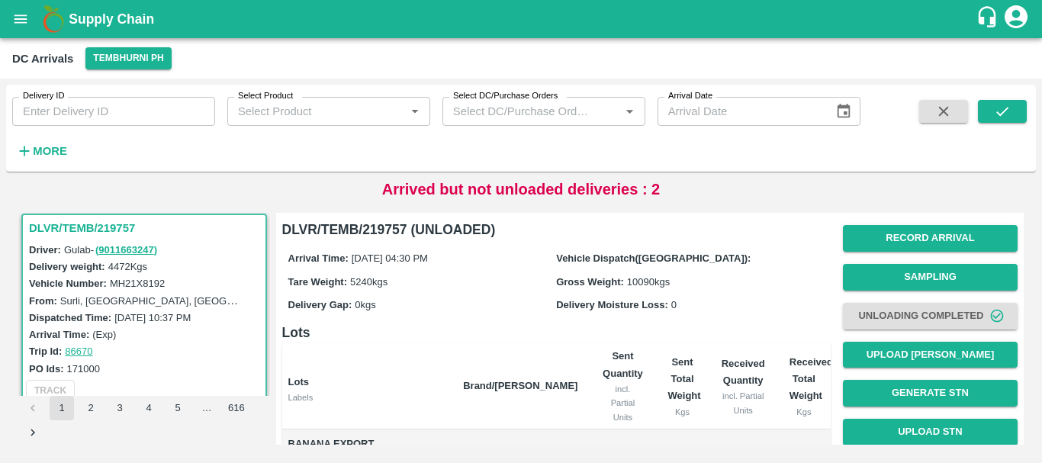
scroll to position [302, 0]
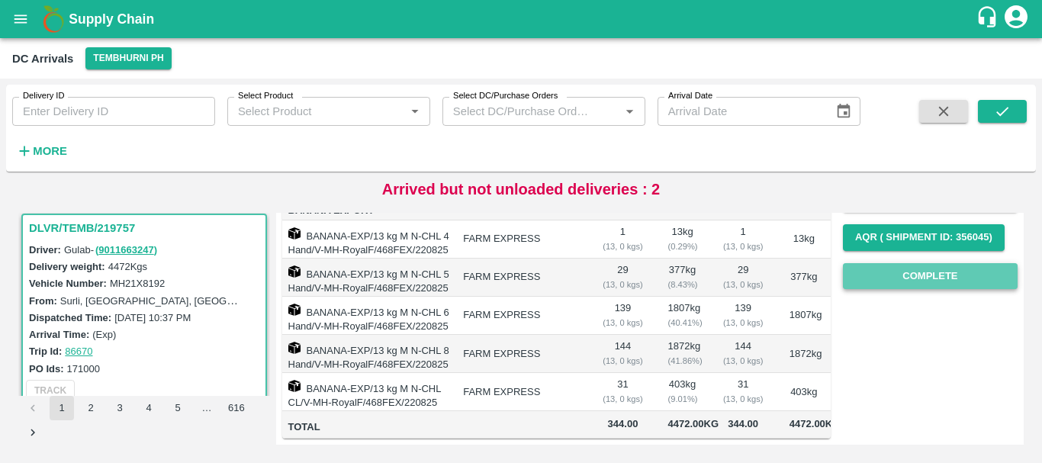
click at [900, 275] on button "Complete" at bounding box center [930, 276] width 175 height 27
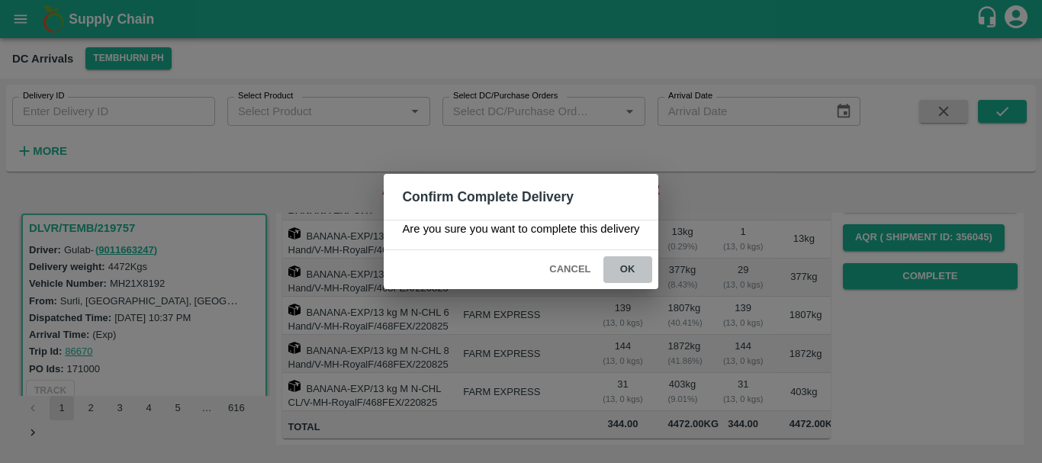
click at [625, 271] on button "ok" at bounding box center [627, 269] width 49 height 27
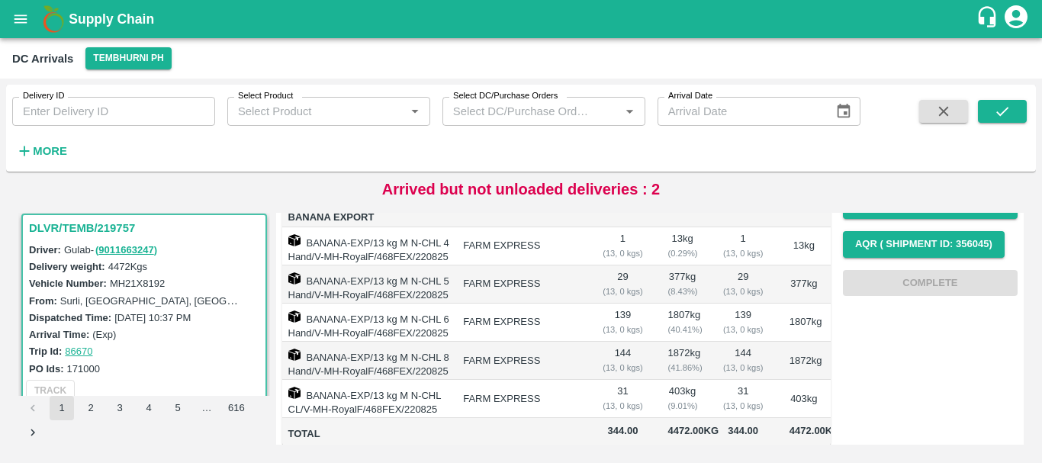
scroll to position [0, 0]
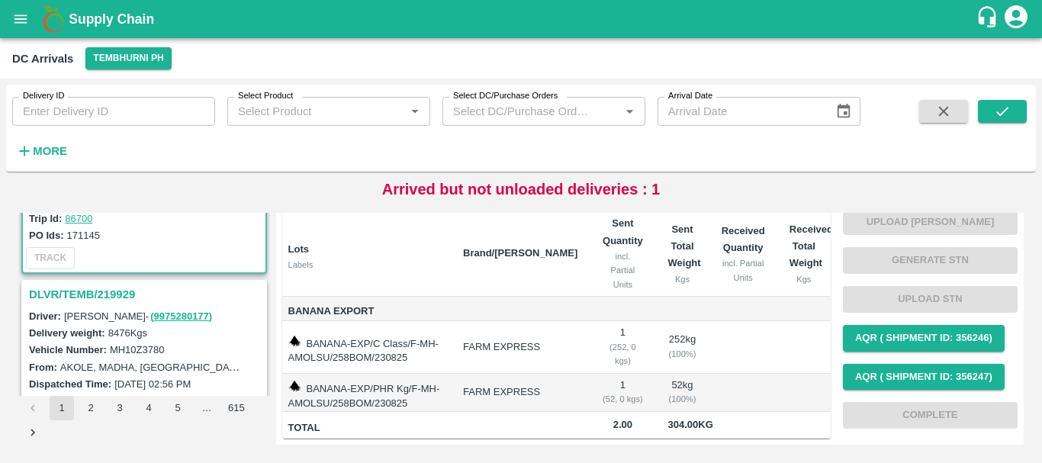
scroll to position [138, 0]
click at [112, 297] on h3 "DLVR/TEMB/219929" at bounding box center [146, 295] width 235 height 20
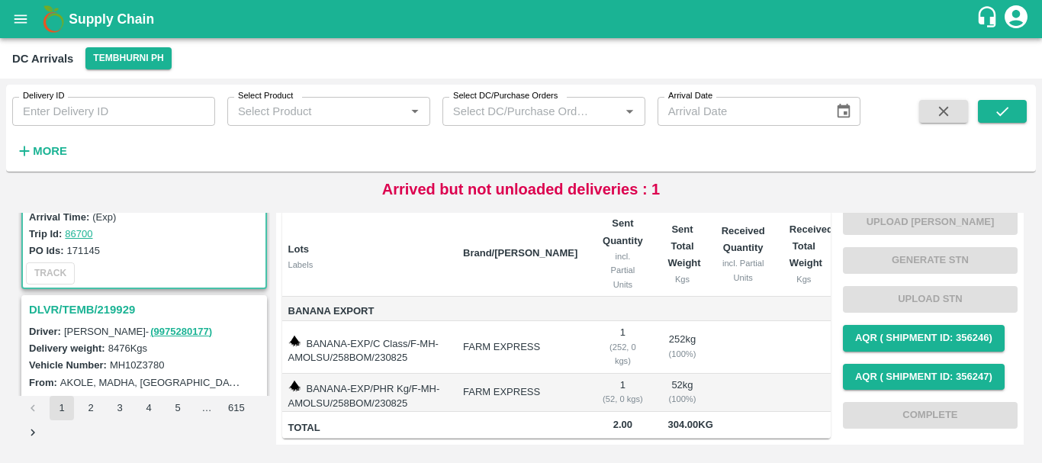
scroll to position [124, 0]
click at [81, 309] on h3 "DLVR/TEMB/219929" at bounding box center [146, 309] width 235 height 20
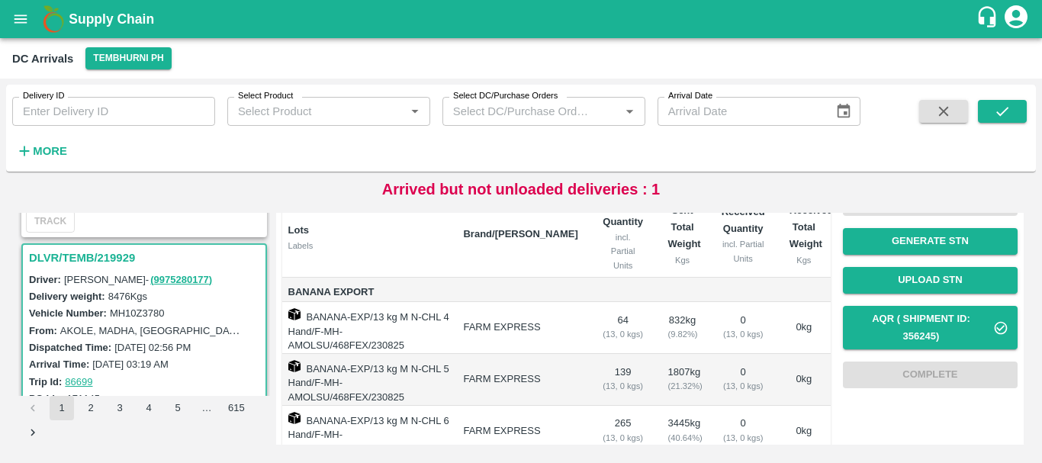
scroll to position [151, 0]
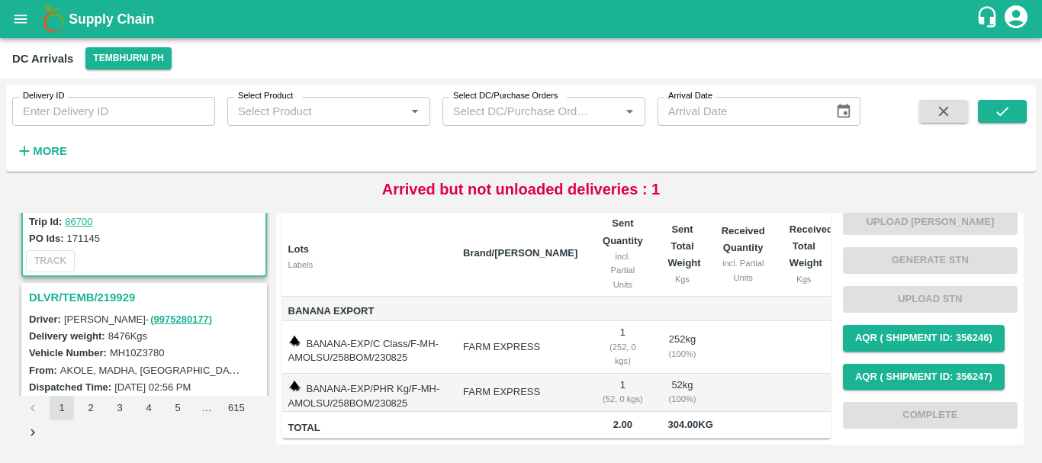
scroll to position [137, 0]
click at [98, 297] on h3 "DLVR/TEMB/219929" at bounding box center [146, 297] width 235 height 20
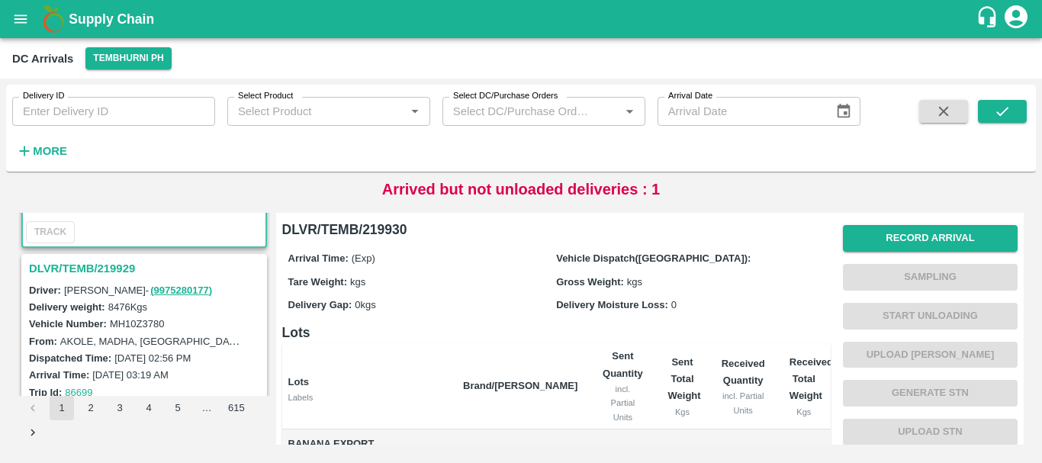
scroll to position [165, 0]
click at [99, 265] on h3 "DLVR/TEMB/219929" at bounding box center [146, 268] width 235 height 20
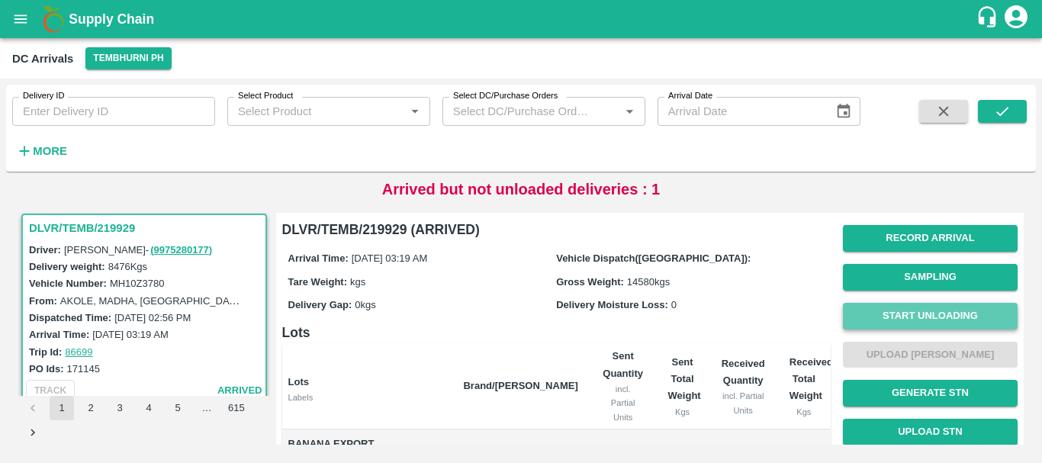
click at [877, 322] on button "Start Unloading" at bounding box center [930, 316] width 175 height 27
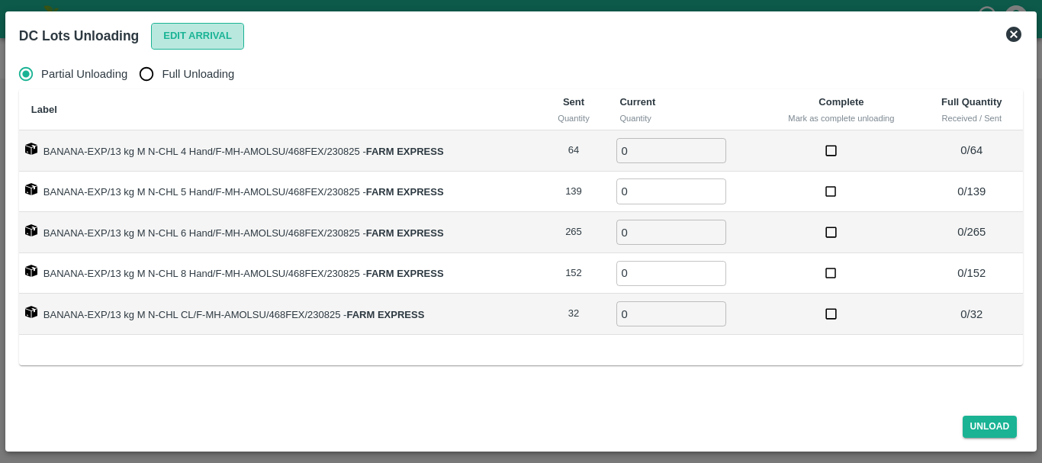
click at [175, 36] on button "Edit Arrival" at bounding box center [197, 36] width 93 height 27
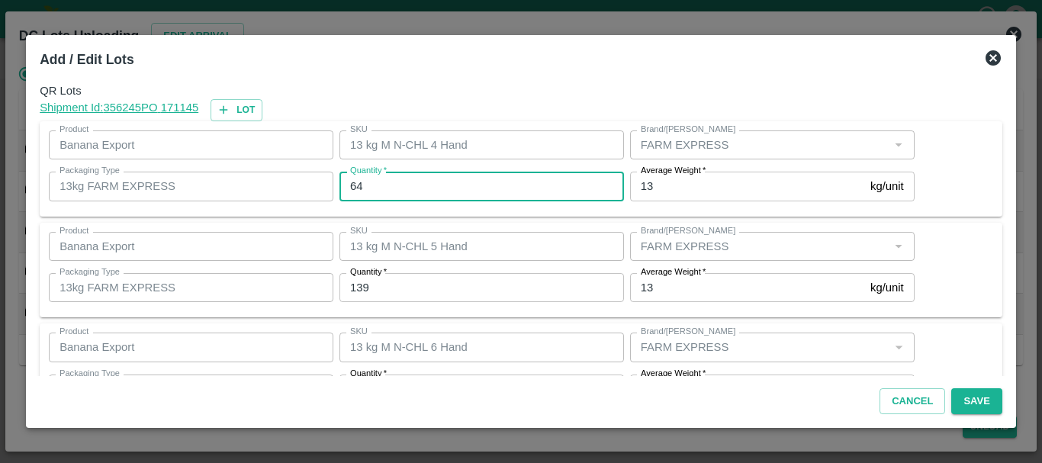
click at [459, 195] on input "64" at bounding box center [481, 186] width 284 height 29
type input "6"
type input "63"
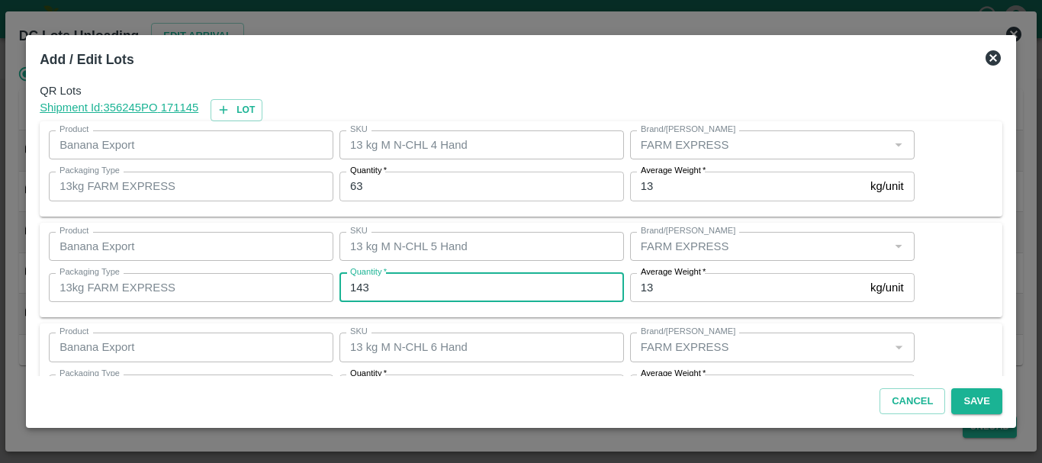
type input "143"
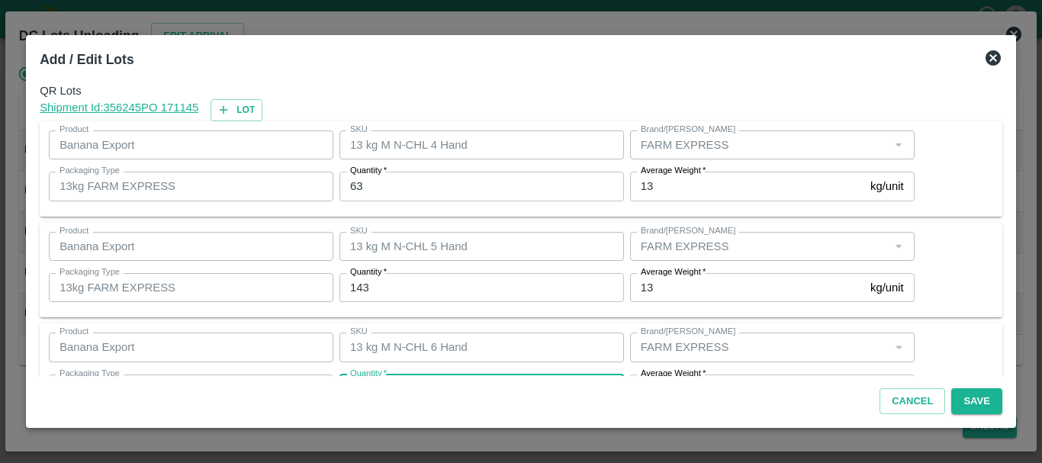
scroll to position [27, 0]
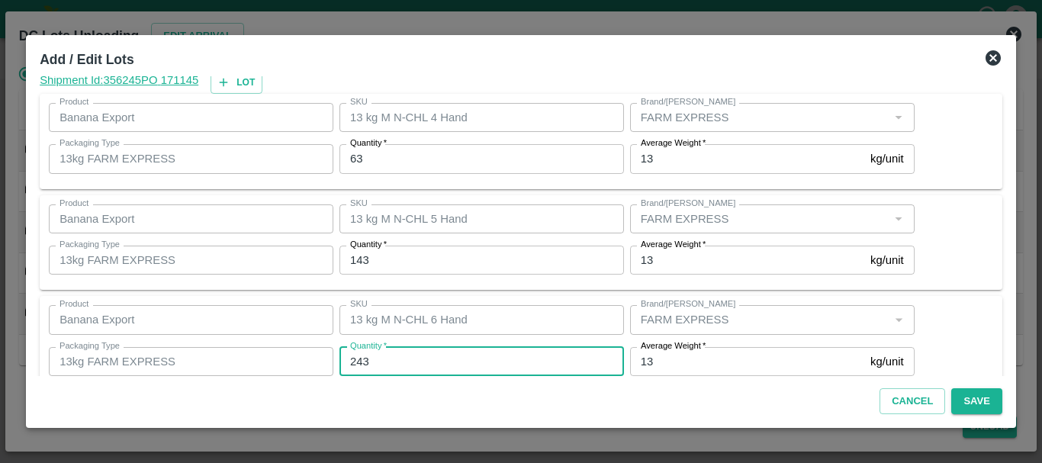
type input "243"
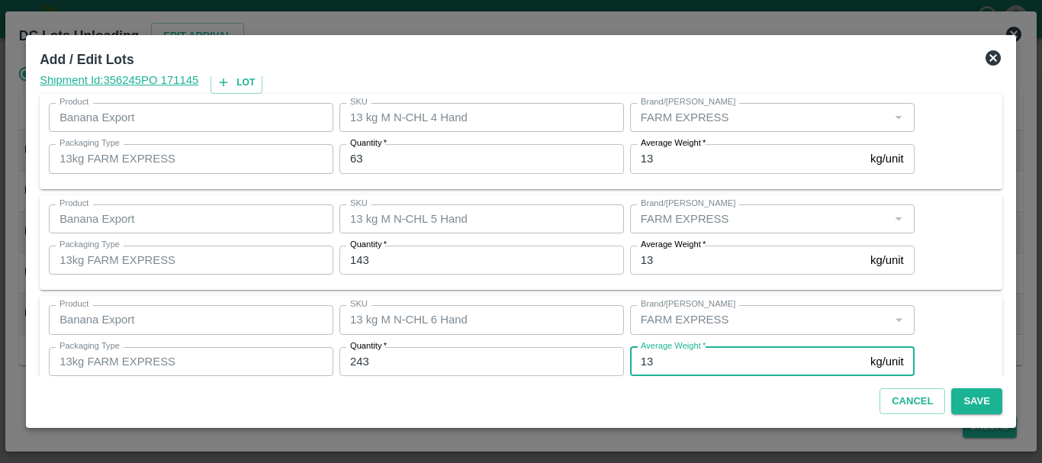
scroll to position [258, 0]
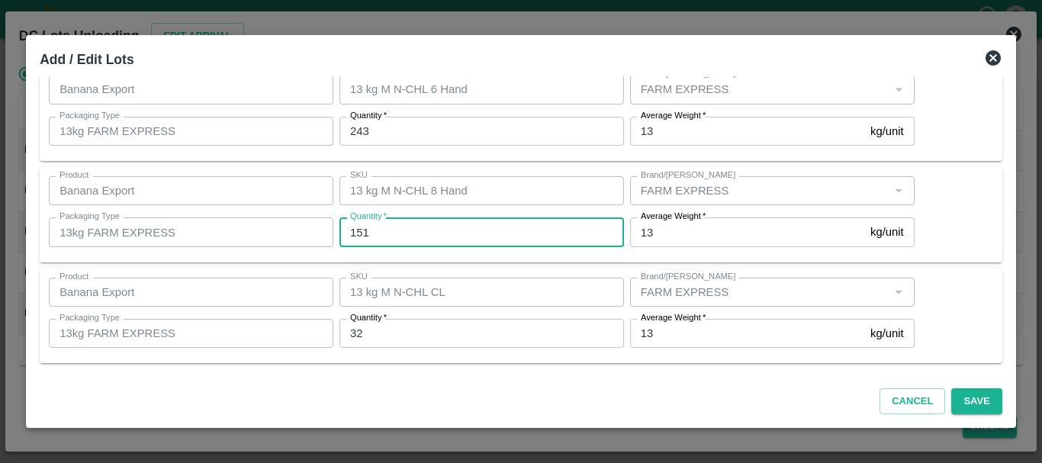
type input "151"
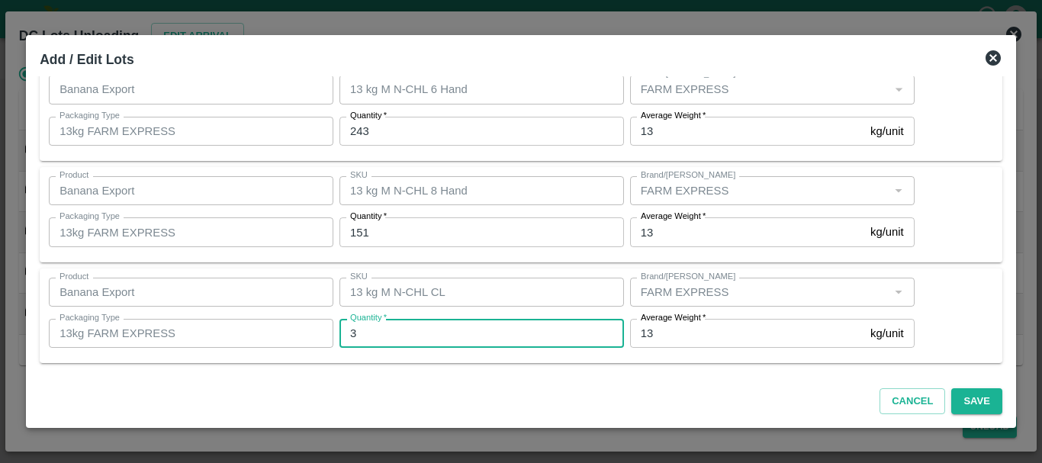
type input "32"
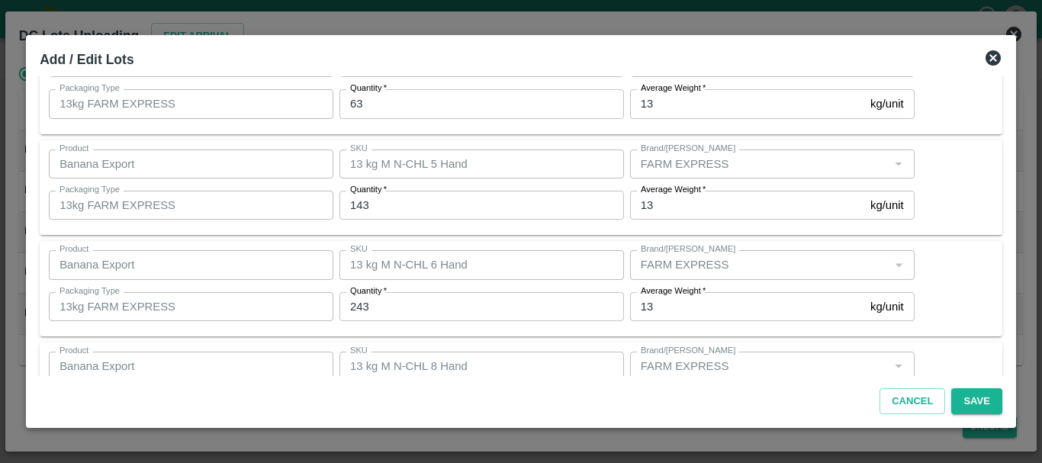
scroll to position [83, 0]
click at [394, 306] on input "243" at bounding box center [481, 305] width 284 height 29
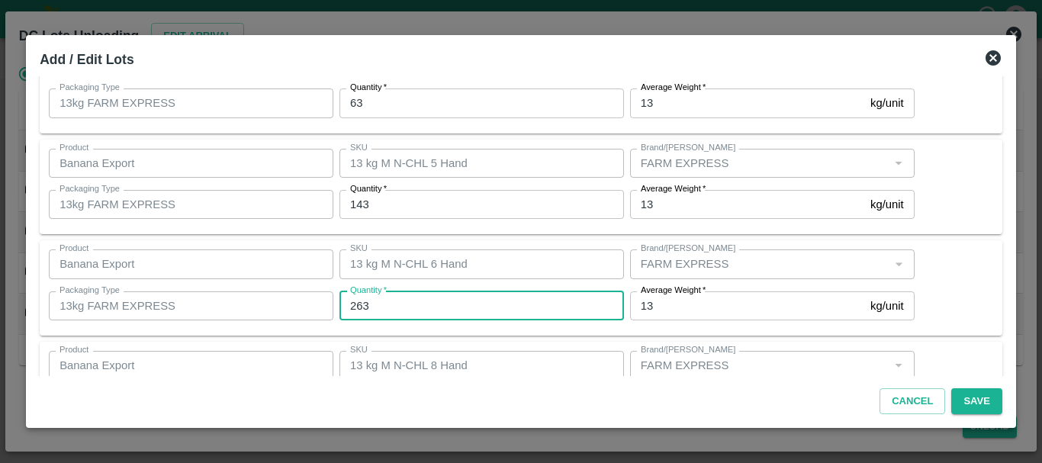
type input "263"
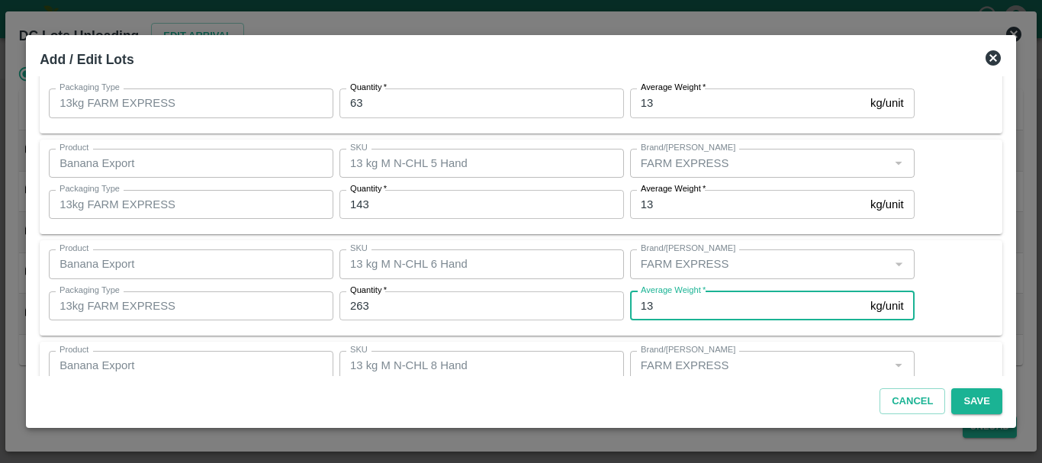
scroll to position [258, 0]
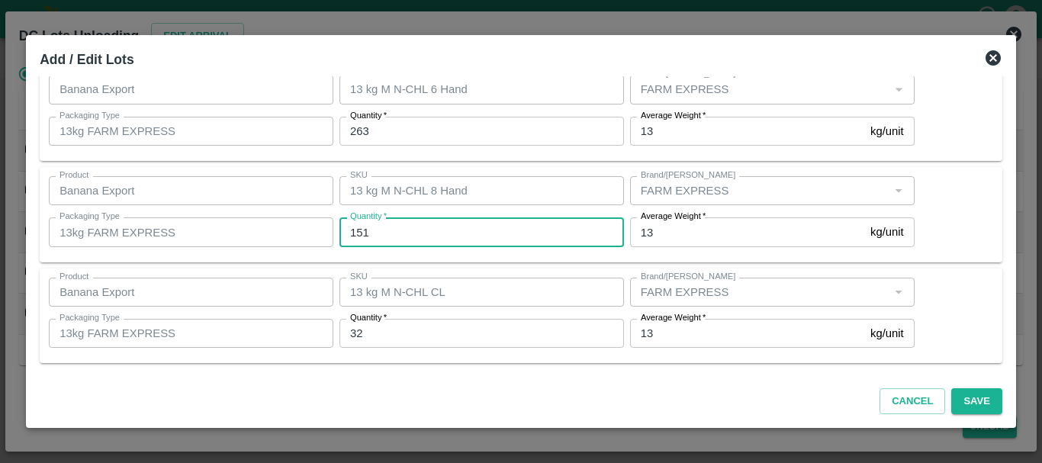
click at [407, 231] on input "151" at bounding box center [481, 231] width 284 height 29
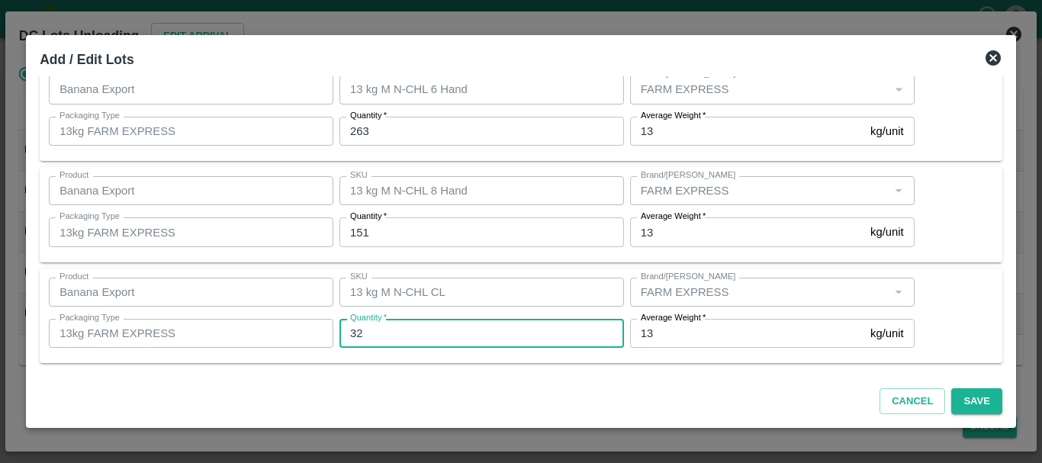
click at [409, 329] on input "32" at bounding box center [481, 333] width 284 height 29
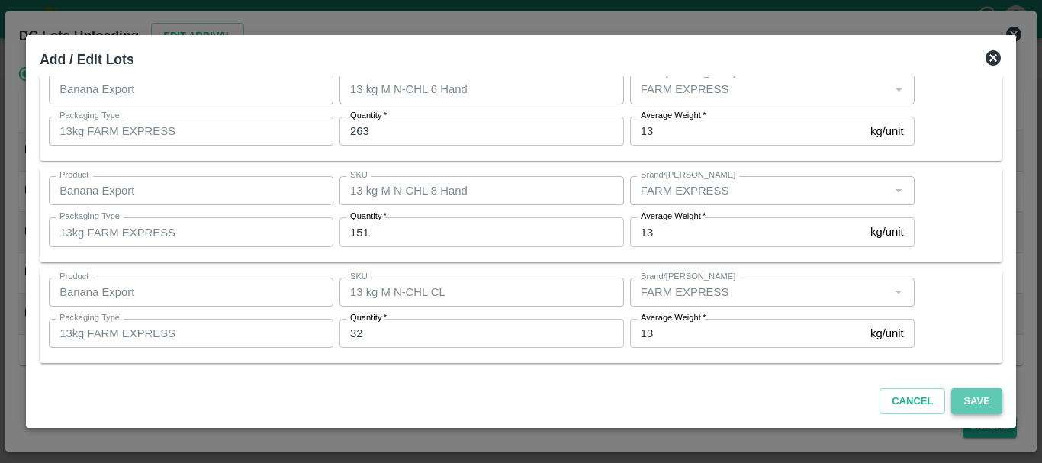
click at [968, 399] on button "Save" at bounding box center [976, 401] width 50 height 27
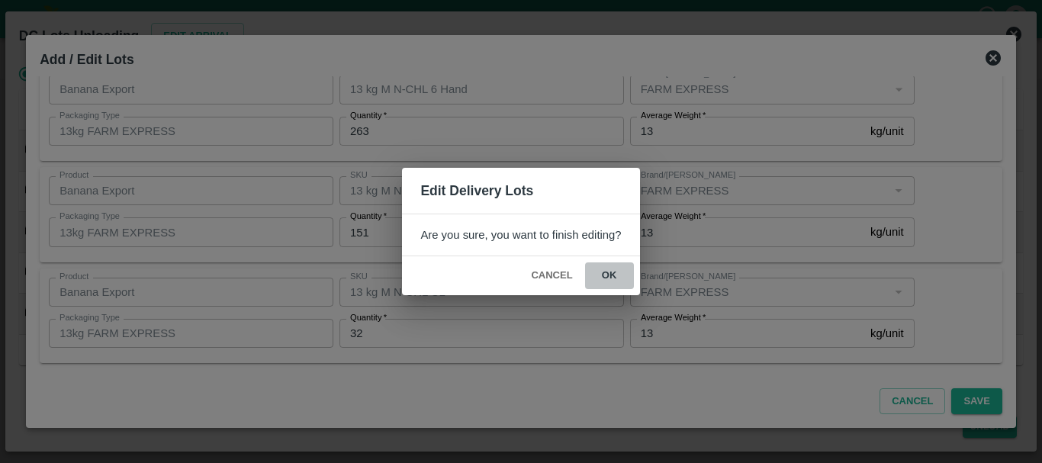
click at [607, 275] on button "ok" at bounding box center [609, 275] width 49 height 27
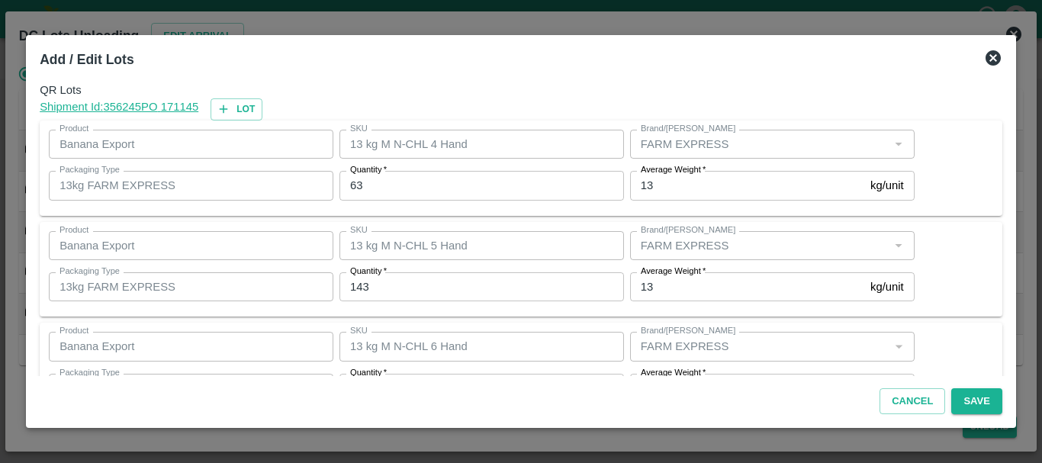
scroll to position [0, 0]
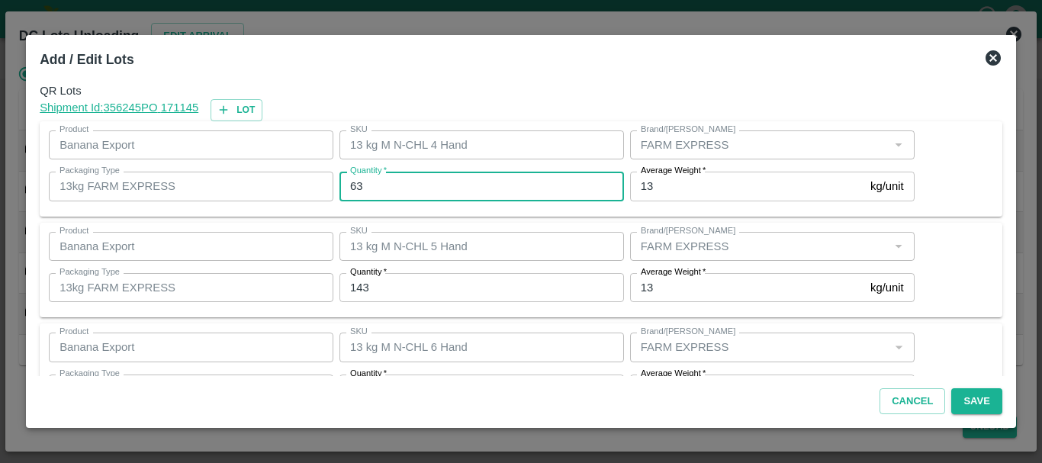
click at [418, 185] on input "63" at bounding box center [481, 186] width 284 height 29
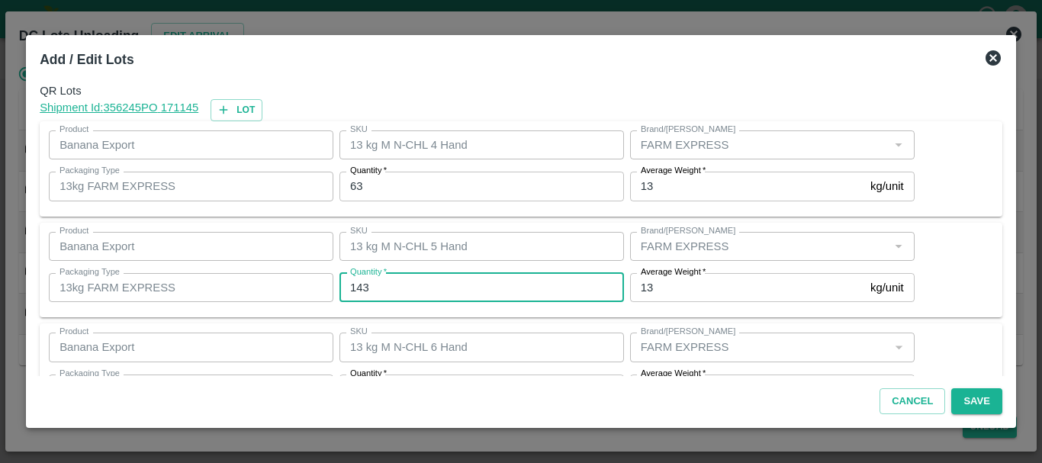
click at [415, 282] on input "143" at bounding box center [481, 287] width 284 height 29
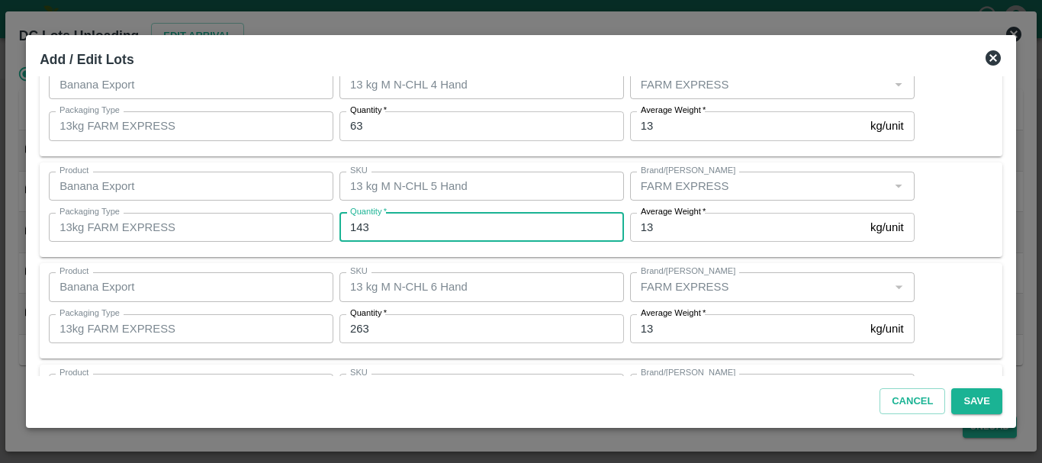
scroll to position [61, 0]
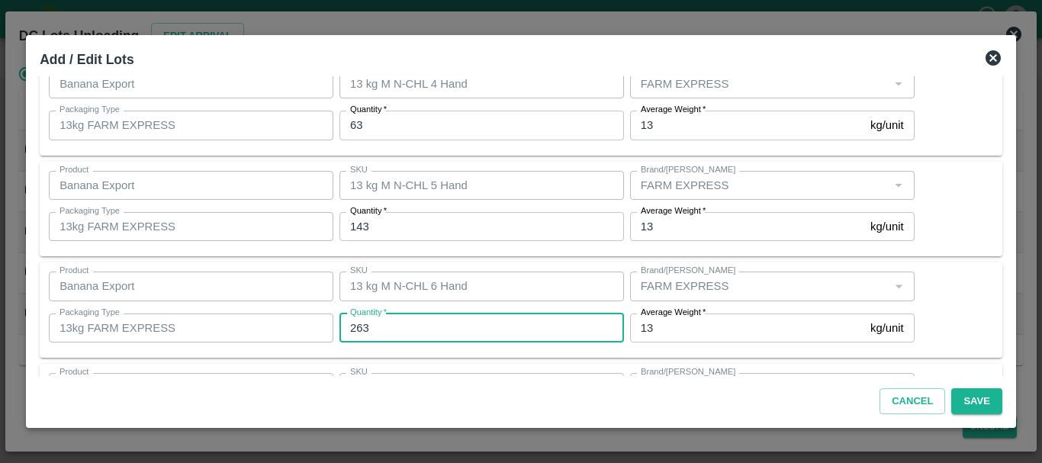
click at [396, 321] on input "263" at bounding box center [481, 327] width 284 height 29
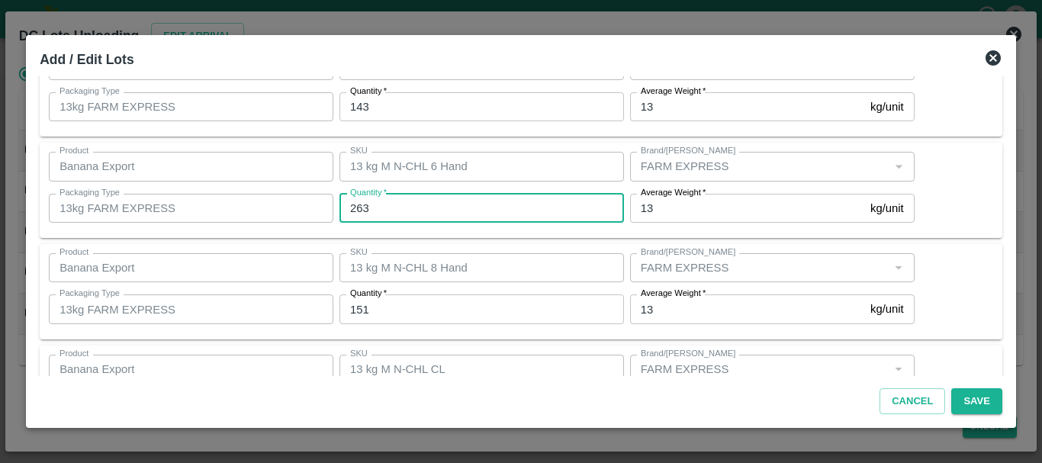
scroll to position [182, 0]
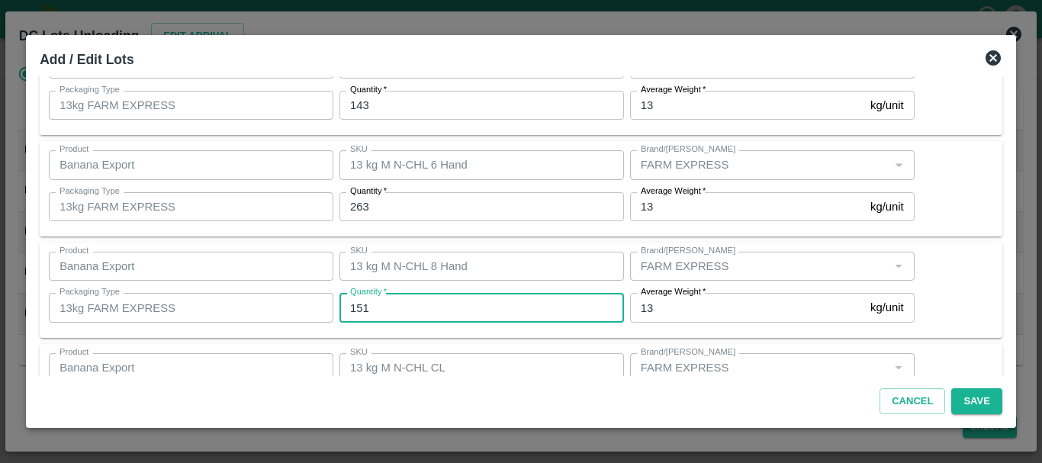
click at [403, 312] on input "151" at bounding box center [481, 307] width 284 height 29
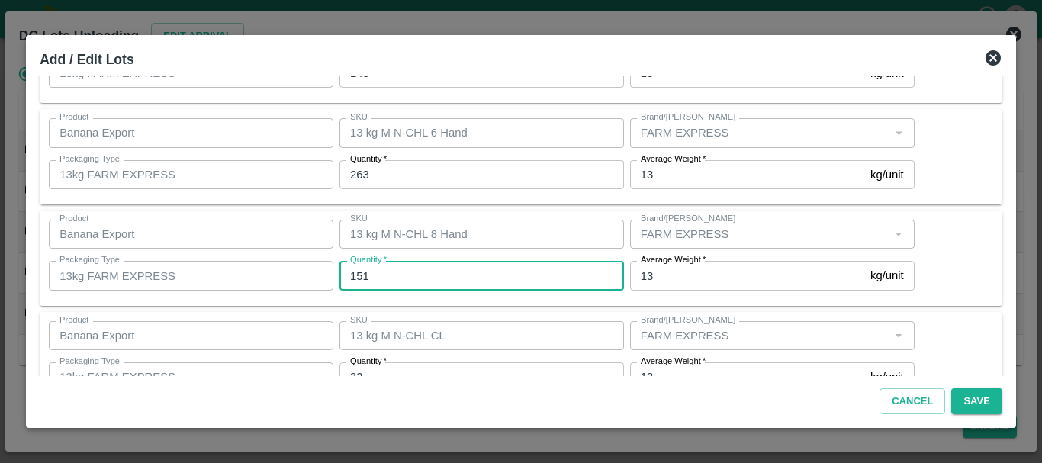
scroll to position [217, 0]
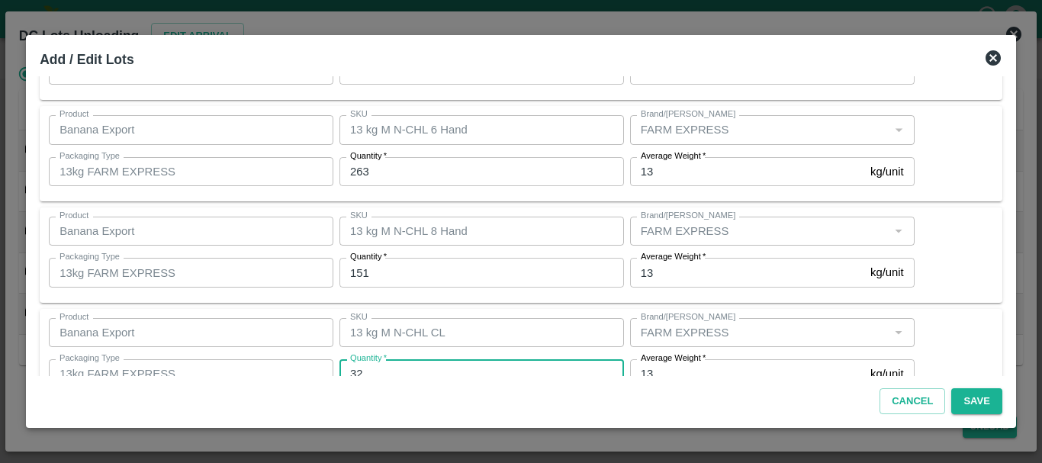
click at [462, 367] on input "32" at bounding box center [481, 373] width 284 height 29
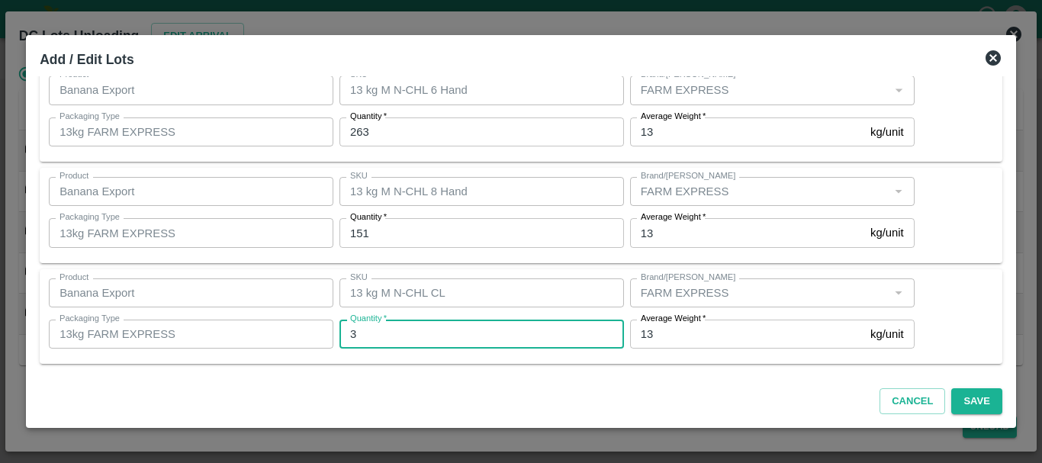
type input "32"
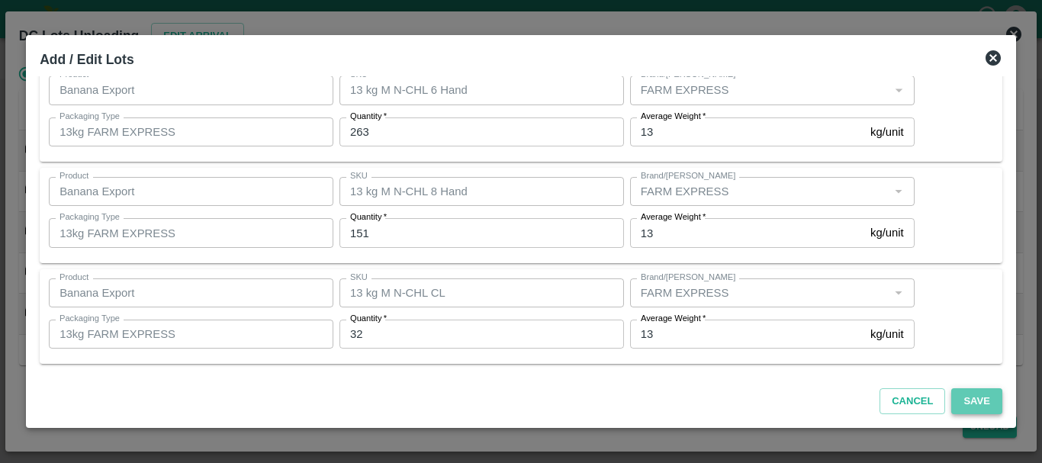
click at [977, 396] on button "Save" at bounding box center [976, 401] width 50 height 27
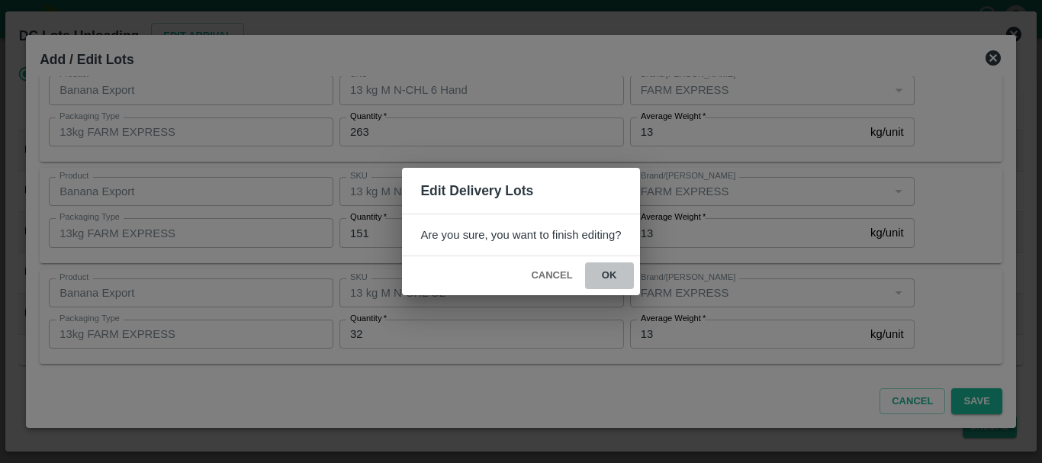
click at [613, 277] on button "ok" at bounding box center [609, 275] width 49 height 27
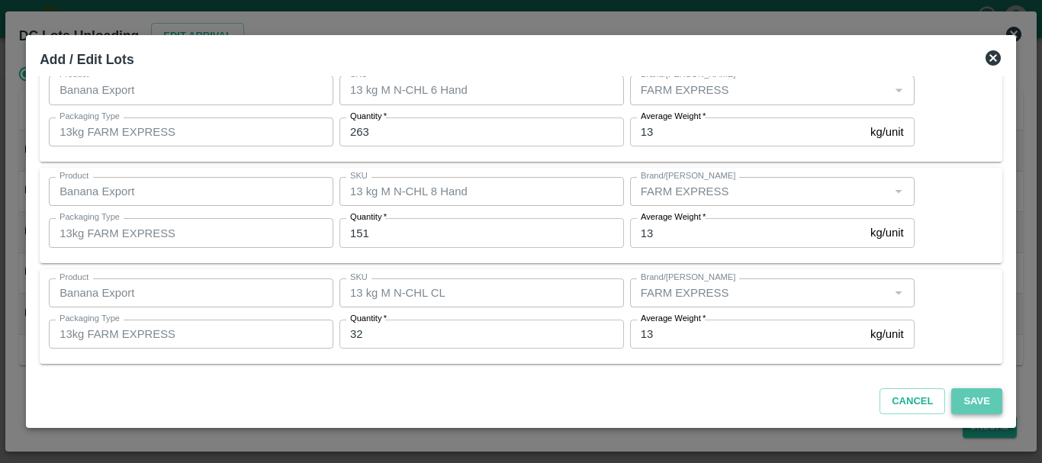
click at [962, 400] on button "Save" at bounding box center [976, 401] width 50 height 27
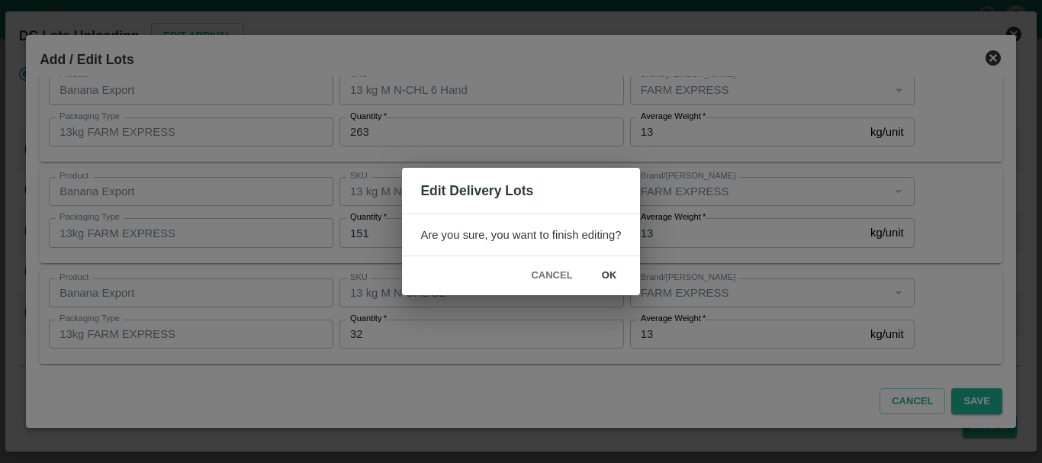
click at [621, 281] on button "ok" at bounding box center [609, 275] width 49 height 27
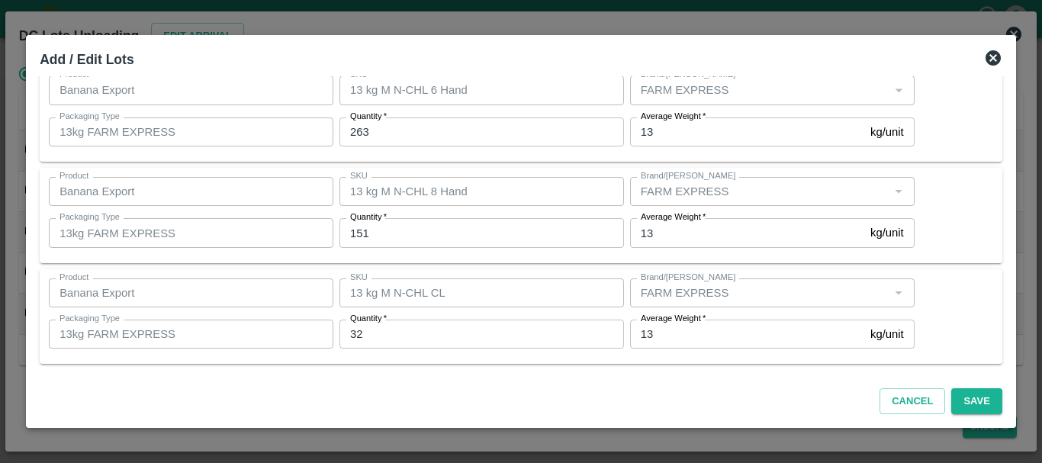
click at [987, 59] on icon at bounding box center [992, 57] width 15 height 15
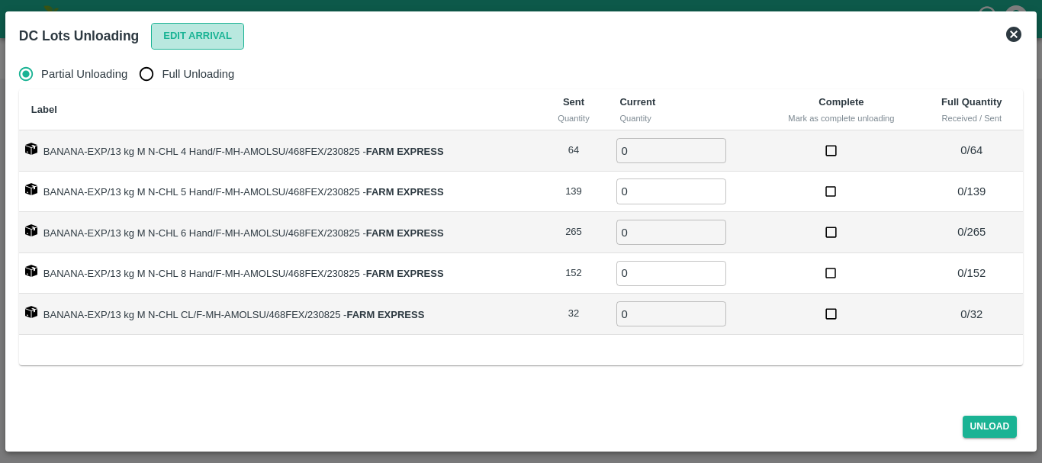
click at [188, 40] on button "Edit Arrival" at bounding box center [197, 36] width 93 height 27
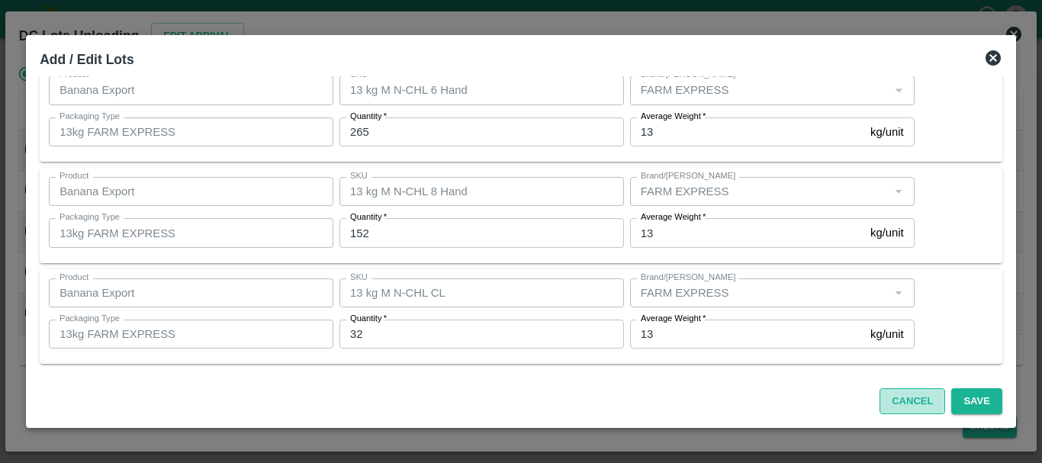
click at [901, 390] on button "Cancel" at bounding box center [912, 401] width 66 height 27
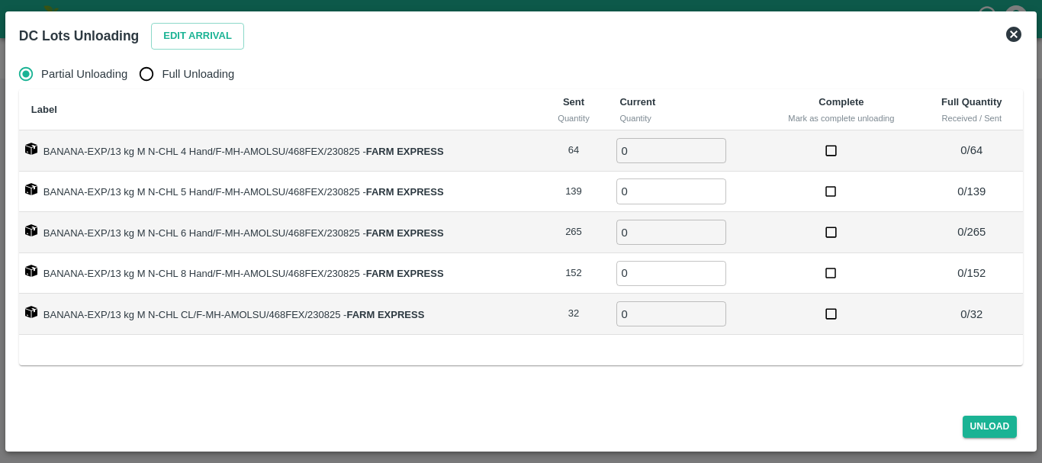
click at [1012, 31] on icon at bounding box center [1013, 34] width 15 height 15
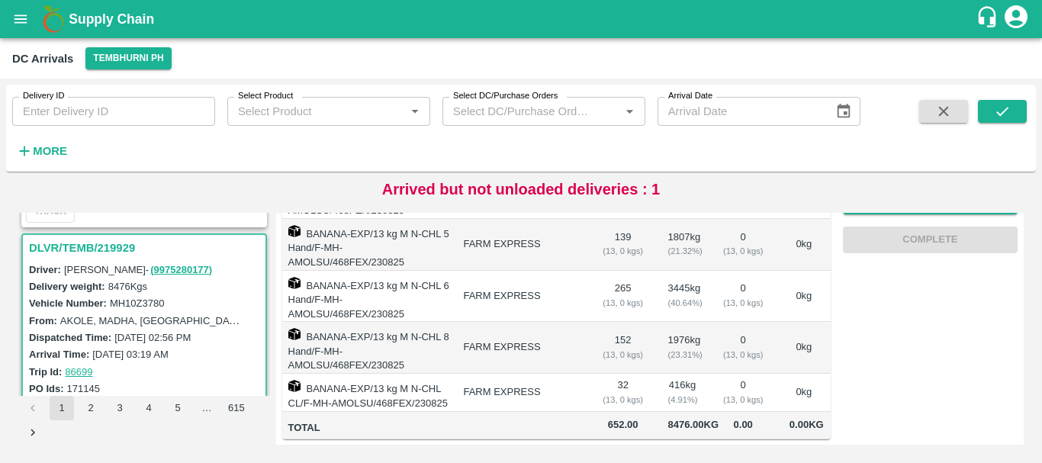
scroll to position [0, 0]
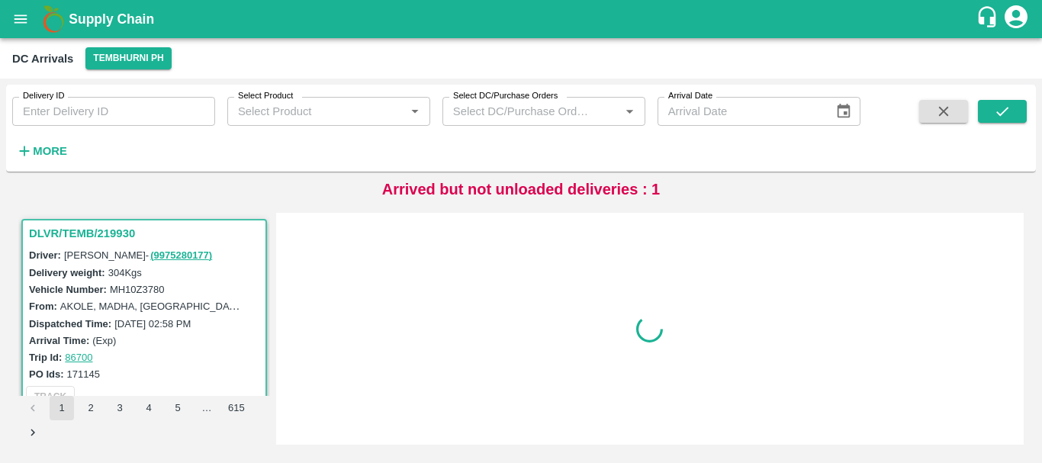
scroll to position [155, 0]
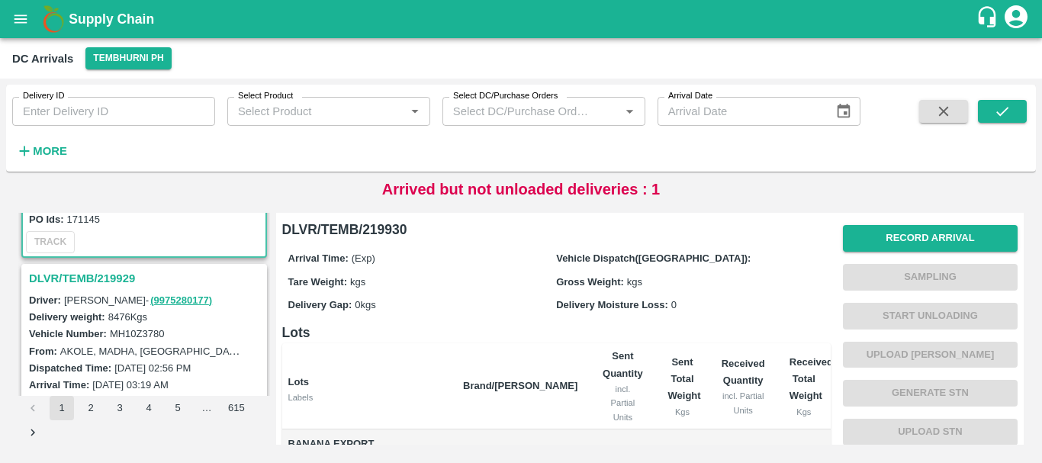
click at [96, 279] on h3 "DLVR/TEMB/219929" at bounding box center [146, 278] width 235 height 20
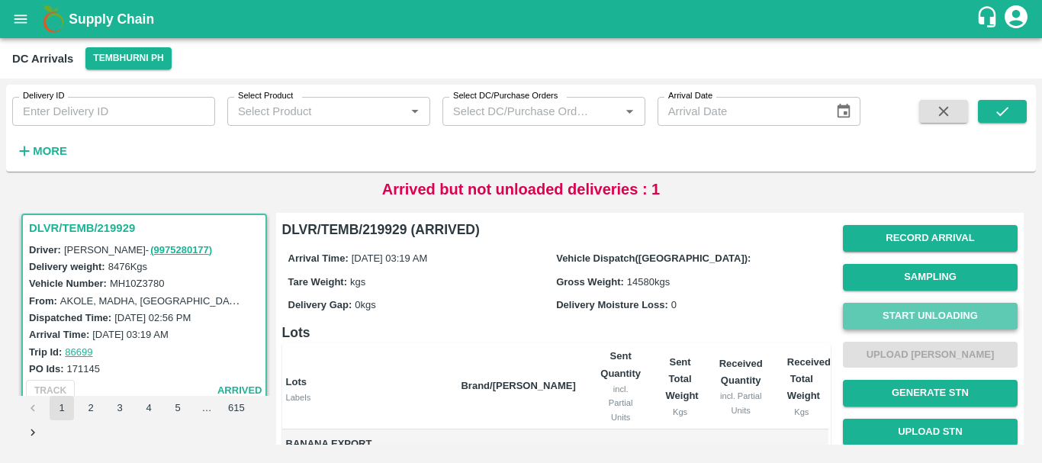
click at [909, 322] on button "Start Unloading" at bounding box center [930, 316] width 175 height 27
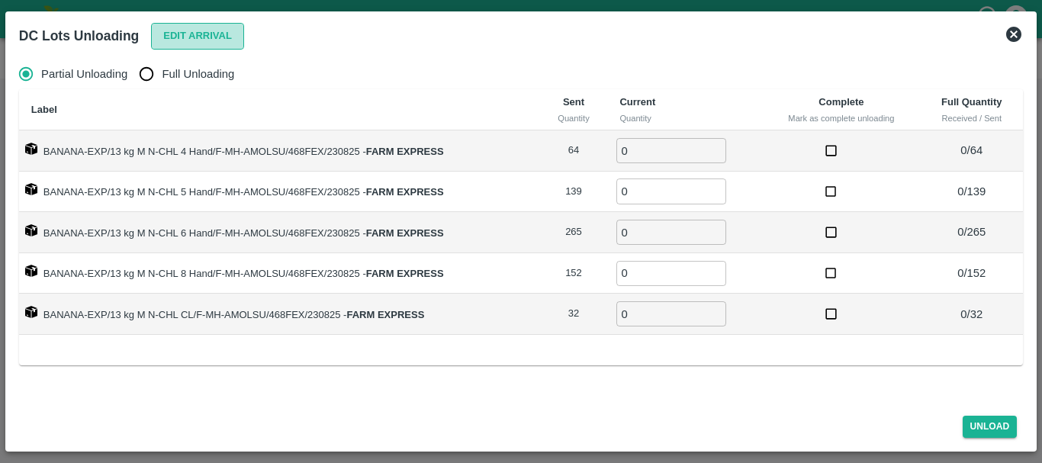
click at [192, 34] on button "Edit Arrival" at bounding box center [197, 36] width 93 height 27
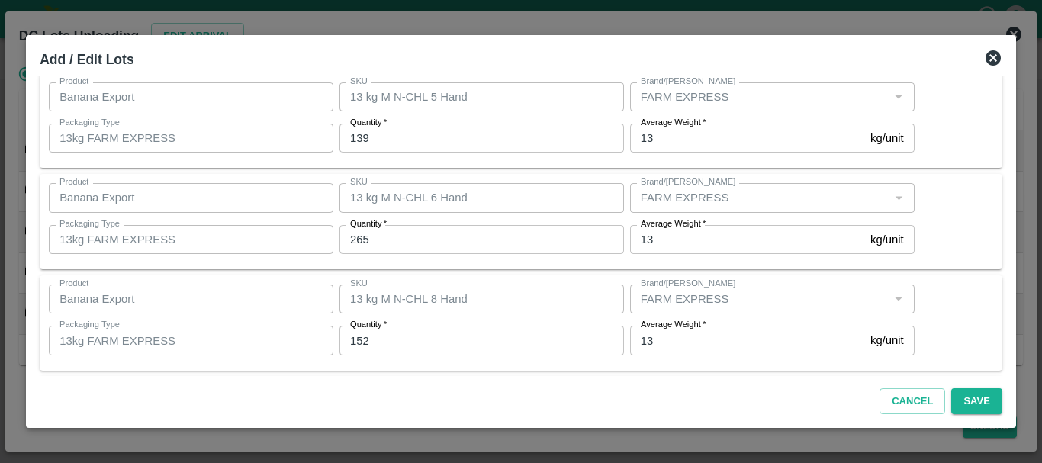
scroll to position [137, 0]
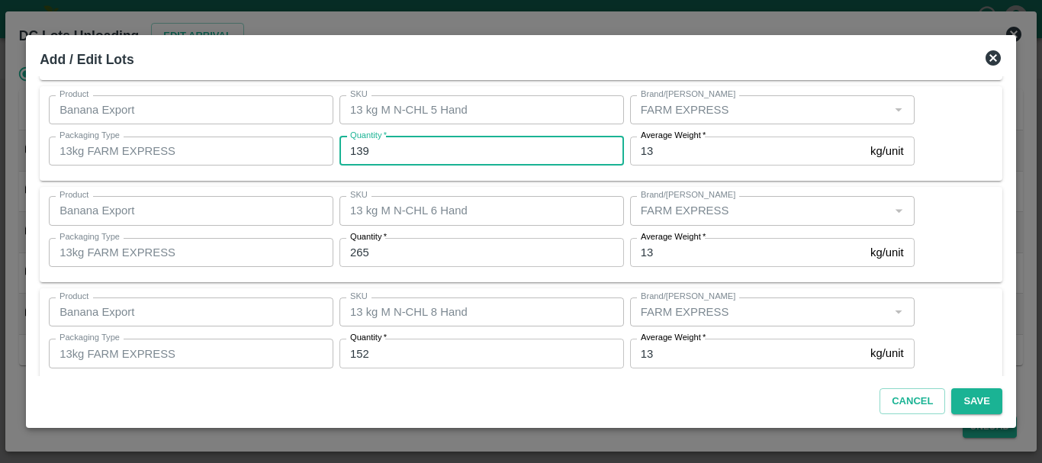
click at [414, 147] on input "139" at bounding box center [481, 151] width 284 height 29
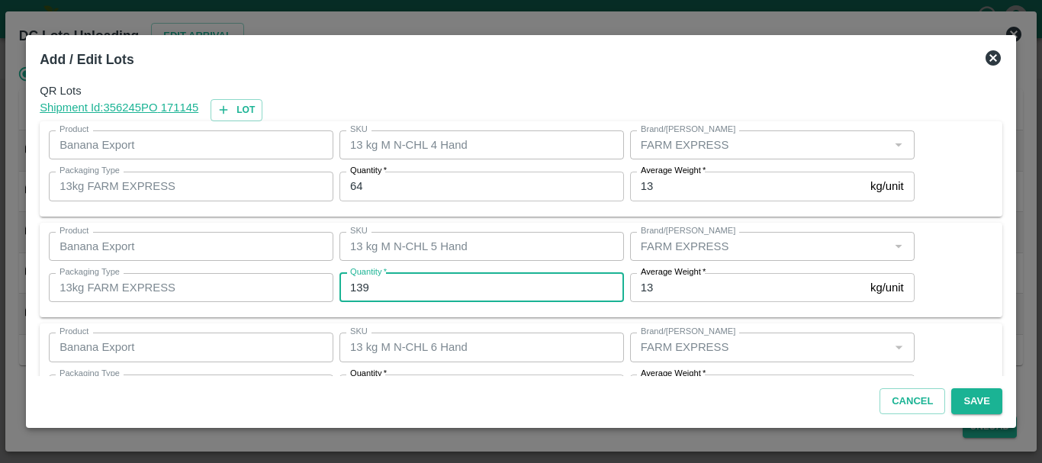
click at [987, 60] on icon at bounding box center [992, 57] width 15 height 15
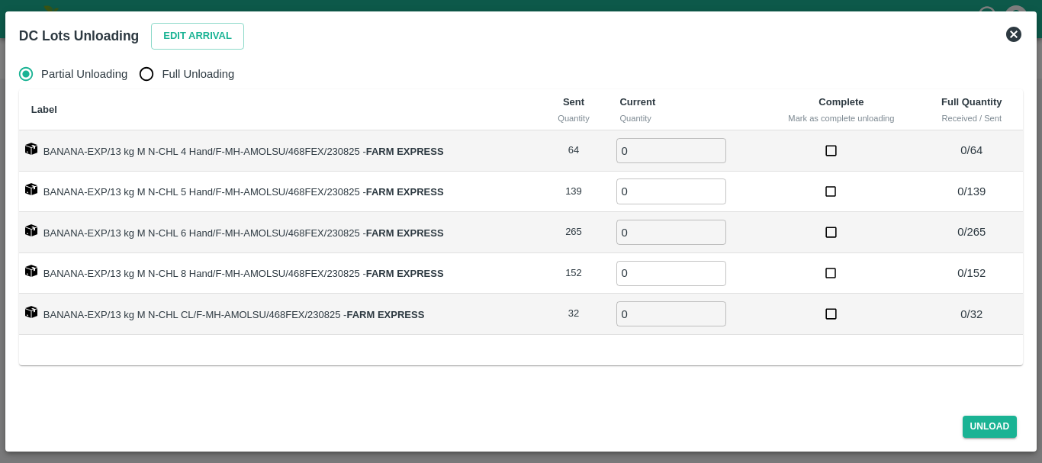
click at [1014, 37] on icon at bounding box center [1013, 34] width 15 height 15
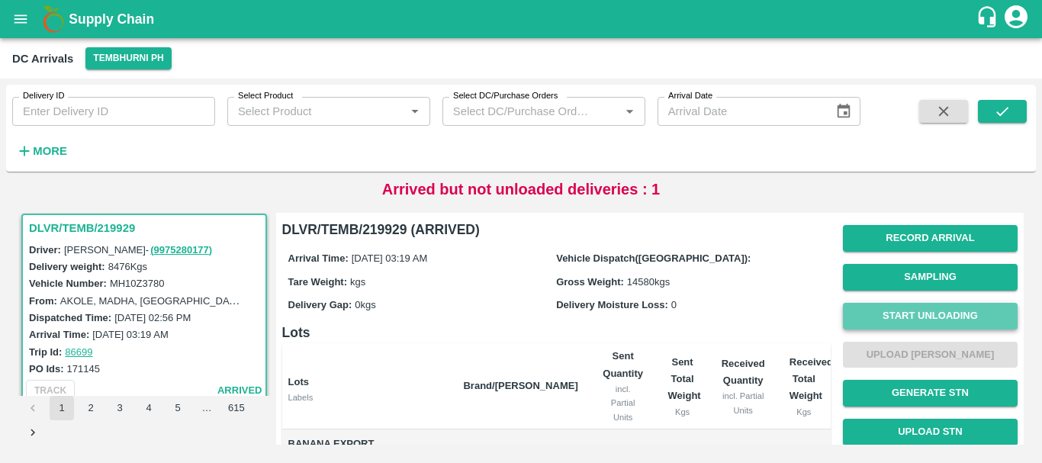
click at [874, 316] on button "Start Unloading" at bounding box center [930, 316] width 175 height 27
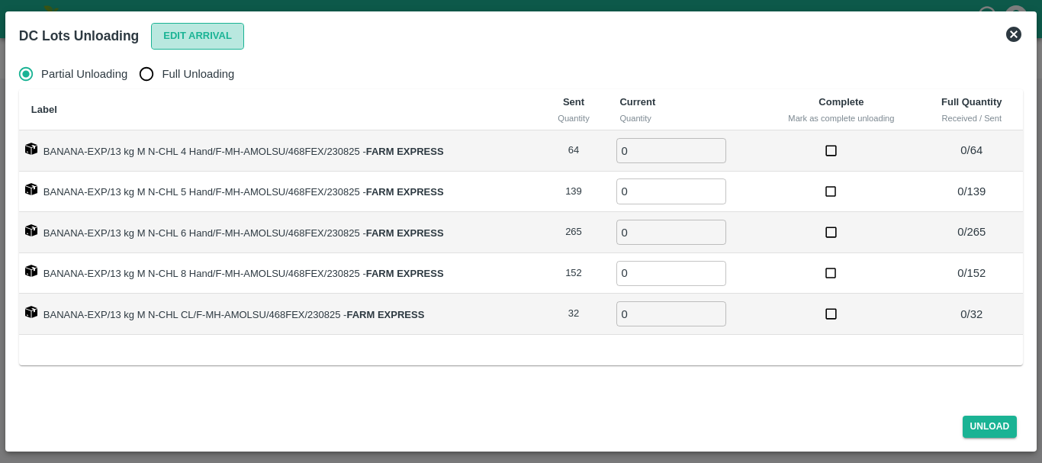
click at [175, 40] on button "Edit Arrival" at bounding box center [197, 36] width 93 height 27
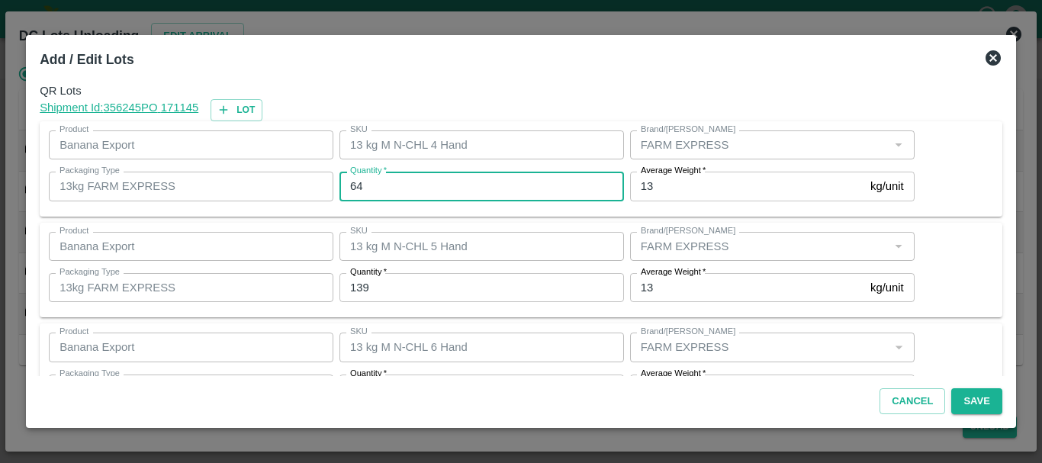
click at [445, 186] on input "64" at bounding box center [481, 186] width 284 height 29
type input "6"
type input "63"
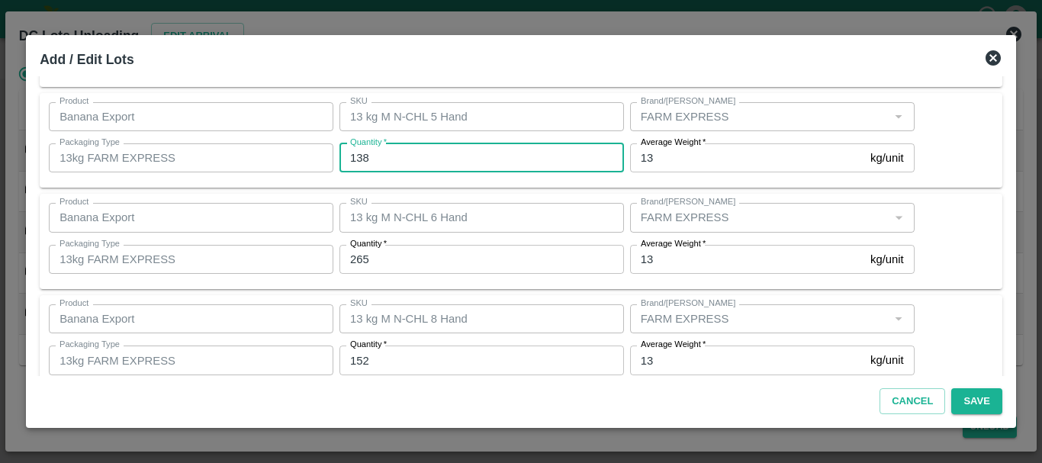
scroll to position [130, 0]
type input "138"
click at [990, 58] on icon at bounding box center [993, 58] width 18 height 18
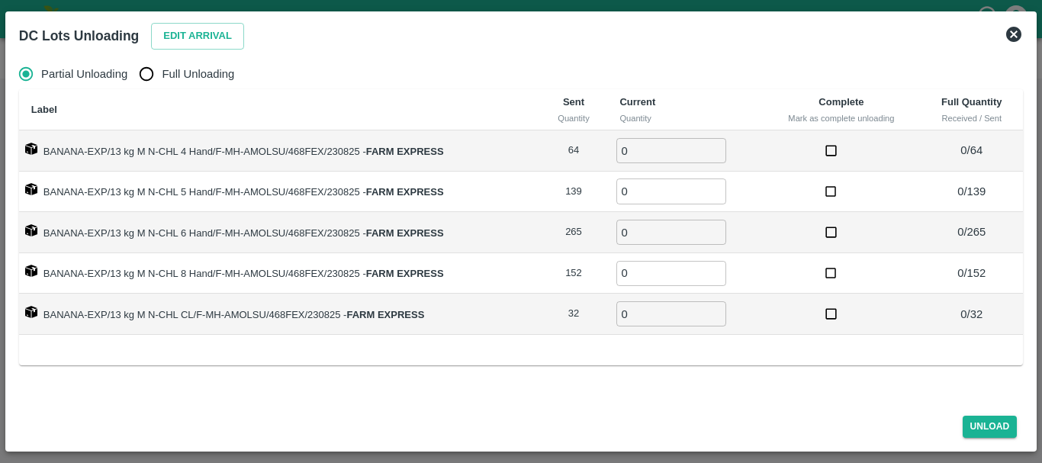
click at [1014, 37] on icon at bounding box center [1013, 34] width 15 height 15
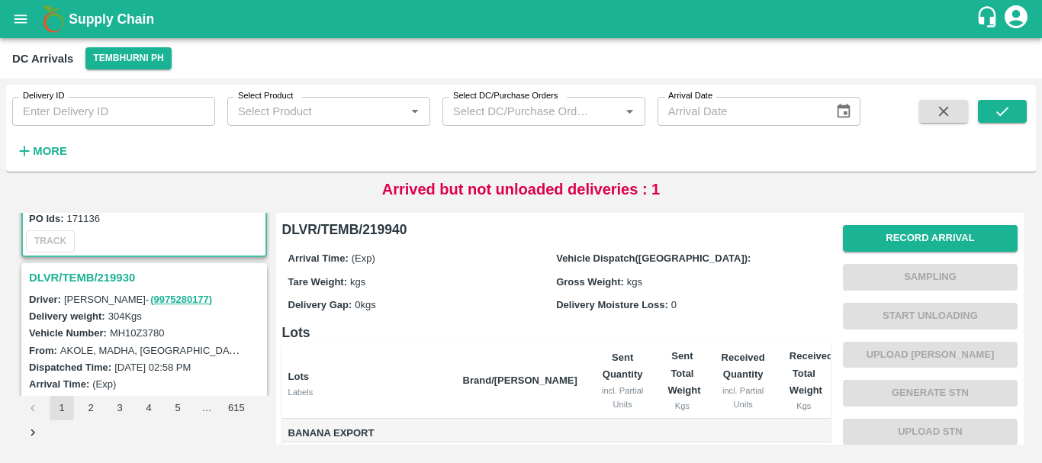
scroll to position [151, 0]
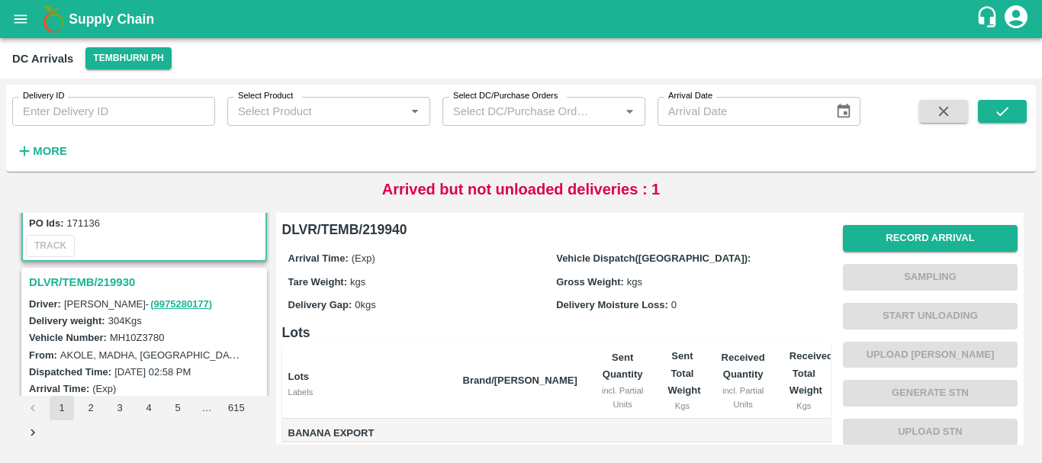
click at [114, 279] on h3 "DLVR/TEMB/219930" at bounding box center [146, 282] width 235 height 20
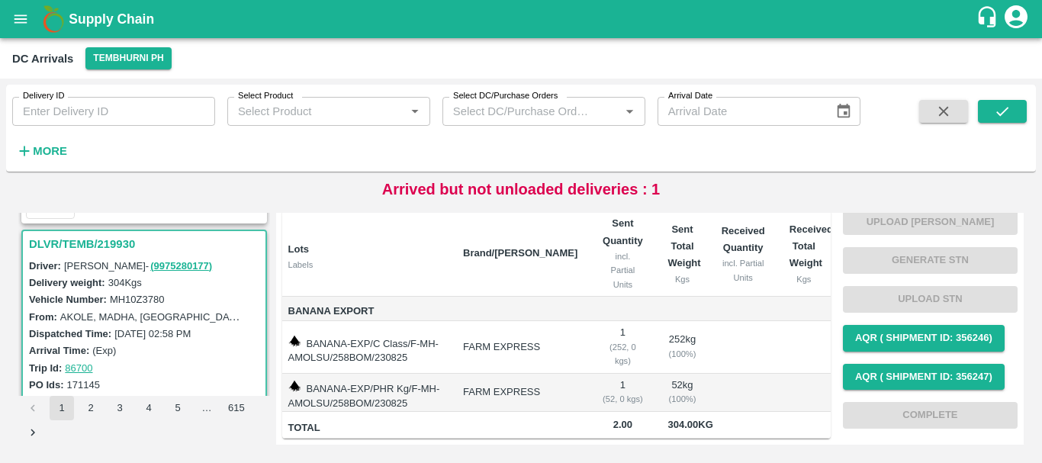
scroll to position [191, 0]
click at [104, 243] on h3 "DLVR/TEMB/219930" at bounding box center [146, 243] width 235 height 20
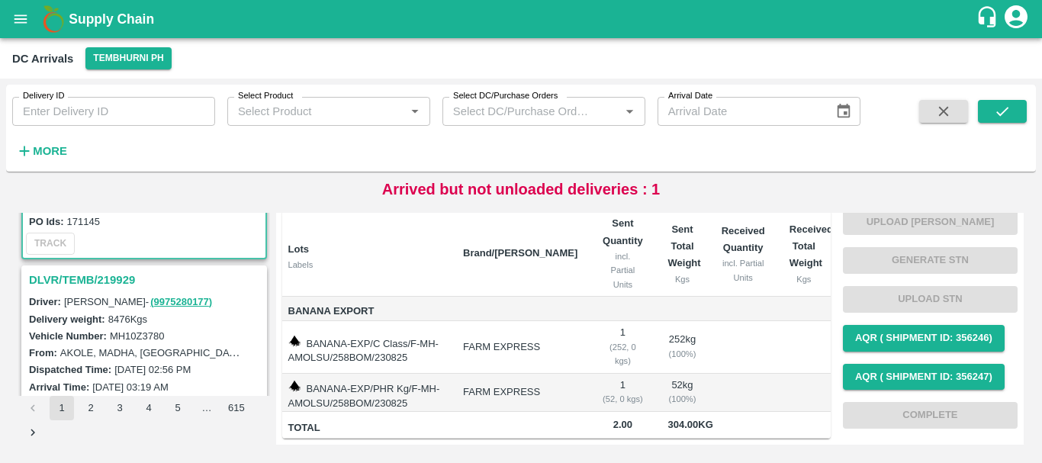
scroll to position [353, 0]
click at [111, 275] on h3 "DLVR/TEMB/219929" at bounding box center [146, 279] width 235 height 20
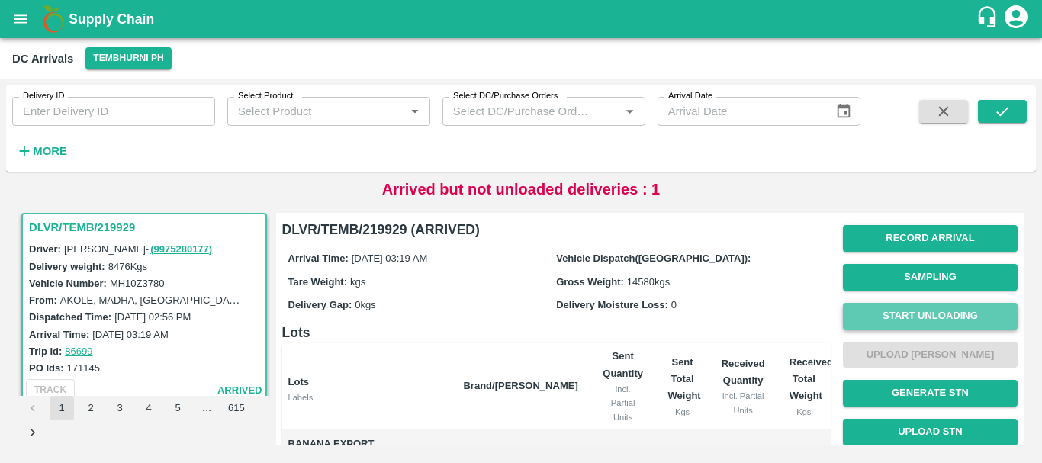
click at [911, 319] on button "Start Unloading" at bounding box center [930, 316] width 175 height 27
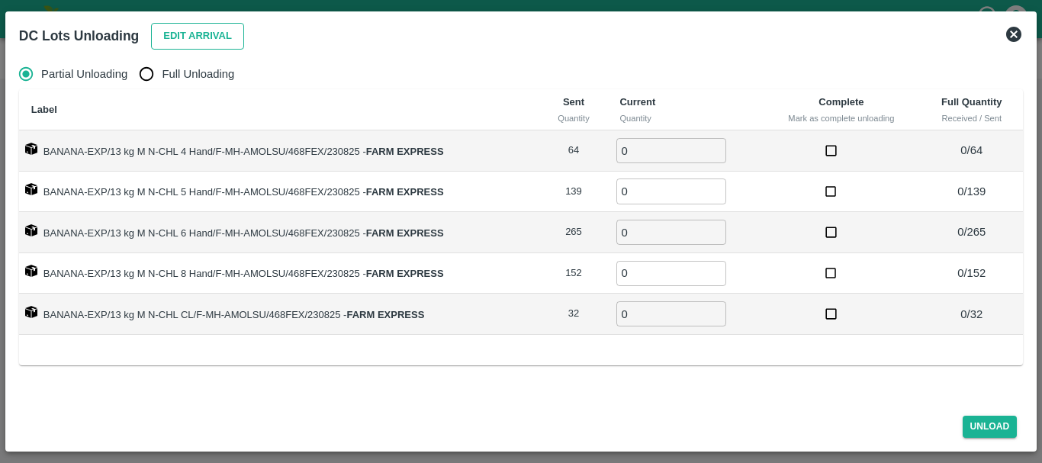
click at [165, 41] on button "Edit Arrival" at bounding box center [197, 36] width 93 height 27
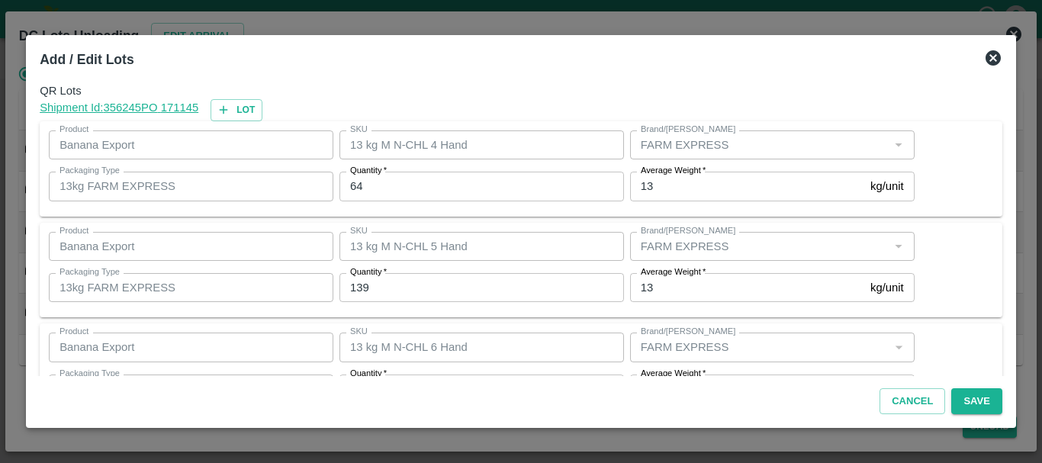
click at [387, 181] on input "64" at bounding box center [481, 186] width 284 height 29
click at [988, 56] on icon at bounding box center [992, 57] width 15 height 15
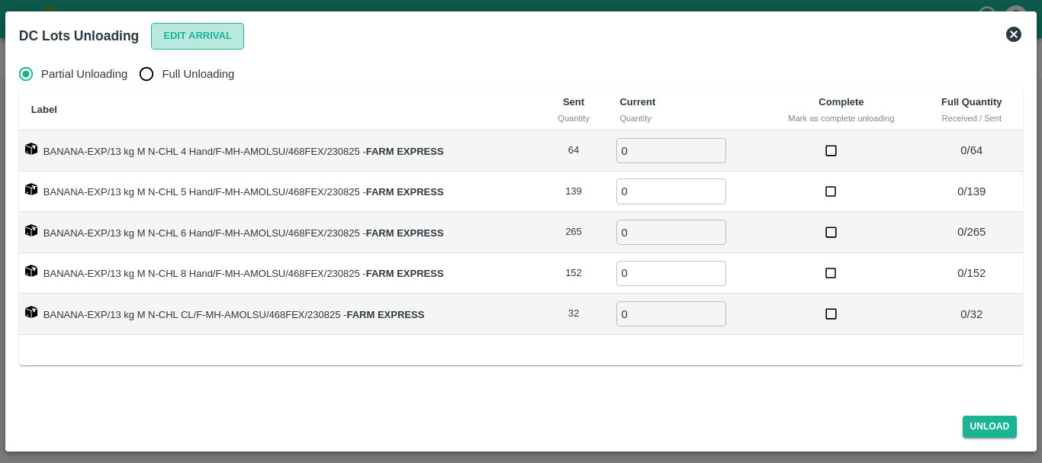
click at [167, 33] on button "Edit Arrival" at bounding box center [197, 36] width 93 height 27
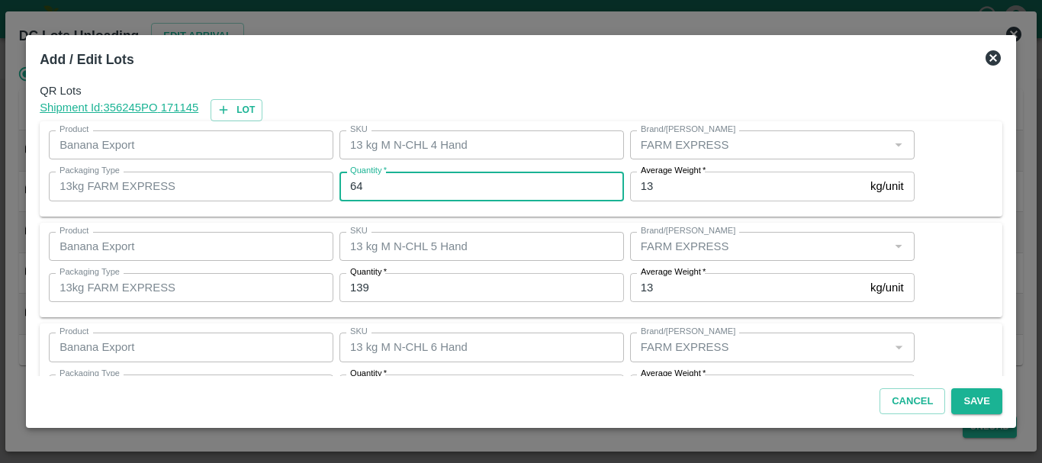
click at [432, 183] on input "64" at bounding box center [481, 186] width 284 height 29
type input "6"
click at [998, 50] on icon at bounding box center [993, 58] width 18 height 18
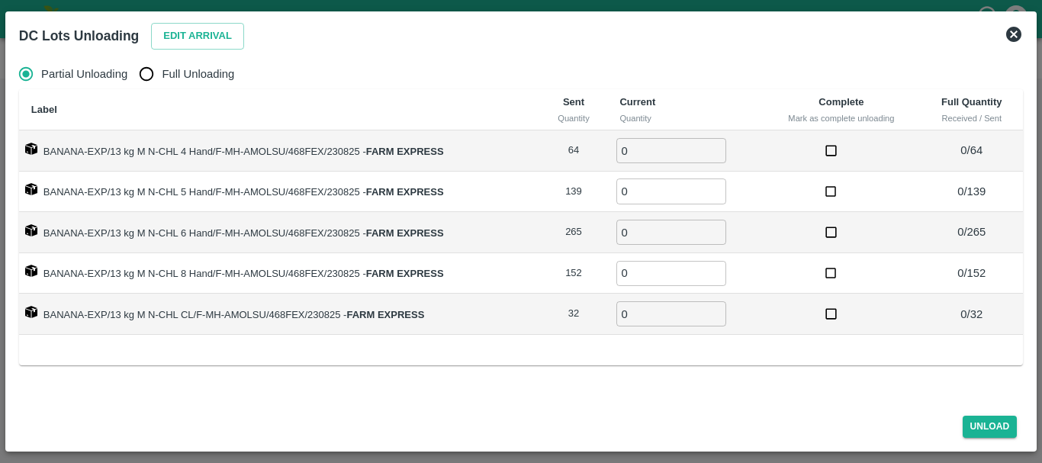
click at [1007, 36] on icon at bounding box center [1013, 34] width 15 height 15
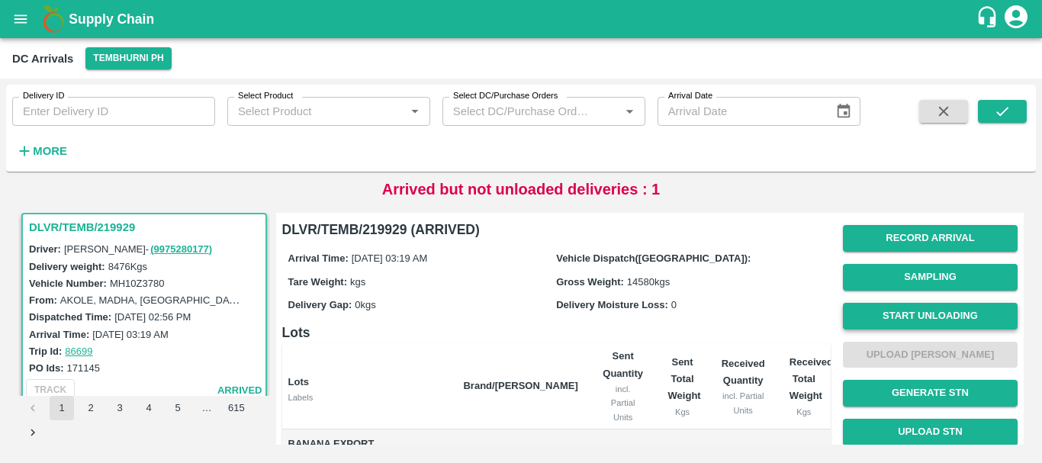
click at [881, 314] on button "Start Unloading" at bounding box center [930, 316] width 175 height 27
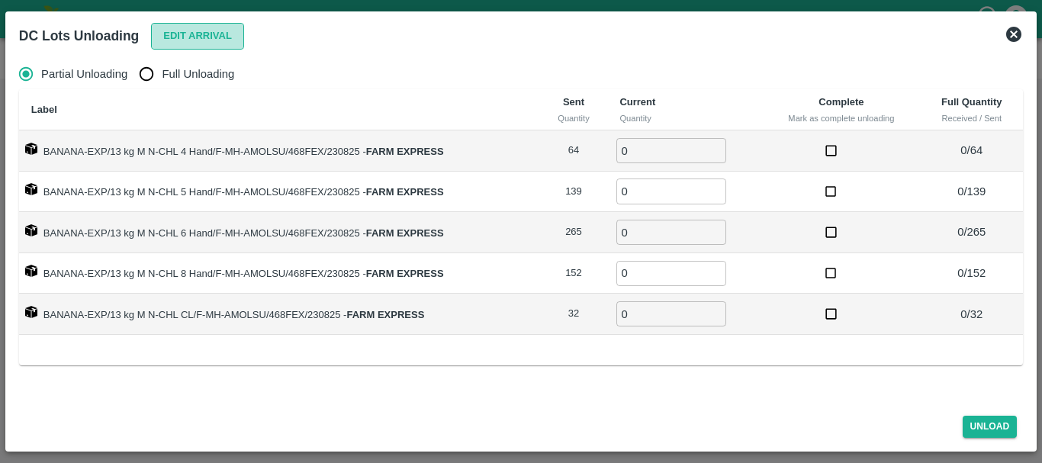
click at [185, 37] on button "Edit Arrival" at bounding box center [197, 36] width 93 height 27
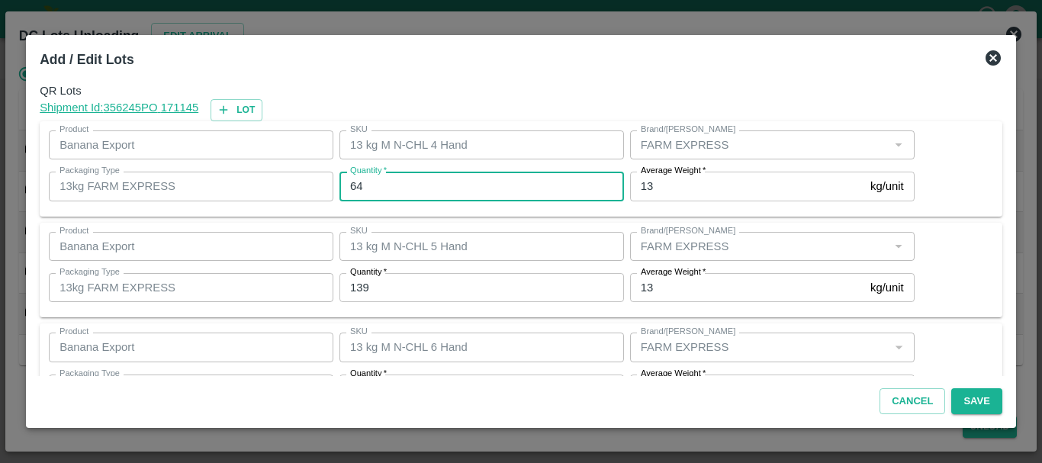
click at [435, 185] on input "64" at bounding box center [481, 186] width 284 height 29
type input "6"
type input "63"
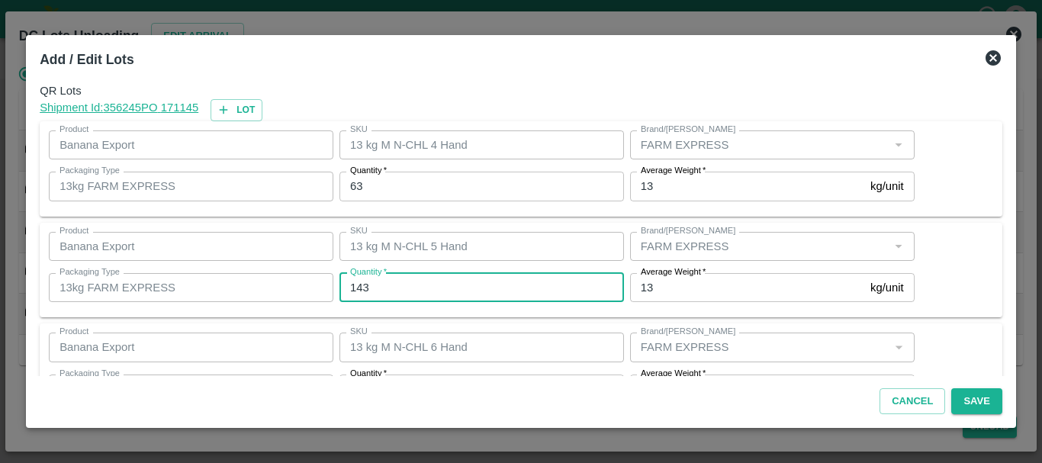
type input "143"
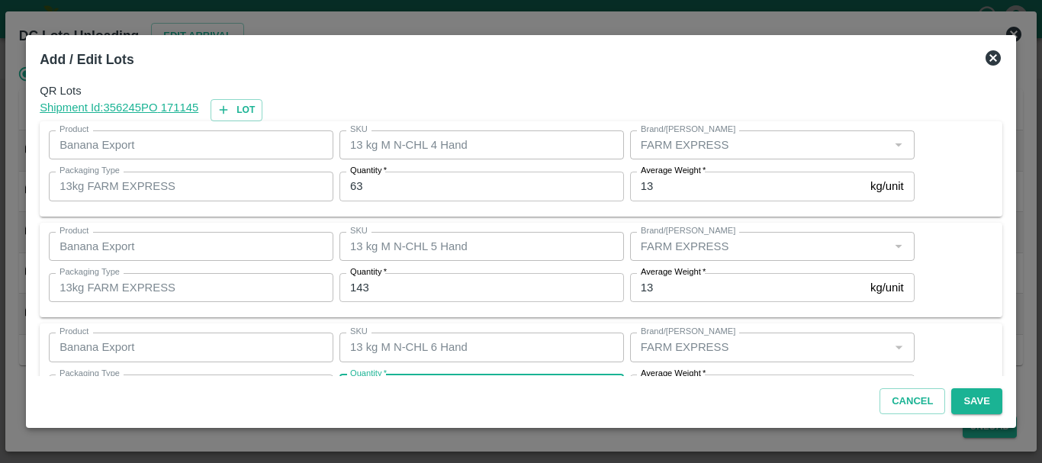
scroll to position [27, 0]
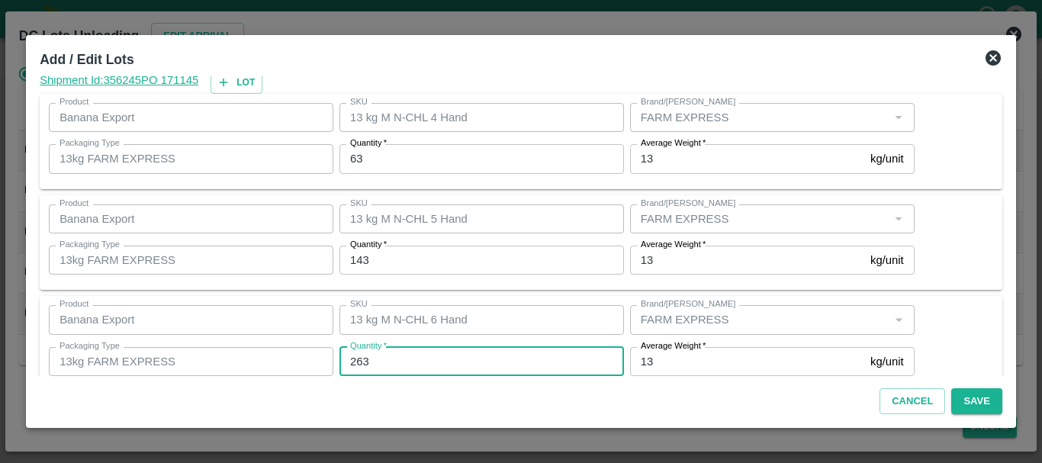
type input "263"
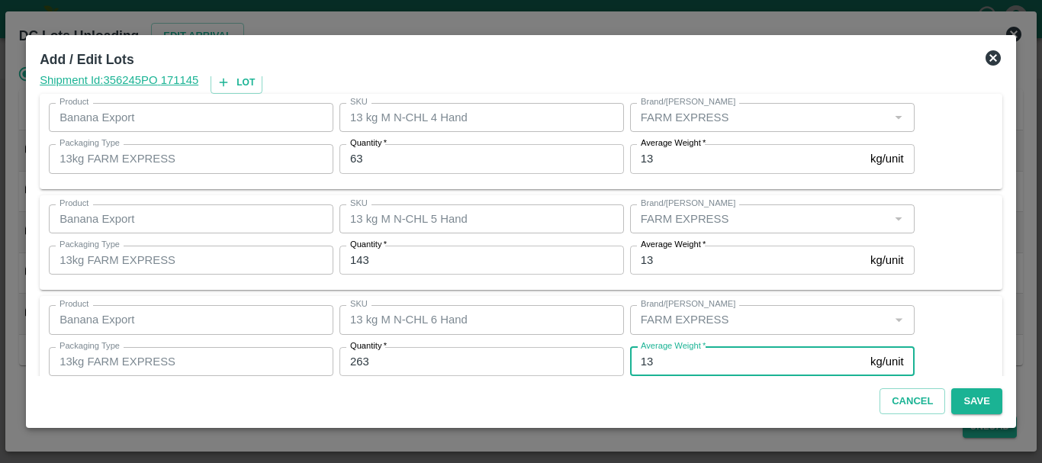
scroll to position [258, 0]
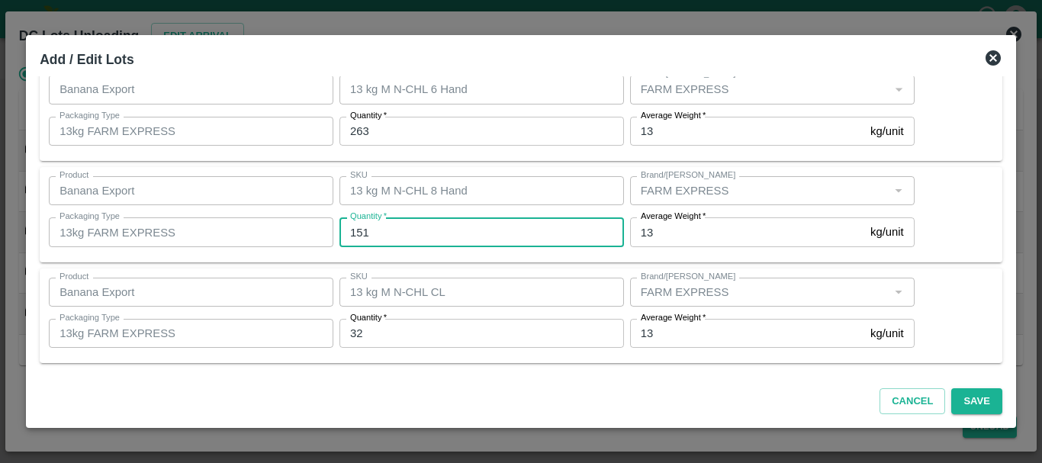
type input "151"
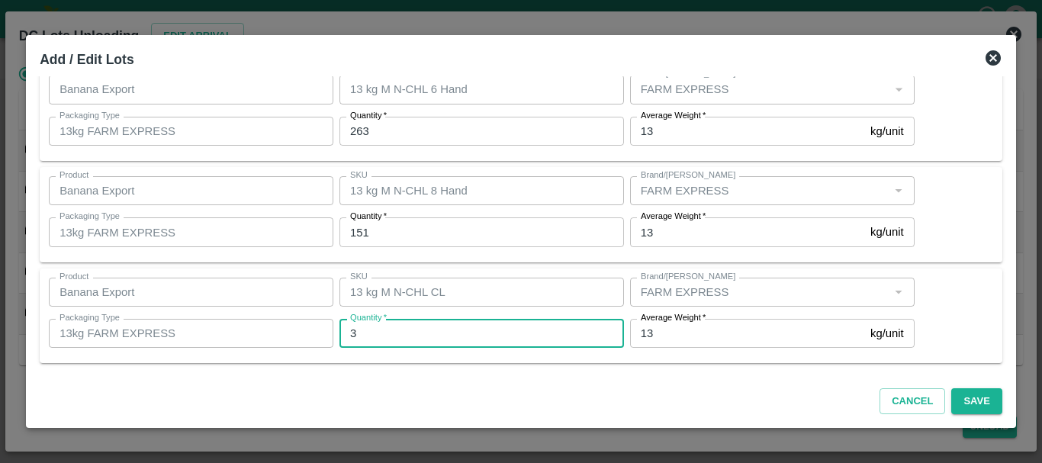
type input "32"
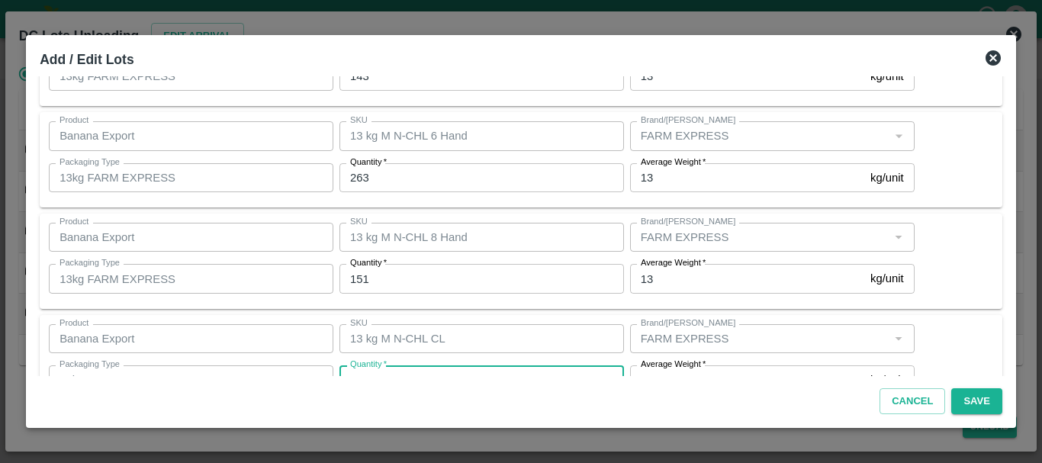
scroll to position [257, 0]
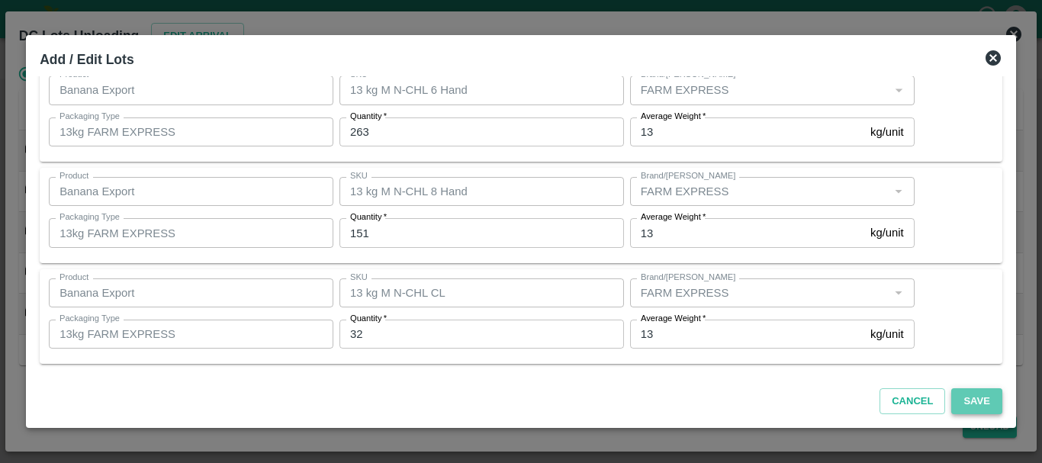
click at [971, 396] on button "Save" at bounding box center [976, 401] width 50 height 27
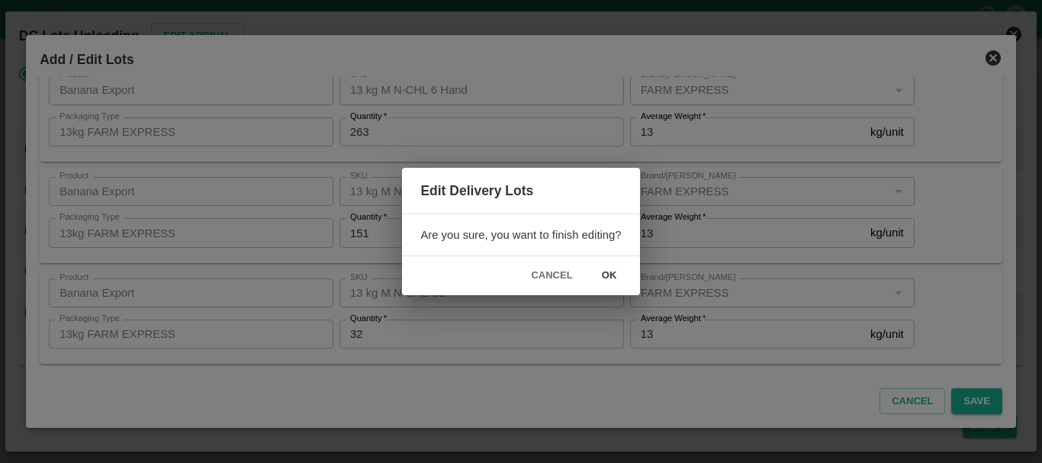
click at [609, 279] on button "ok" at bounding box center [609, 275] width 49 height 27
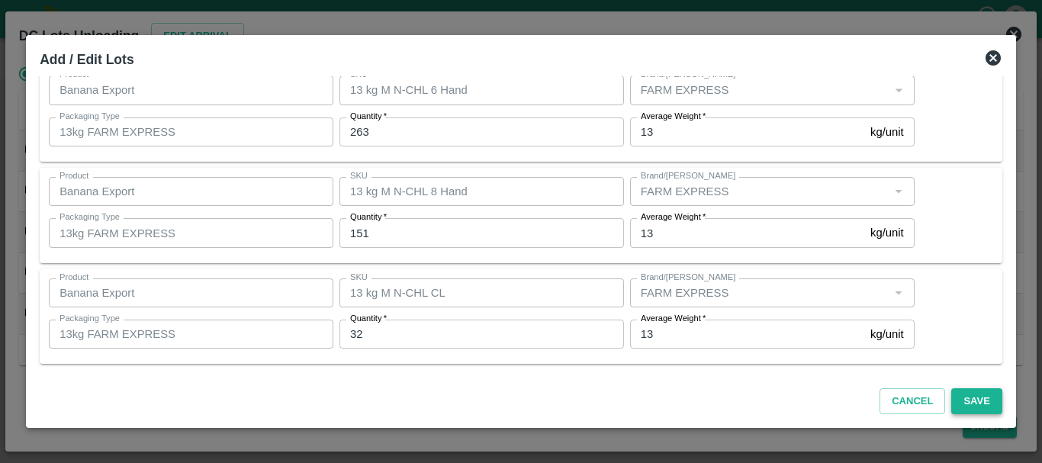
click at [960, 401] on button "Save" at bounding box center [976, 401] width 50 height 27
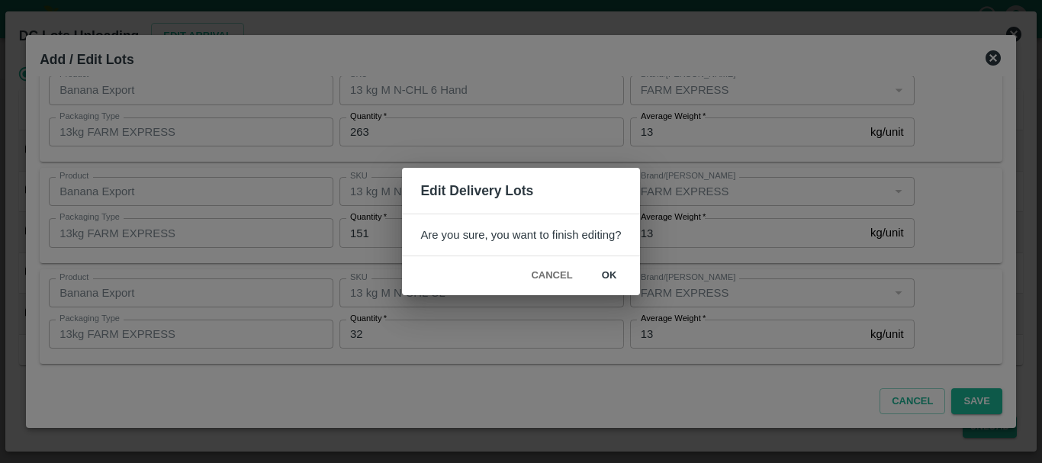
click at [616, 281] on button "ok" at bounding box center [609, 275] width 49 height 27
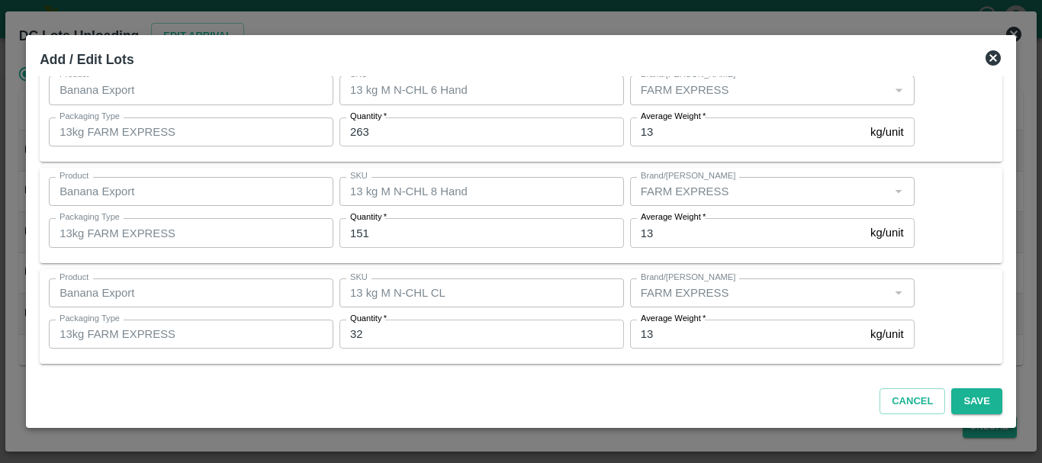
click at [989, 56] on icon at bounding box center [993, 58] width 18 height 18
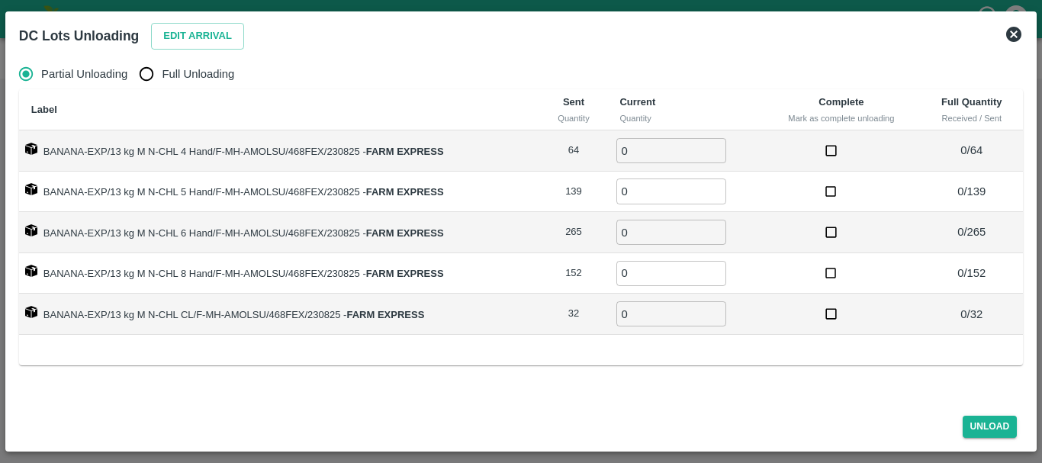
click at [1016, 30] on icon at bounding box center [1013, 34] width 15 height 15
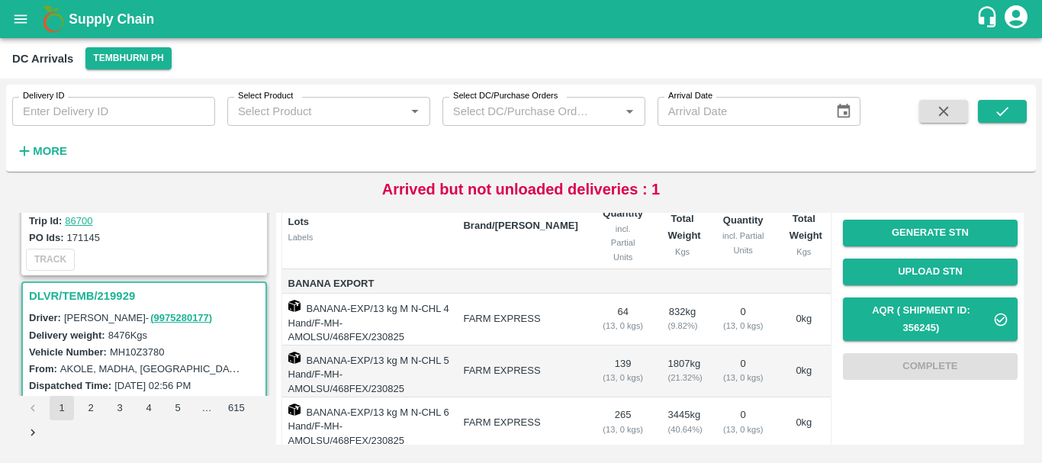
scroll to position [159, 0]
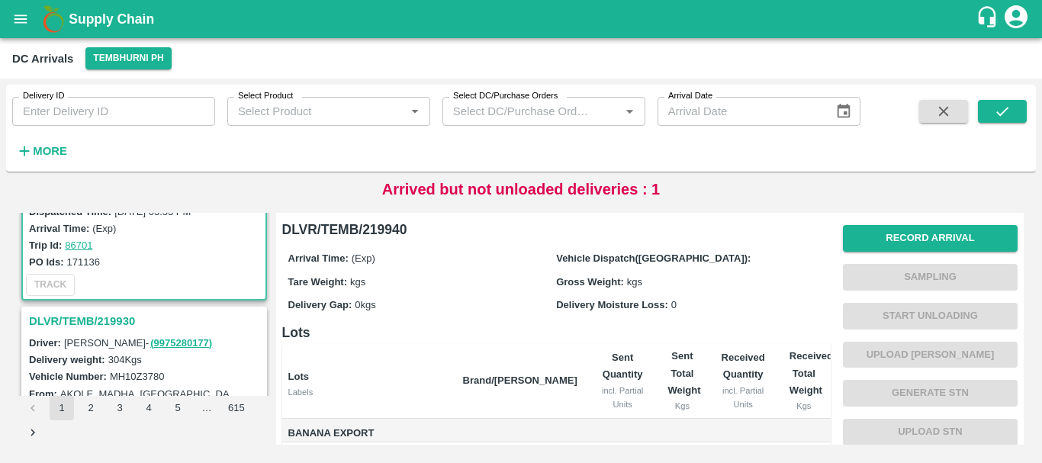
click at [110, 316] on h3 "DLVR/TEMB/219930" at bounding box center [146, 321] width 235 height 20
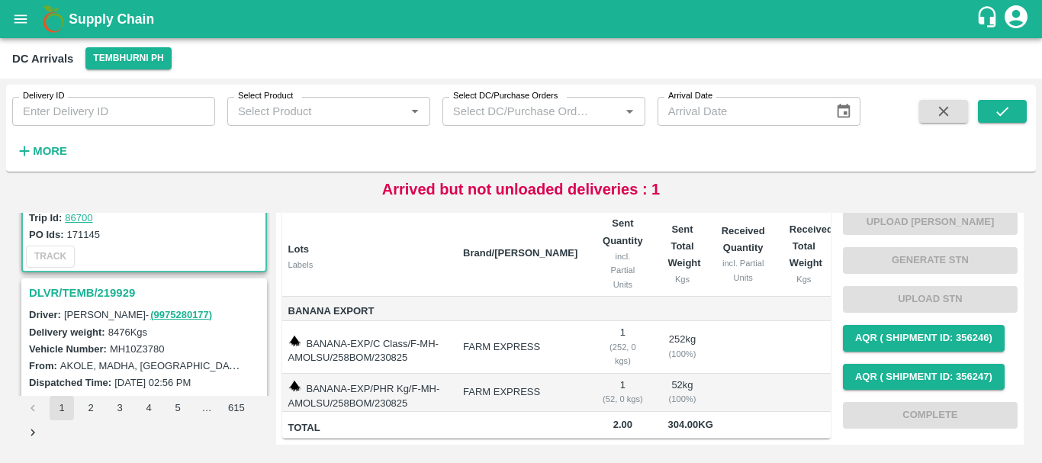
scroll to position [341, 0]
click at [95, 292] on h3 "DLVR/TEMB/219929" at bounding box center [146, 291] width 235 height 20
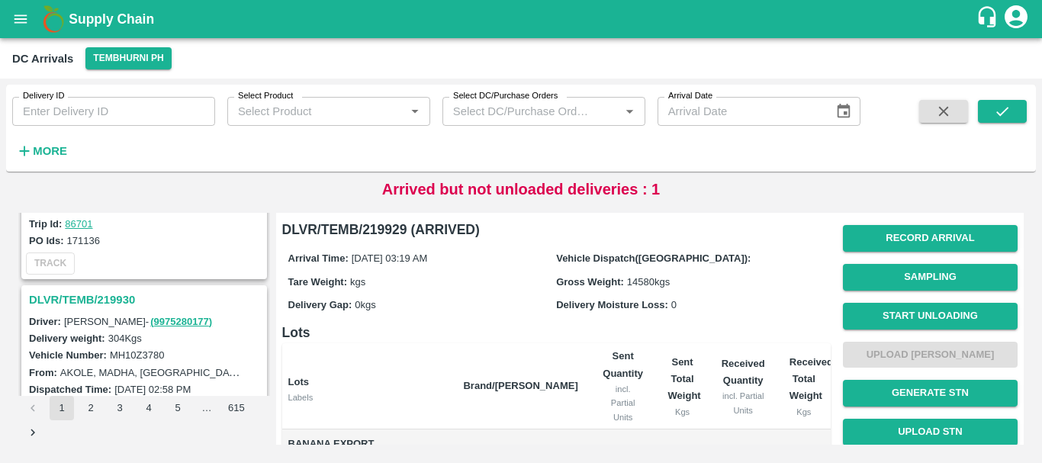
scroll to position [140, 0]
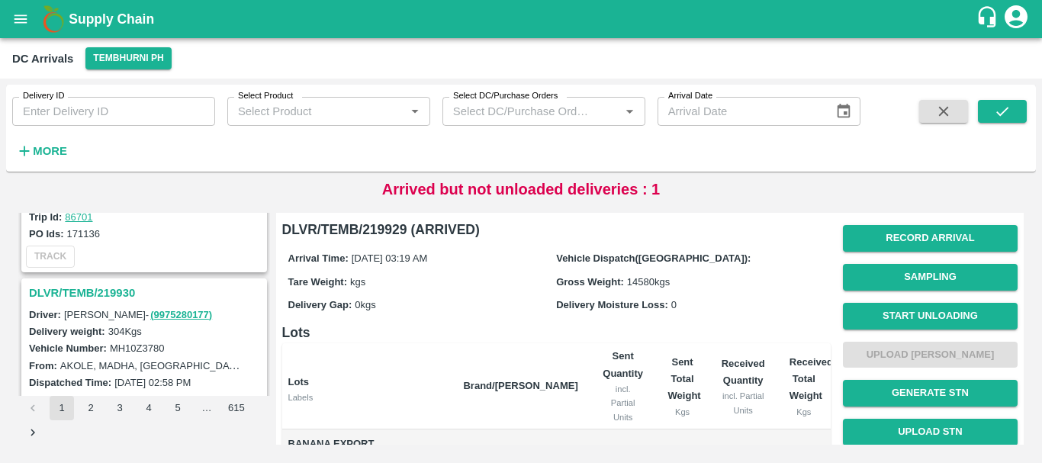
click at [101, 298] on h3 "DLVR/TEMB/219930" at bounding box center [146, 293] width 235 height 20
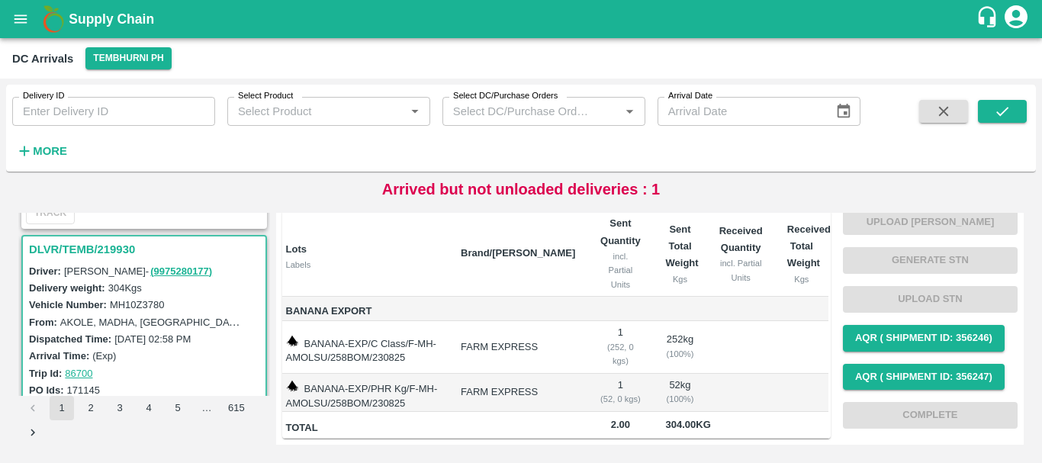
scroll to position [300, 0]
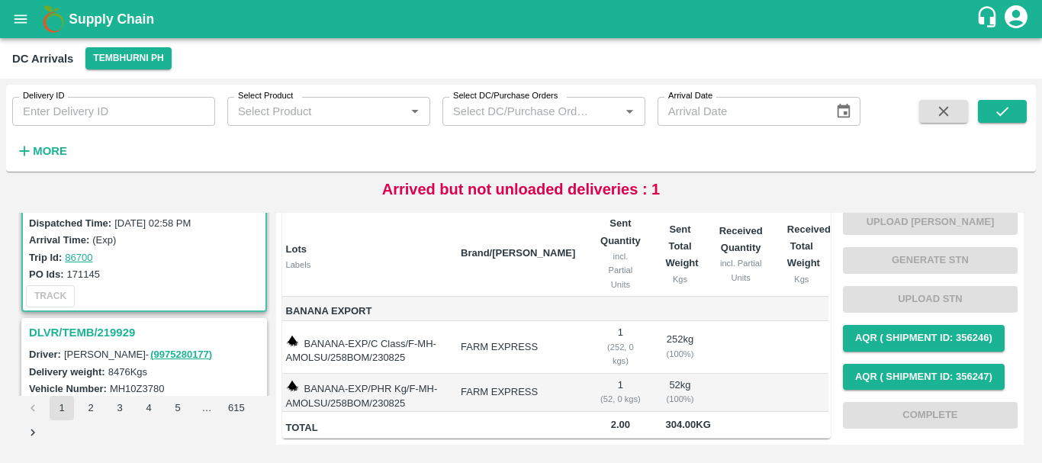
click at [88, 336] on h3 "DLVR/TEMB/219929" at bounding box center [146, 333] width 235 height 20
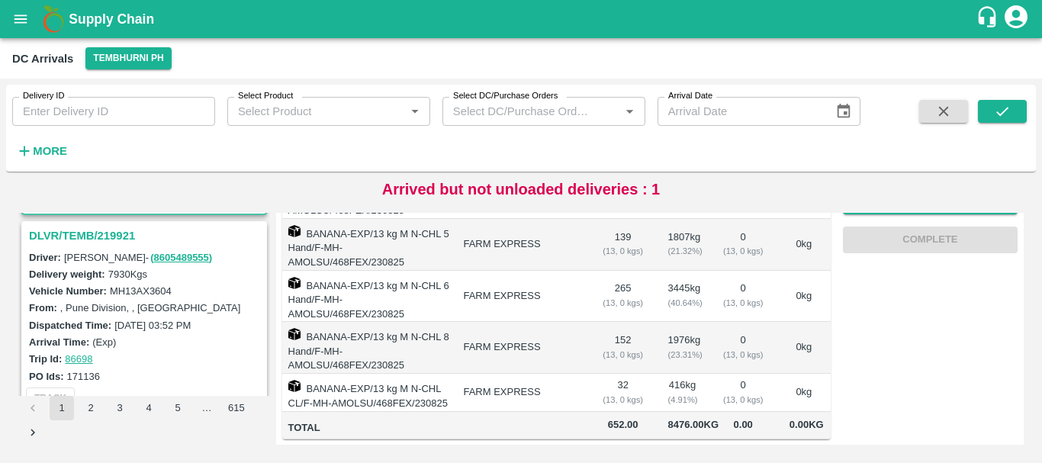
scroll to position [597, 0]
click at [114, 236] on h3 "DLVR/TEMB/219921" at bounding box center [146, 235] width 235 height 20
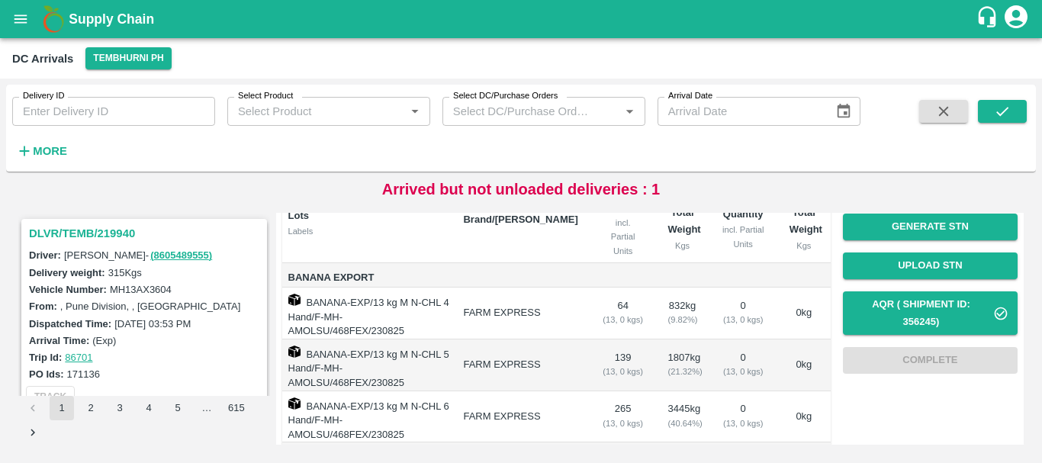
click at [618, 289] on td "64 ( 13, 0 kgs)" at bounding box center [623, 314] width 66 height 52
click at [519, 293] on td "FARM EXPRESS" at bounding box center [520, 314] width 139 height 52
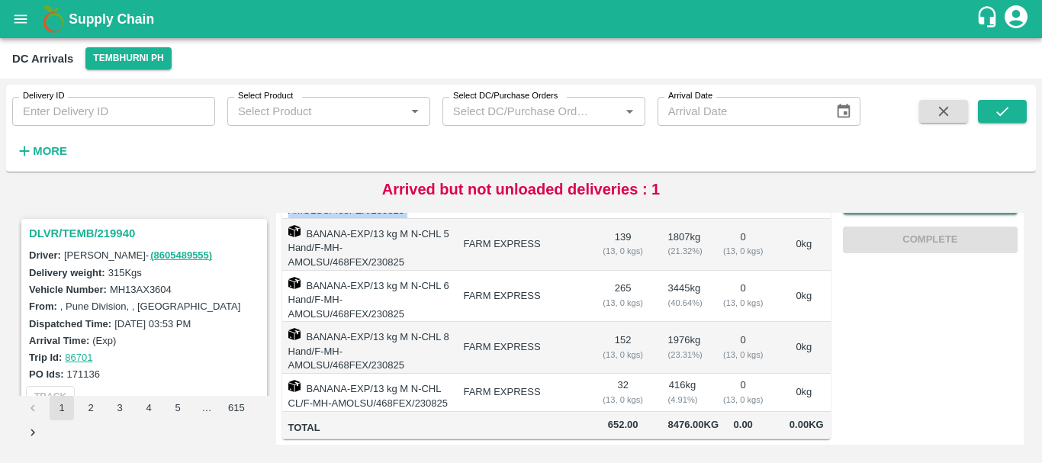
click at [572, 322] on td "FARM EXPRESS" at bounding box center [520, 348] width 139 height 52
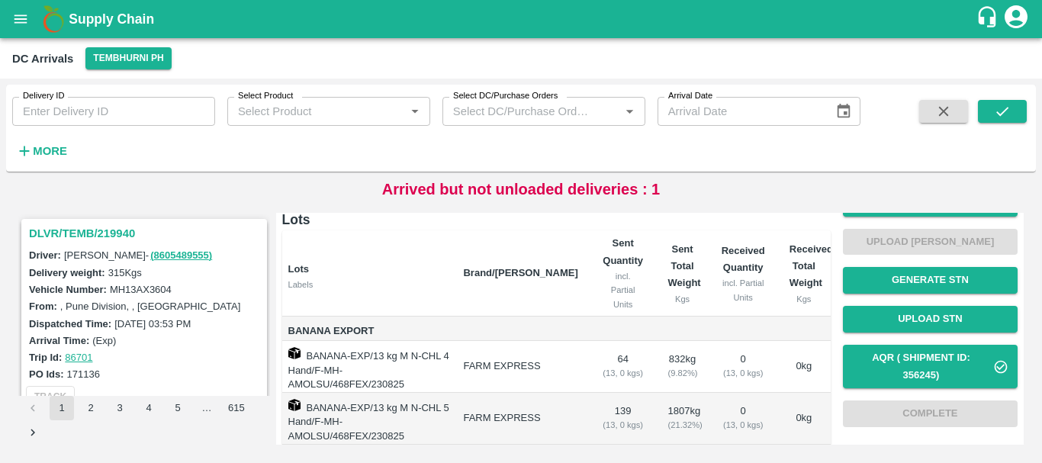
click at [619, 342] on td "64 ( 13, 0 kgs)" at bounding box center [623, 367] width 66 height 52
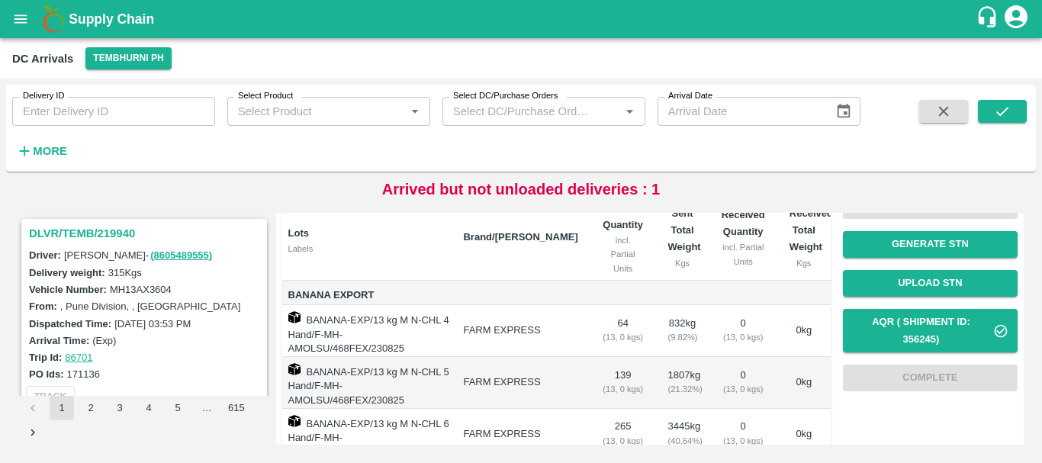
click at [617, 366] on td "139 ( 13, 0 kgs)" at bounding box center [623, 383] width 66 height 52
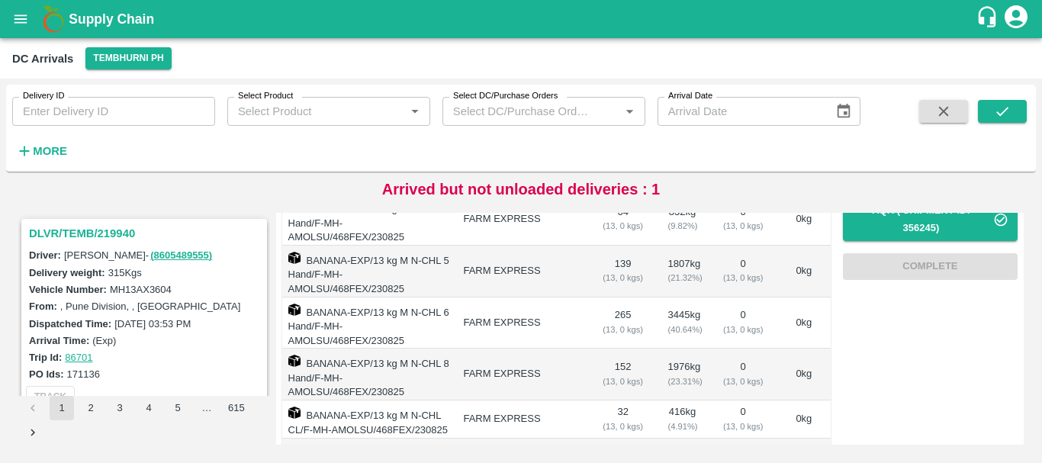
click at [618, 358] on td "152 ( 13, 0 kgs)" at bounding box center [623, 375] width 66 height 52
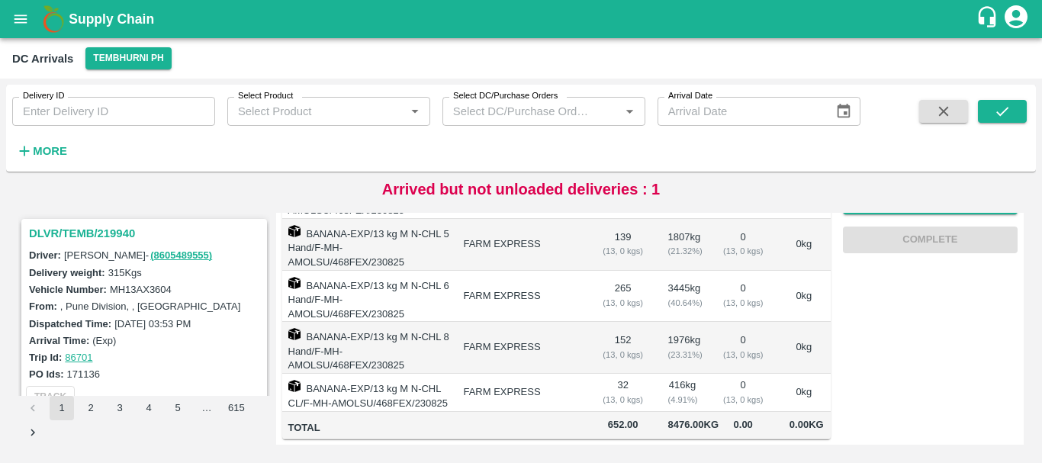
click at [618, 374] on td "32 ( 13, 0 kgs)" at bounding box center [623, 393] width 66 height 38
click at [570, 374] on td "FARM EXPRESS" at bounding box center [520, 393] width 139 height 38
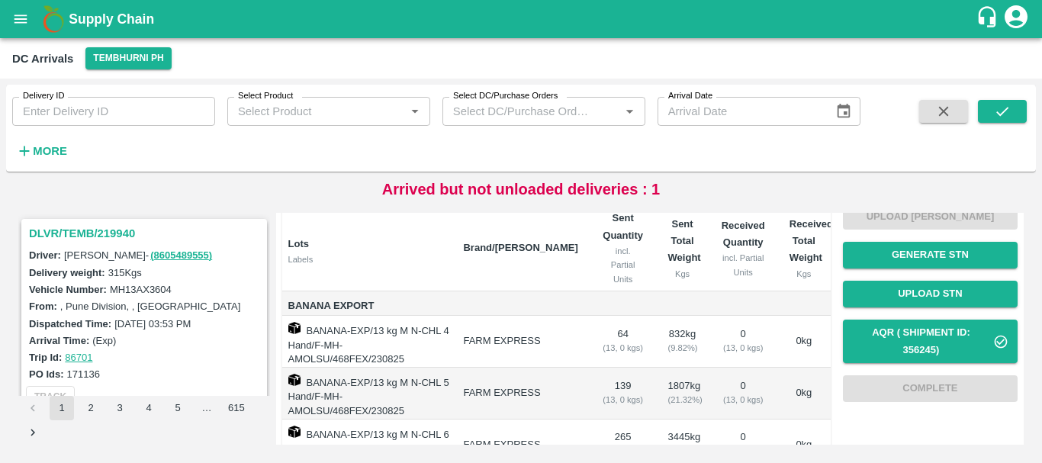
click at [621, 323] on td "64 ( 13, 0 kgs)" at bounding box center [623, 342] width 66 height 52
click at [623, 380] on td "139 ( 13, 0 kgs)" at bounding box center [623, 394] width 66 height 52
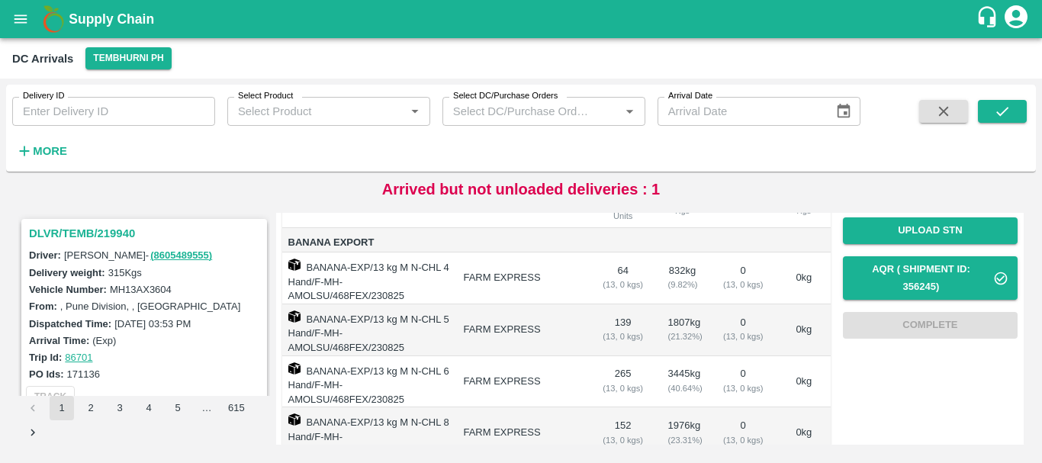
click at [622, 363] on td "265 ( 13, 0 kgs)" at bounding box center [623, 382] width 66 height 52
drag, startPoint x: 622, startPoint y: 363, endPoint x: 573, endPoint y: 382, distance: 53.1
click at [573, 382] on tr "BANANA-EXP/13 kg M N-CHL 6 Hand/F-MH-AMOLSU/468FEX/230825 FARM EXPRESS 265 ( 13…" at bounding box center [556, 382] width 548 height 52
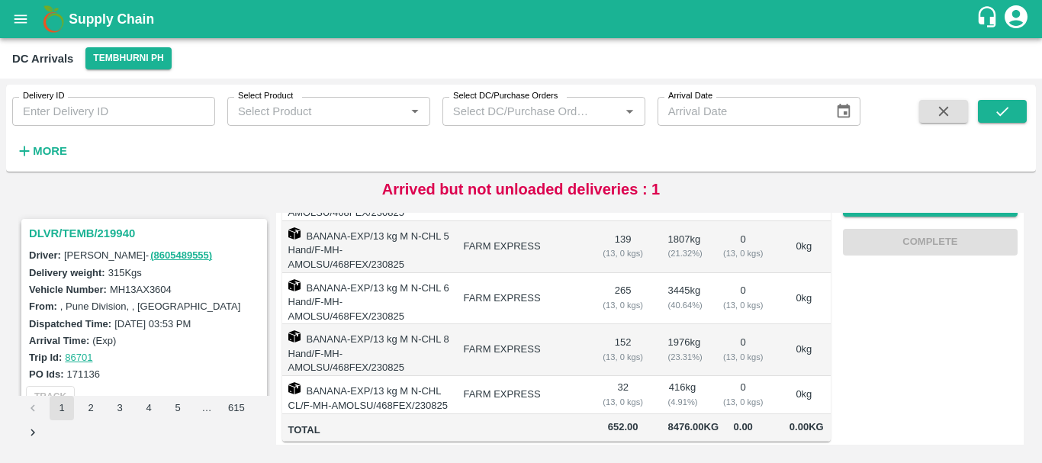
click at [618, 329] on td "152 ( 13, 0 kgs)" at bounding box center [623, 350] width 66 height 52
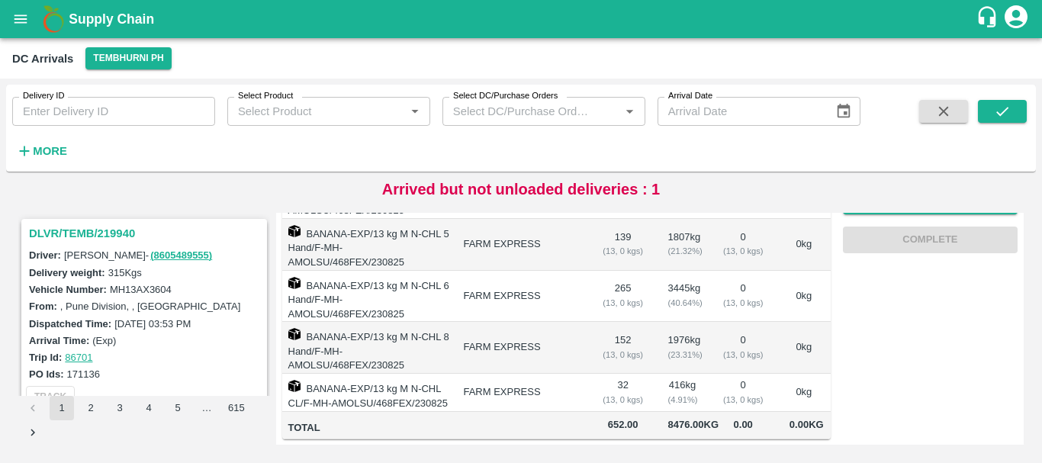
click at [614, 374] on td "32 ( 13, 0 kgs)" at bounding box center [623, 393] width 66 height 38
click at [581, 374] on td "FARM EXPRESS" at bounding box center [520, 393] width 139 height 38
